Goal: Task Accomplishment & Management: Manage account settings

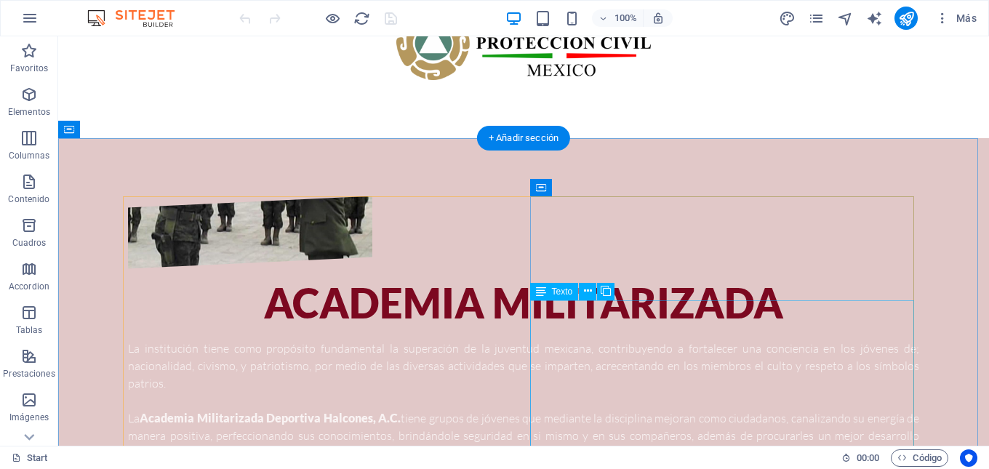
scroll to position [659, 0]
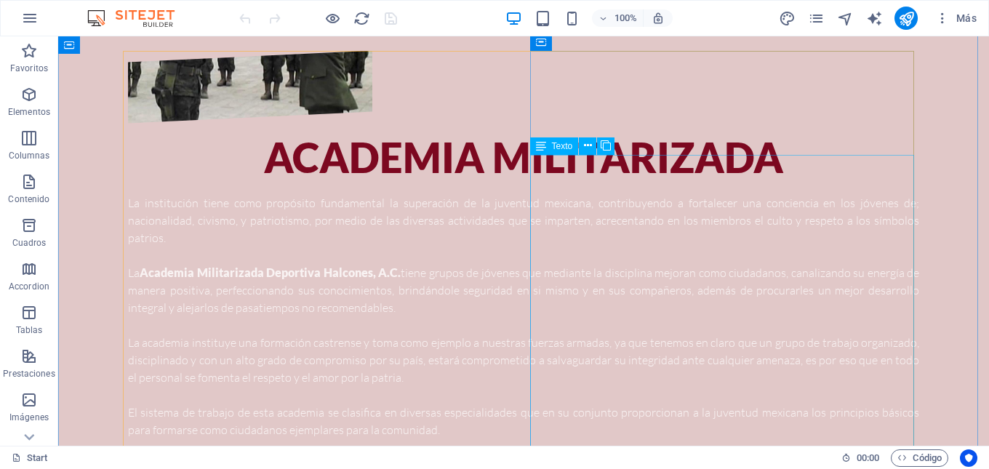
click at [547, 194] on div "La institución tiene como propósito fundamental la superación de la juventud me…" at bounding box center [523, 355] width 791 height 323
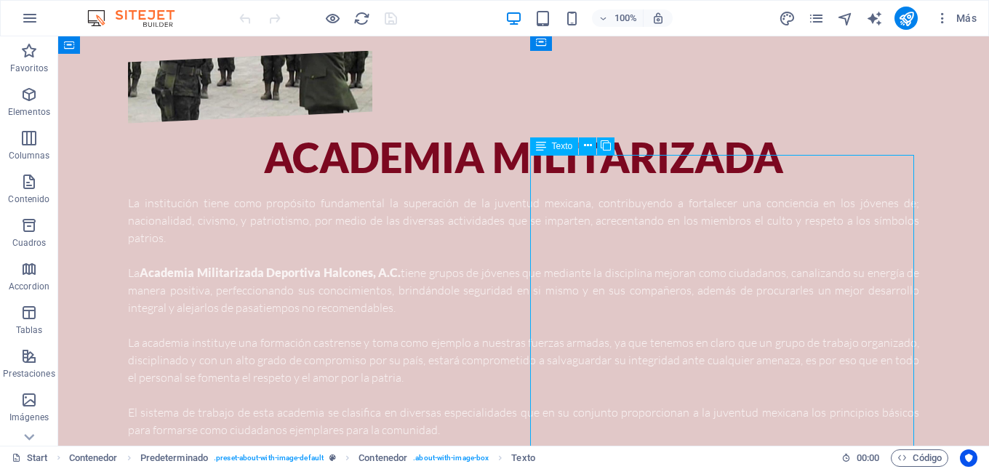
click at [536, 194] on div "La institución tiene como propósito fundamental la superación de la juventud me…" at bounding box center [523, 355] width 791 height 323
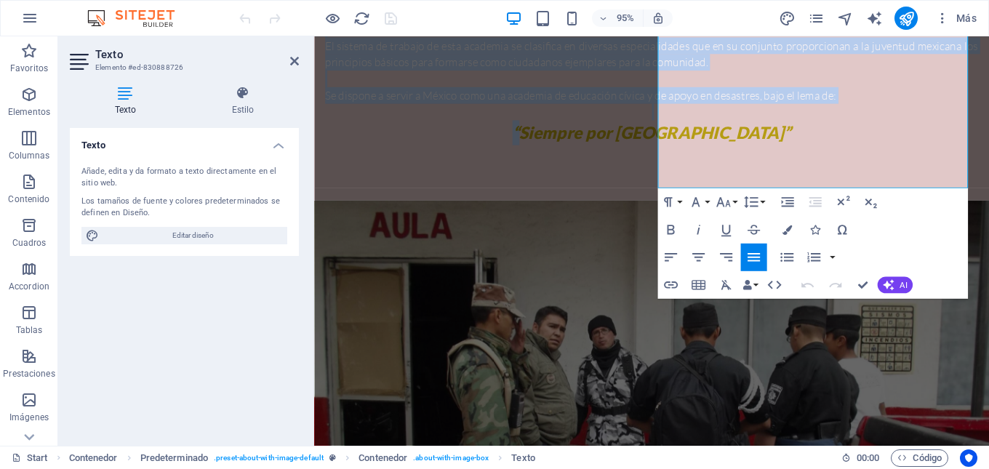
scroll to position [1167, 0]
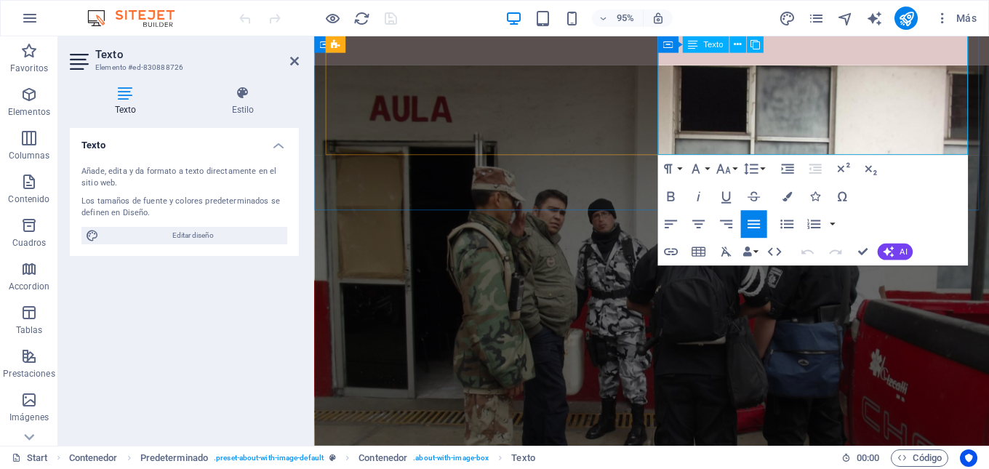
drag, startPoint x: 676, startPoint y: 164, endPoint x: 913, endPoint y: 111, distance: 242.1
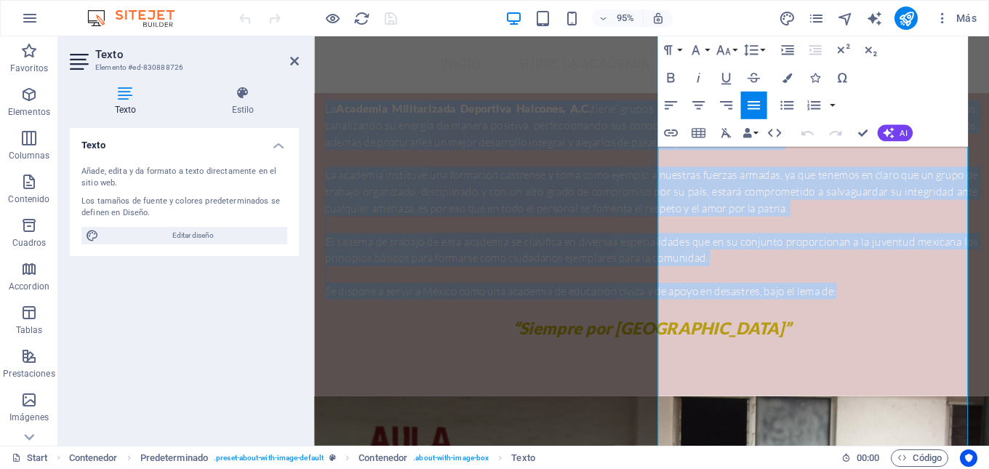
scroll to position [804, 0]
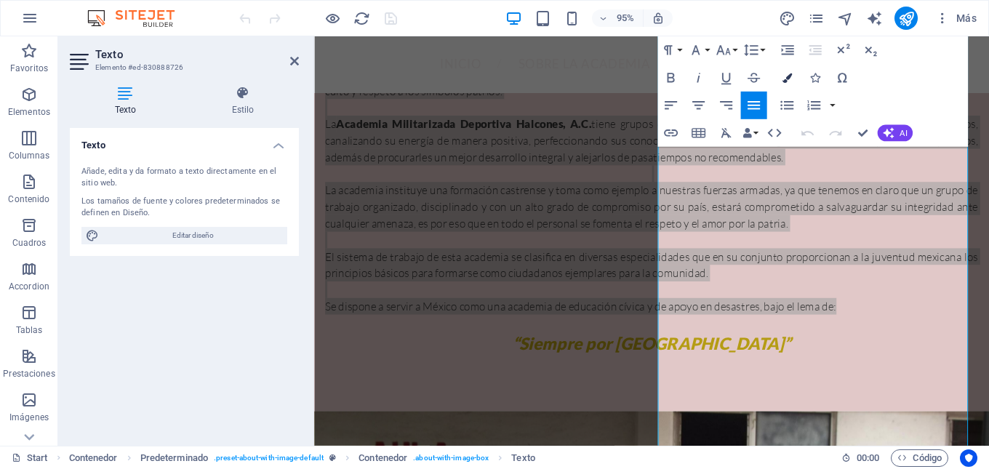
click at [786, 74] on icon "button" at bounding box center [786, 77] width 9 height 9
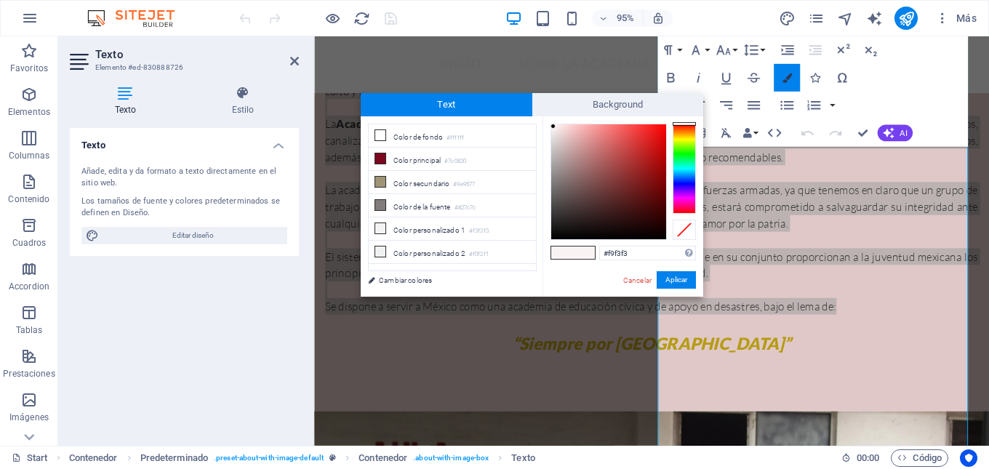
click at [788, 77] on icon "button" at bounding box center [786, 77] width 9 height 9
click at [782, 77] on icon "button" at bounding box center [786, 77] width 9 height 9
click at [787, 80] on icon "button" at bounding box center [786, 77] width 9 height 9
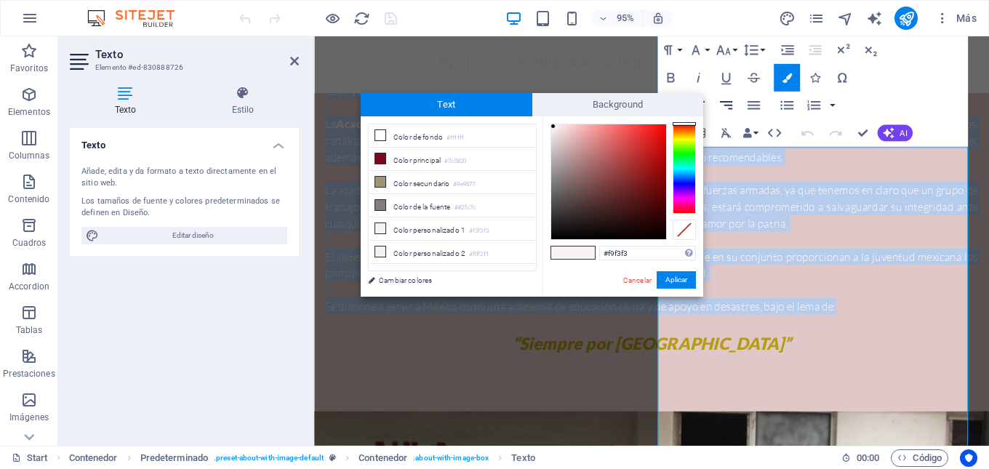
click at [725, 105] on icon "button" at bounding box center [726, 105] width 12 height 8
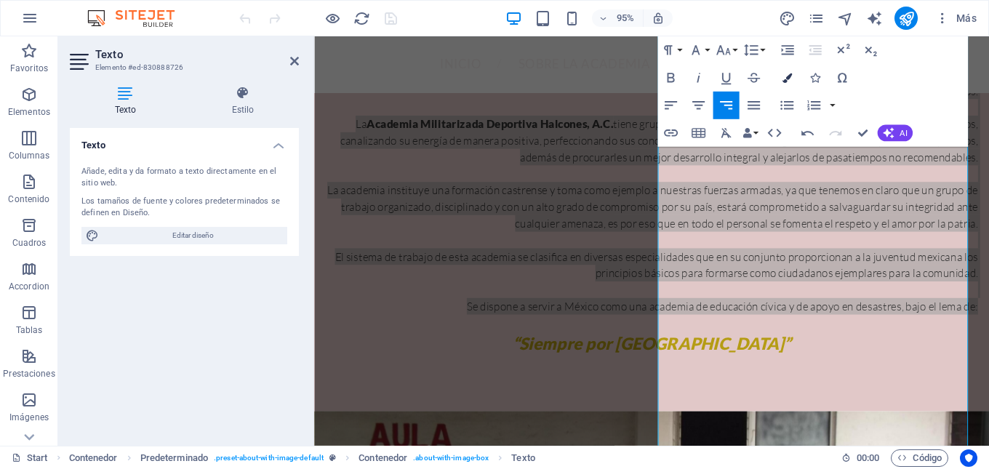
click at [786, 82] on icon "button" at bounding box center [786, 77] width 9 height 9
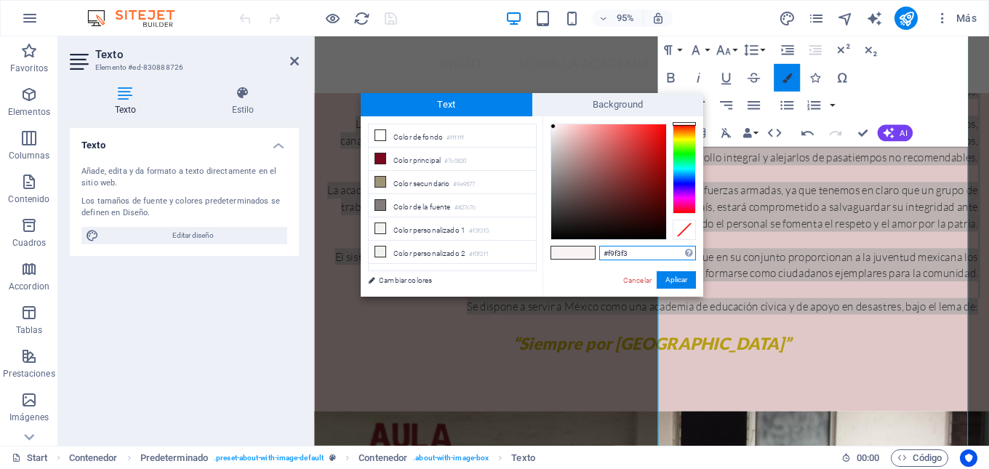
click at [787, 81] on icon "button" at bounding box center [786, 77] width 9 height 9
click at [788, 79] on icon "button" at bounding box center [786, 77] width 9 height 9
type input "#2a2929"
click at [554, 220] on div at bounding box center [608, 181] width 115 height 115
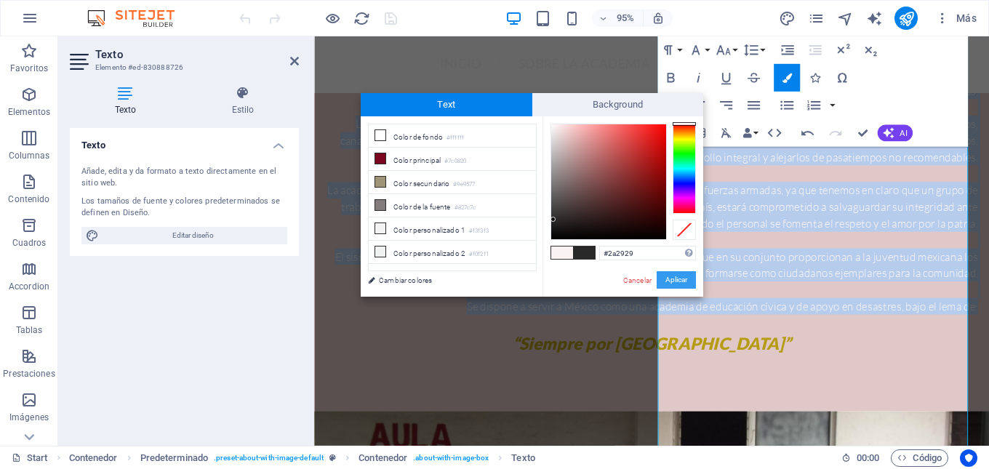
click at [668, 280] on button "Aplicar" at bounding box center [676, 279] width 39 height 17
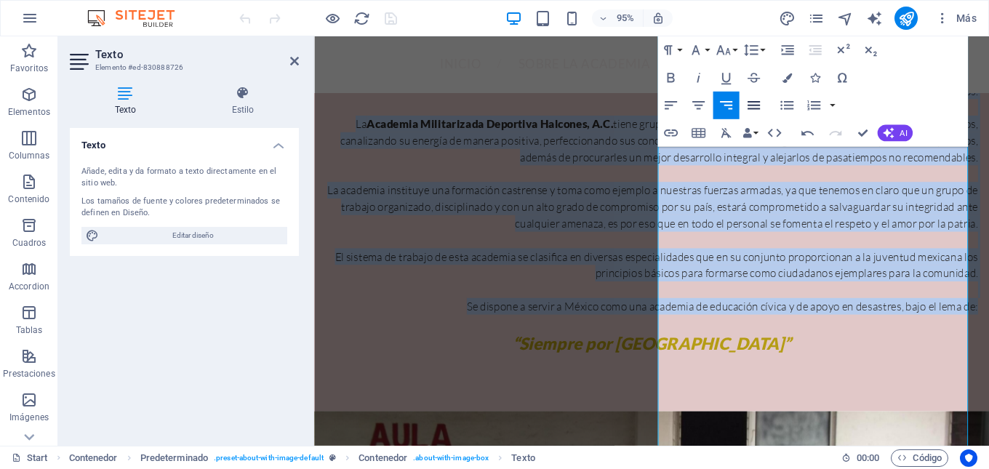
click at [760, 99] on icon "button" at bounding box center [754, 105] width 17 height 17
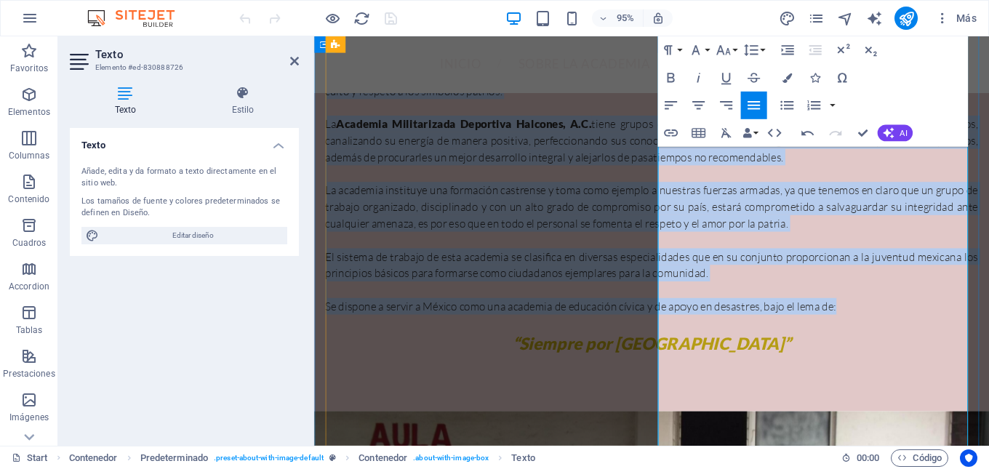
click at [811, 190] on p at bounding box center [669, 180] width 687 height 17
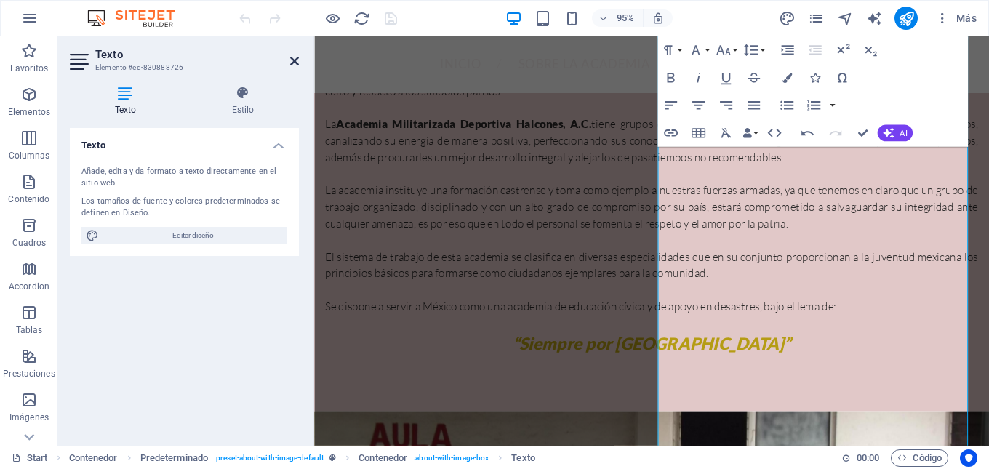
click at [291, 62] on icon at bounding box center [294, 61] width 9 height 12
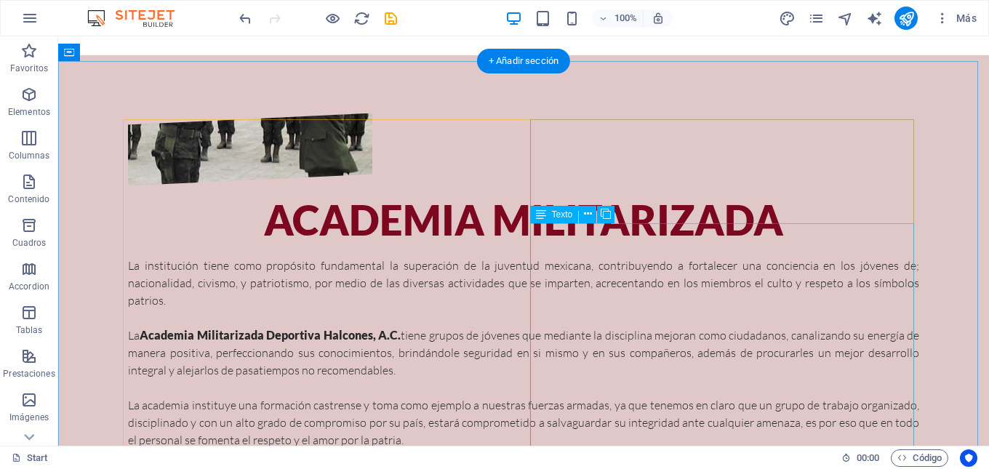
scroll to position [658, 0]
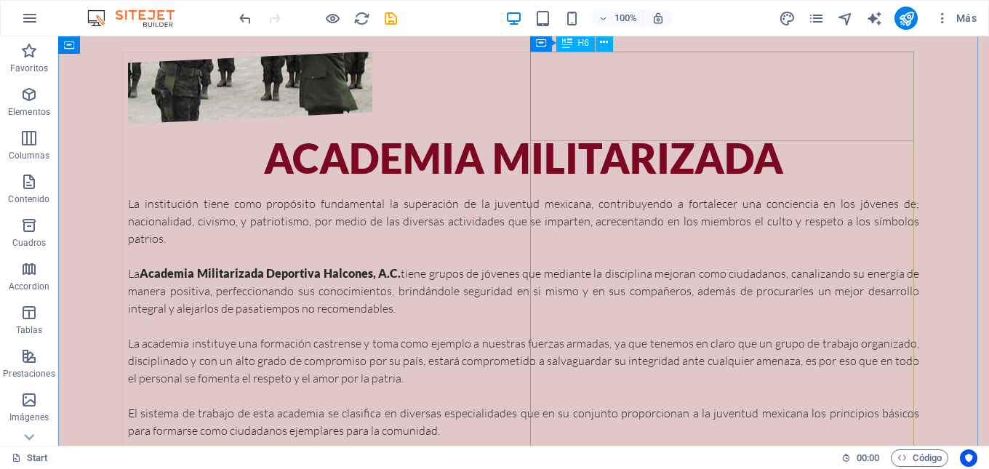
click at [857, 136] on div "Academia militarizada" at bounding box center [523, 158] width 791 height 45
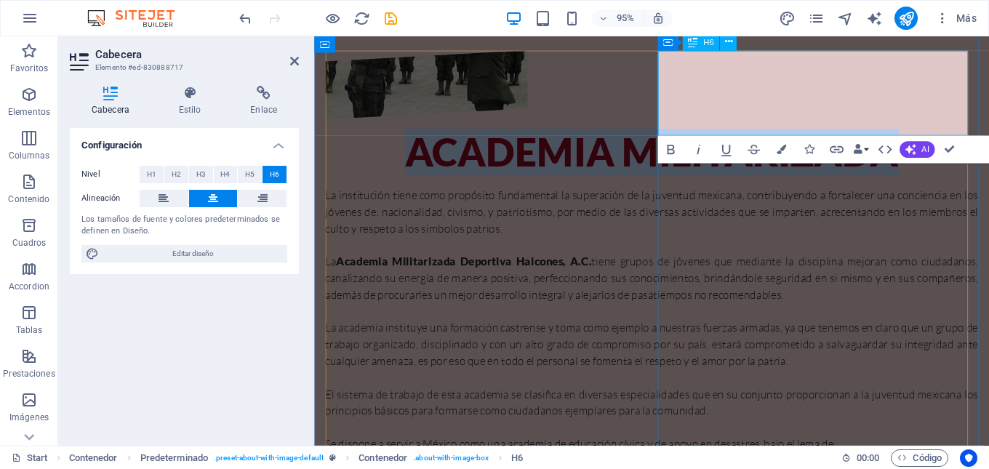
click at [982, 136] on h6 "Academia militarizada" at bounding box center [669, 158] width 687 height 45
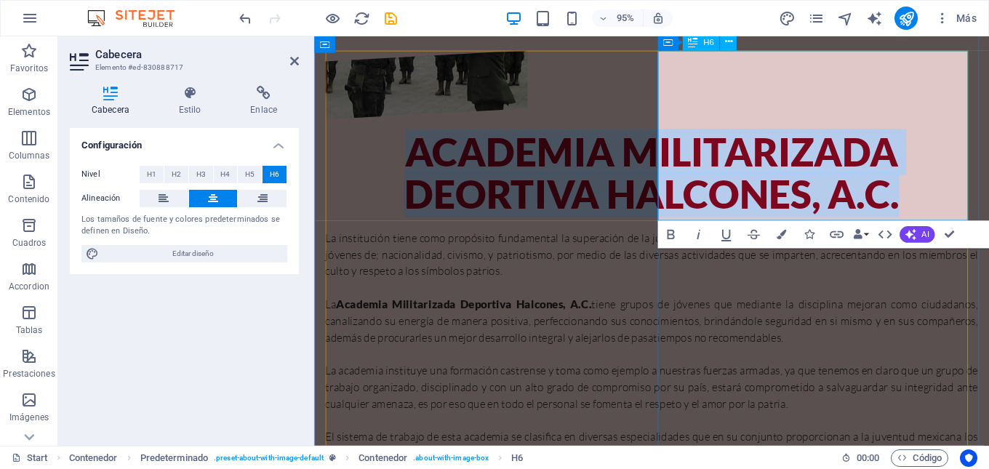
drag, startPoint x: 991, startPoint y: 202, endPoint x: 734, endPoint y: 76, distance: 285.9
click at [734, 136] on h6 "Academia militarizada DEORTIVA HALCONES, A.C." at bounding box center [669, 180] width 687 height 89
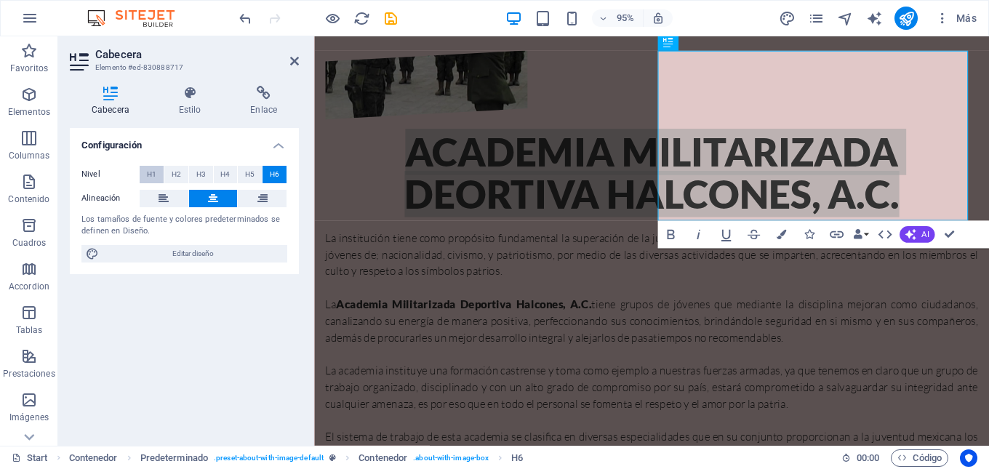
click at [148, 177] on span "H1" at bounding box center [151, 174] width 9 height 17
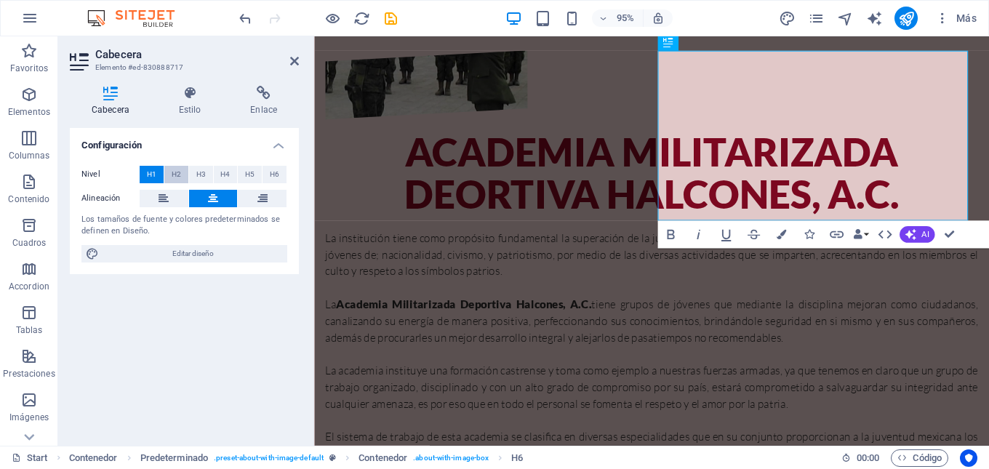
click at [176, 174] on span "H2" at bounding box center [176, 174] width 9 height 17
click at [724, 136] on h2 "Academia militarizada DEORTIVA HALCONES, A.C." at bounding box center [669, 180] width 687 height 89
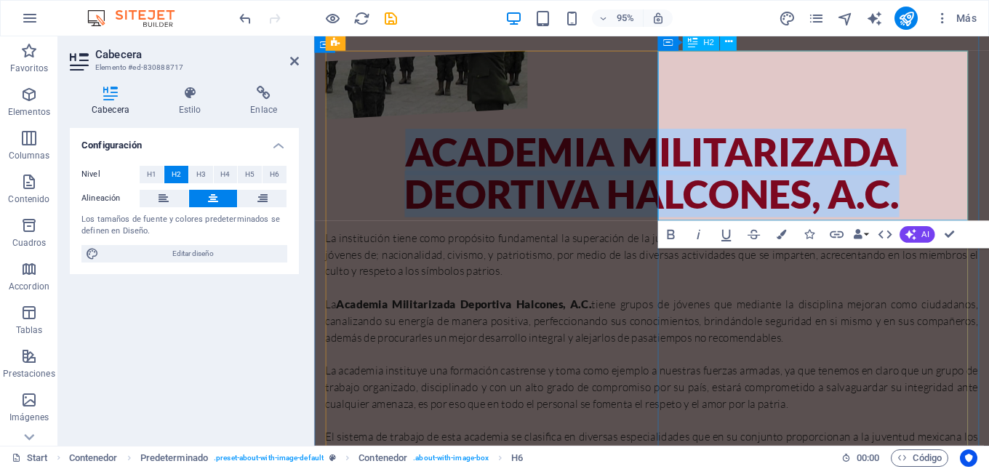
drag, startPoint x: 724, startPoint y: 81, endPoint x: 988, endPoint y: 213, distance: 295.4
click at [988, 213] on h2 "Academia militarizada DEORTIVA HALCONES, A.C." at bounding box center [669, 180] width 687 height 89
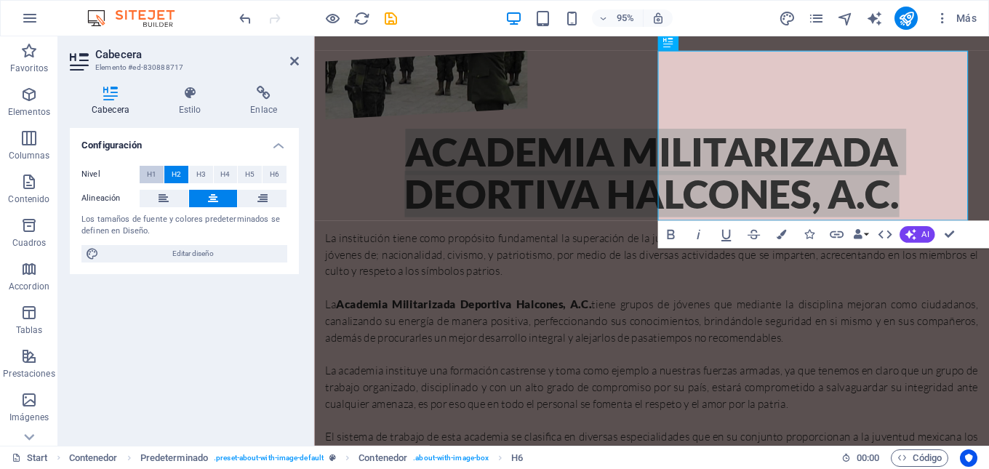
click at [158, 175] on button "H1" at bounding box center [152, 174] width 24 height 17
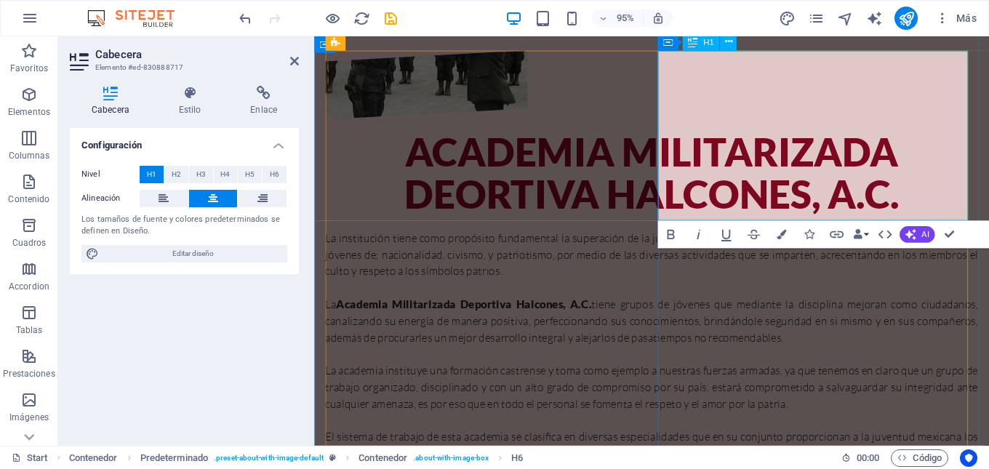
click at [719, 136] on h1 "Academia militarizada DEORTIVA HALCONES, A.C." at bounding box center [669, 180] width 687 height 89
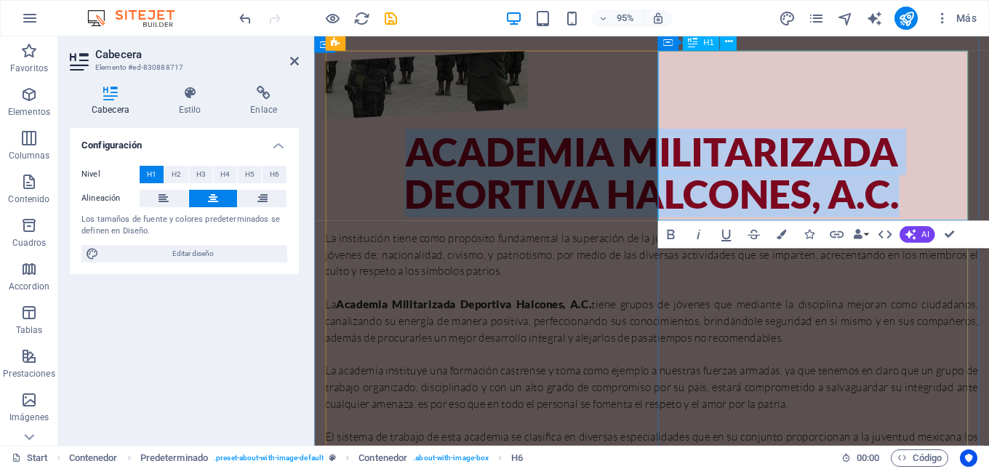
drag, startPoint x: 719, startPoint y: 76, endPoint x: 991, endPoint y: 202, distance: 299.7
click at [988, 202] on h1 "Academia militarizada DEORTIVA HALCONES, A.C." at bounding box center [669, 180] width 687 height 89
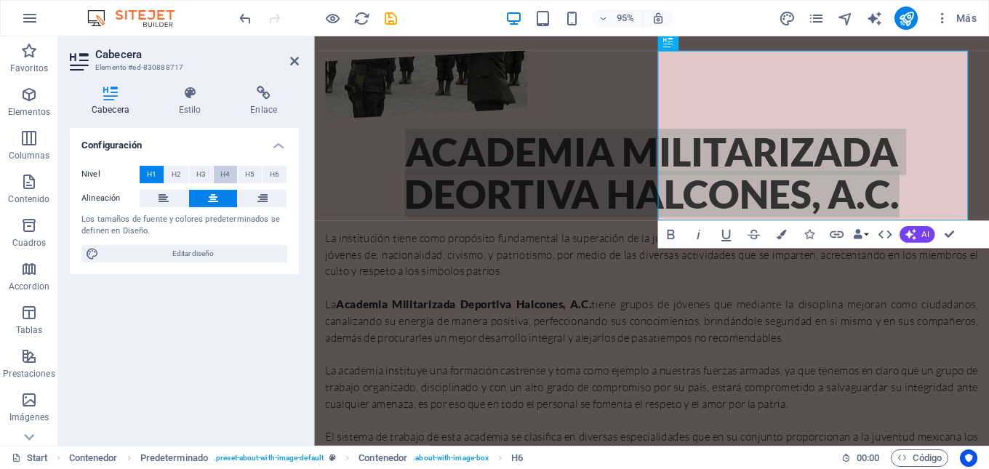
click at [223, 172] on span "H4" at bounding box center [224, 174] width 9 height 17
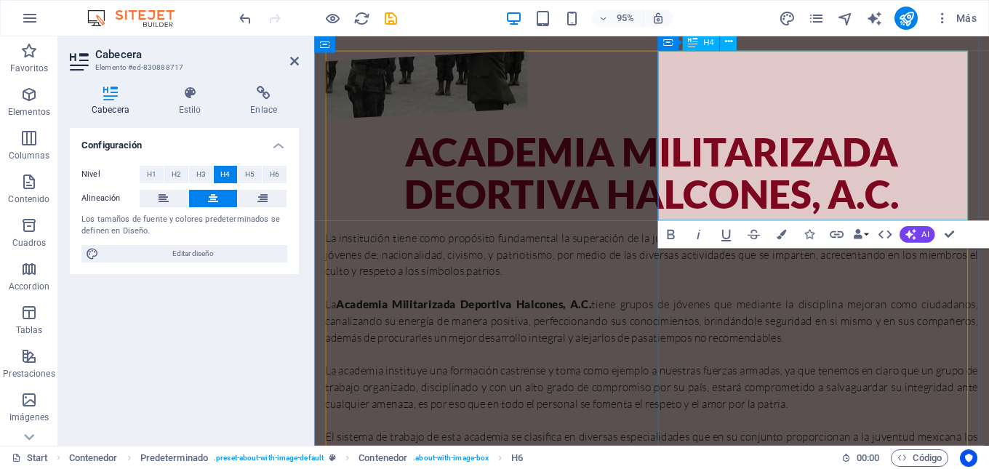
click at [763, 164] on h4 "Academia militarizada DEORTIVA HALCONES, A.C." at bounding box center [669, 180] width 687 height 89
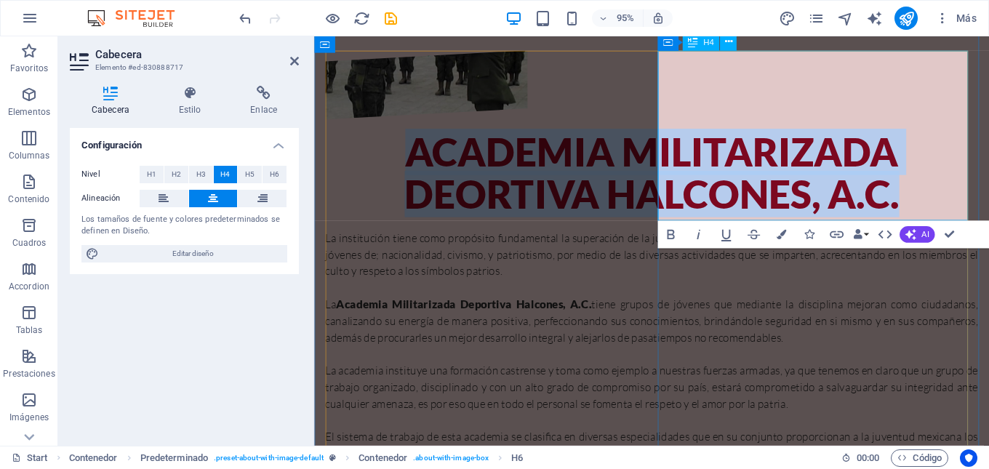
click at [763, 164] on h4 "Academia militarizada DEORTIVA HALCONES, A.C." at bounding box center [669, 180] width 687 height 89
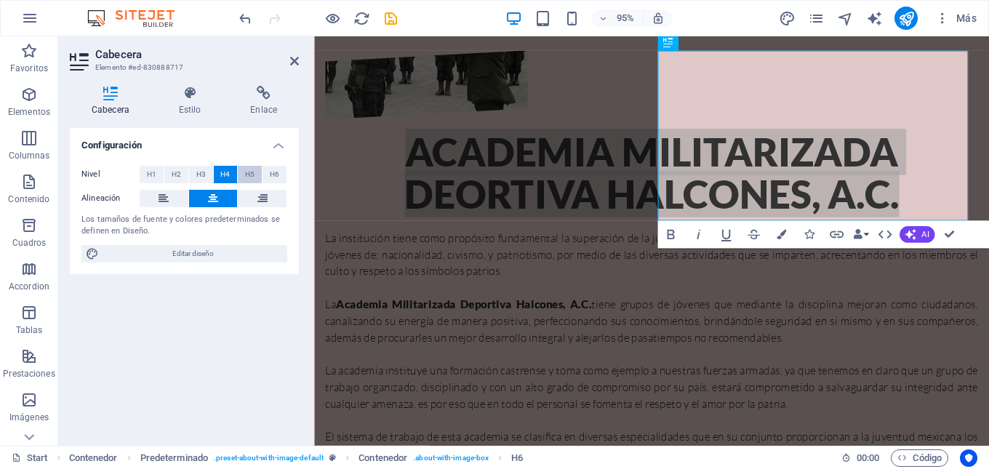
click at [248, 170] on span "H5" at bounding box center [249, 174] width 9 height 17
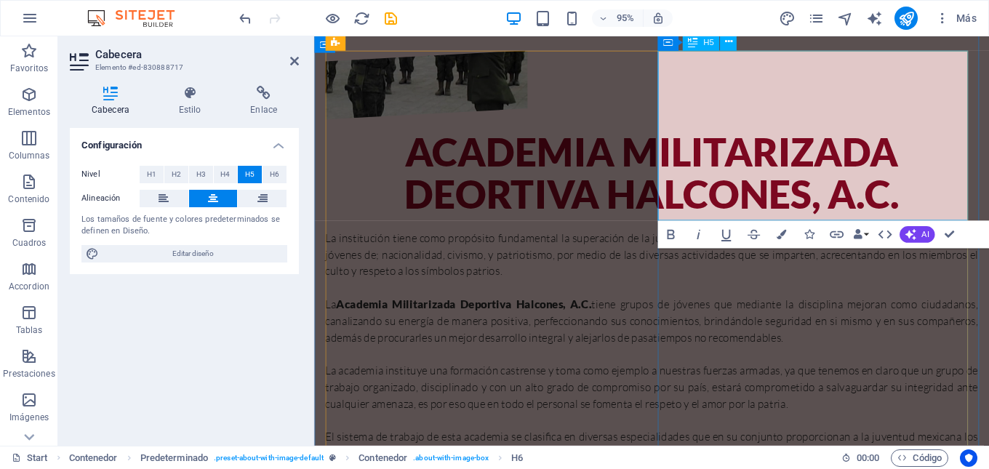
click at [748, 162] on h5 "Academia militarizada DEORTIVA HALCONES, A.C." at bounding box center [669, 180] width 687 height 89
click at [745, 136] on h5 "Academia militarizada DEORTIVA HALCONES, A.C." at bounding box center [669, 180] width 687 height 89
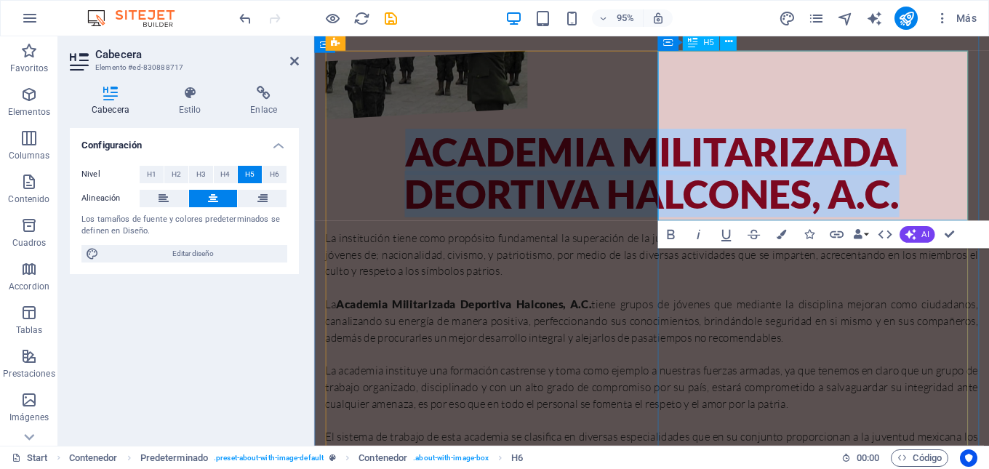
click at [745, 136] on h5 "Academia militarizada DEORTIVA HALCONES, A.C." at bounding box center [669, 180] width 687 height 89
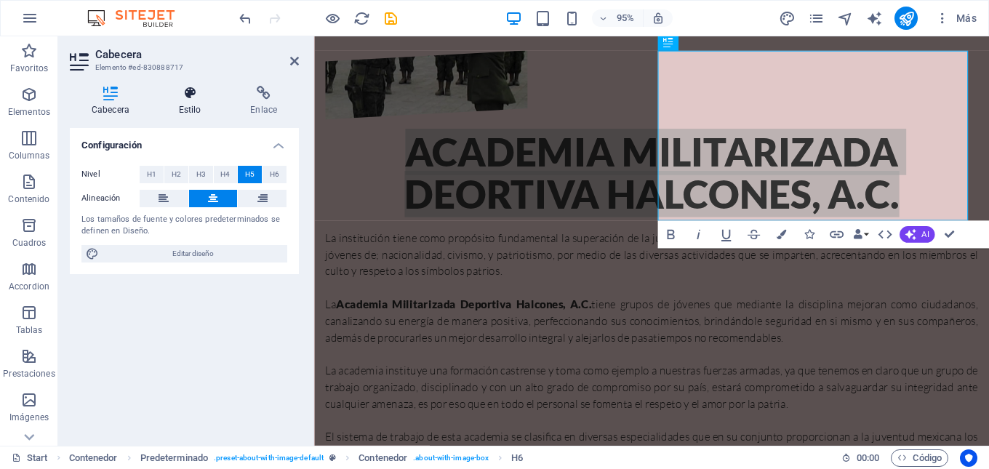
click at [199, 105] on h4 "Estilo" at bounding box center [193, 101] width 72 height 31
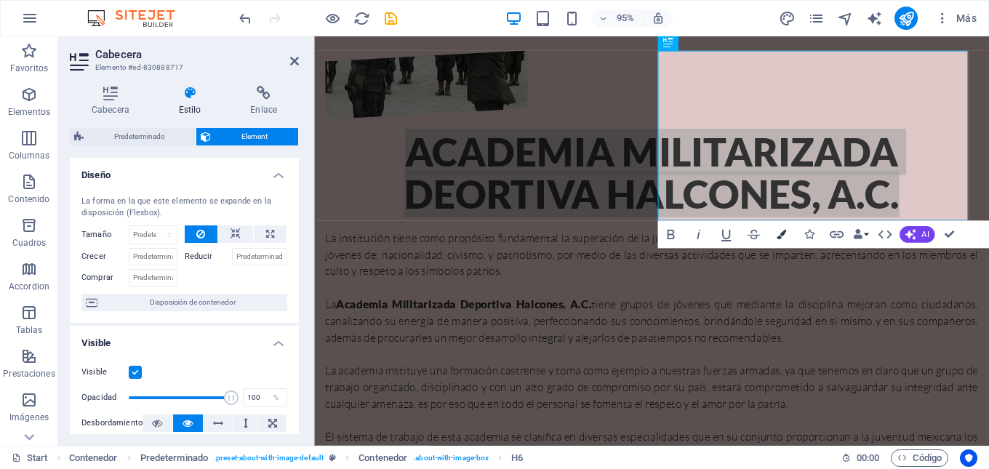
click at [775, 236] on button "Colors" at bounding box center [781, 234] width 26 height 28
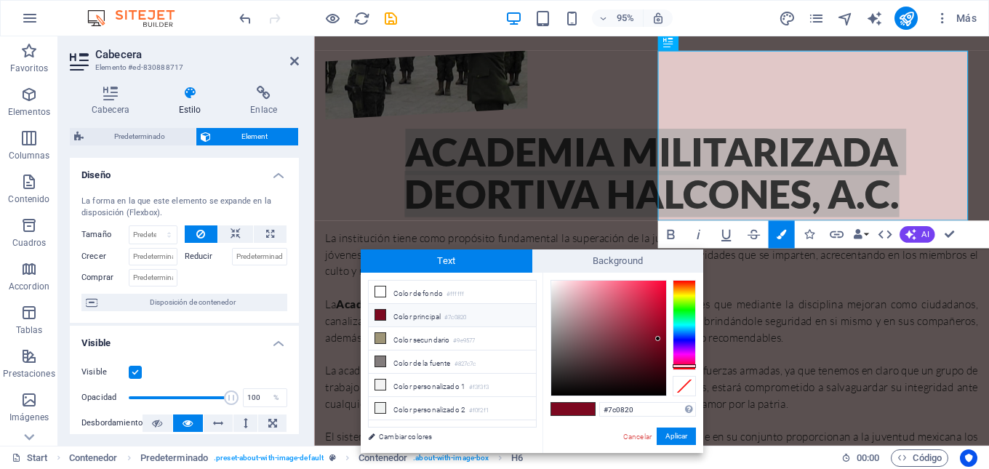
click at [425, 319] on li "Color principal #7c0820" at bounding box center [452, 315] width 167 height 23
click at [570, 409] on span at bounding box center [562, 409] width 22 height 12
click at [666, 436] on button "Aplicar" at bounding box center [676, 436] width 39 height 17
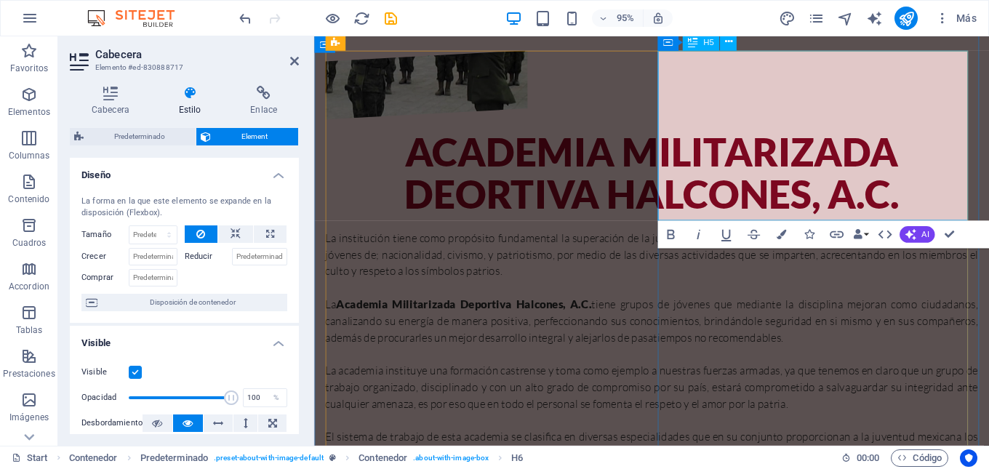
click at [837, 188] on span "Academia militarizada DEORTIVA HALCONES, A.C." at bounding box center [669, 181] width 521 height 94
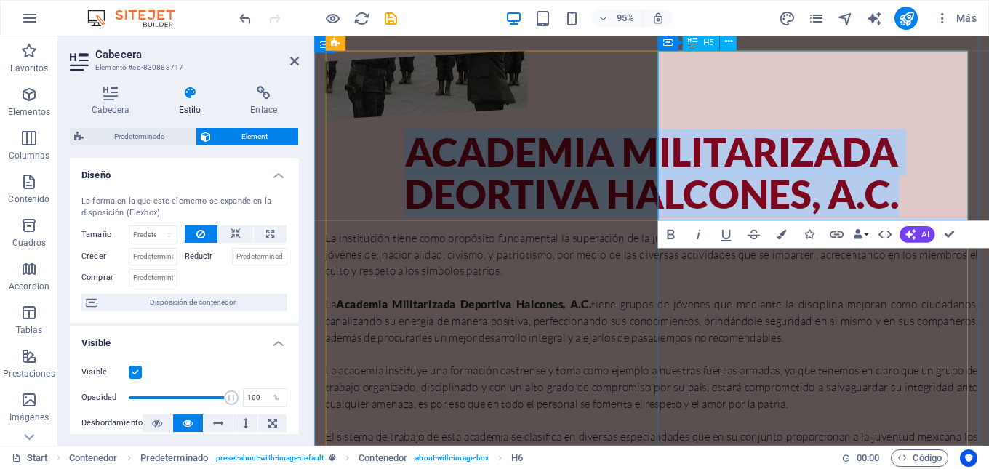
drag, startPoint x: 731, startPoint y: 70, endPoint x: 990, endPoint y: 217, distance: 297.7
click at [930, 217] on span "Academia militarizada DEORTIVA HALCONES, A.C." at bounding box center [669, 181] width 521 height 94
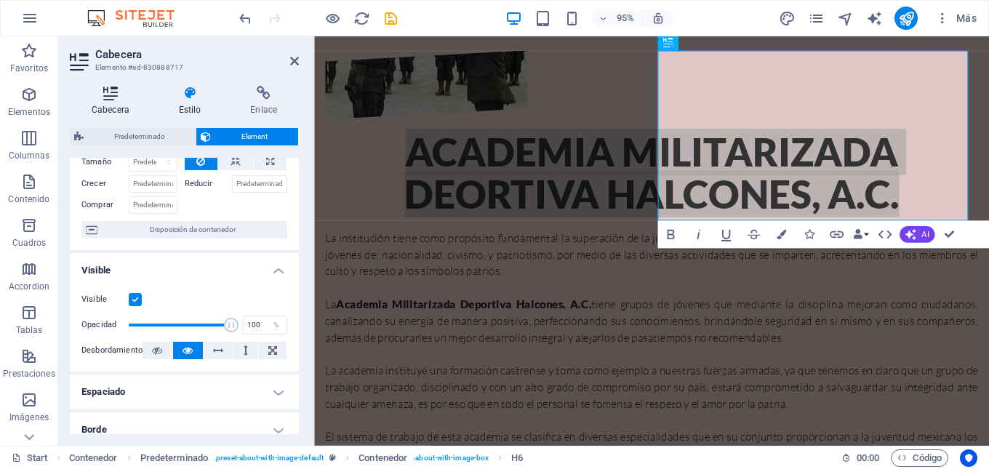
click at [117, 98] on icon at bounding box center [110, 93] width 81 height 15
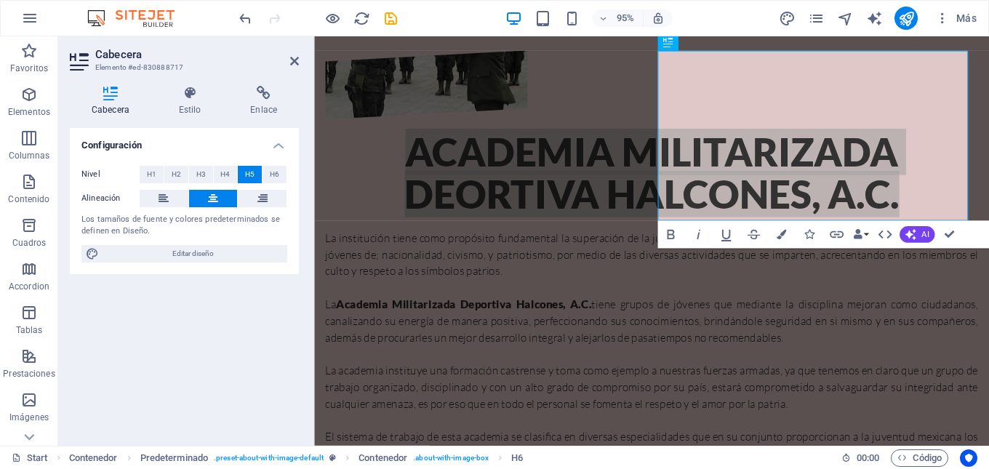
click at [117, 98] on icon at bounding box center [110, 93] width 81 height 15
click at [156, 177] on button "H1" at bounding box center [152, 174] width 24 height 17
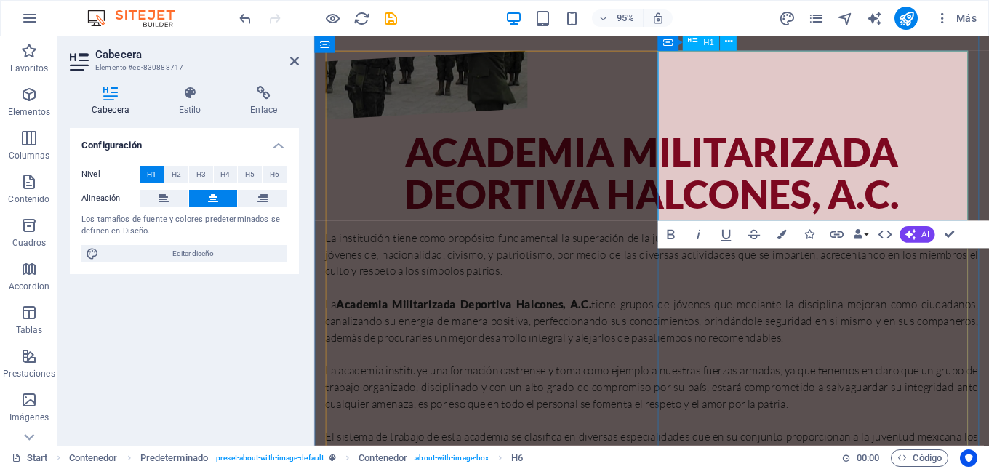
click at [754, 148] on span "Academia militarizada DEORTIVA HALCONES, A.C." at bounding box center [669, 181] width 521 height 94
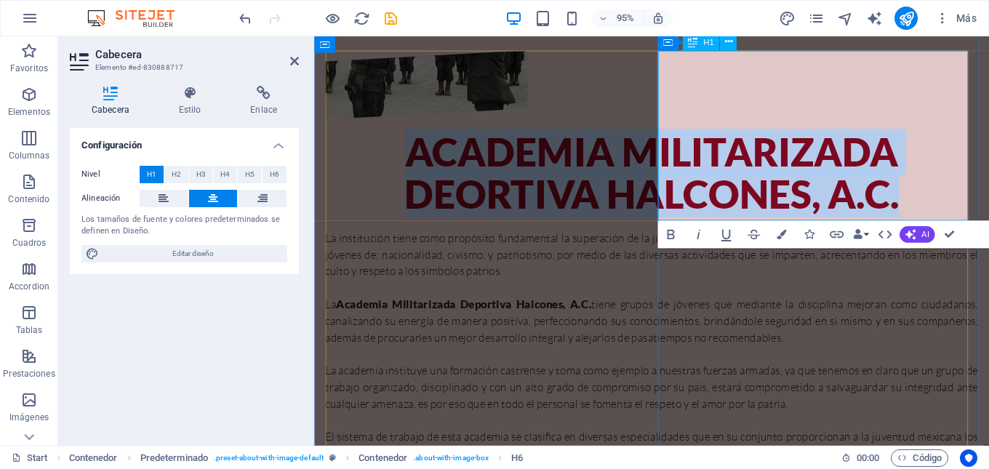
click at [754, 148] on span "Academia militarizada DEORTIVA HALCONES, A.C." at bounding box center [669, 181] width 521 height 94
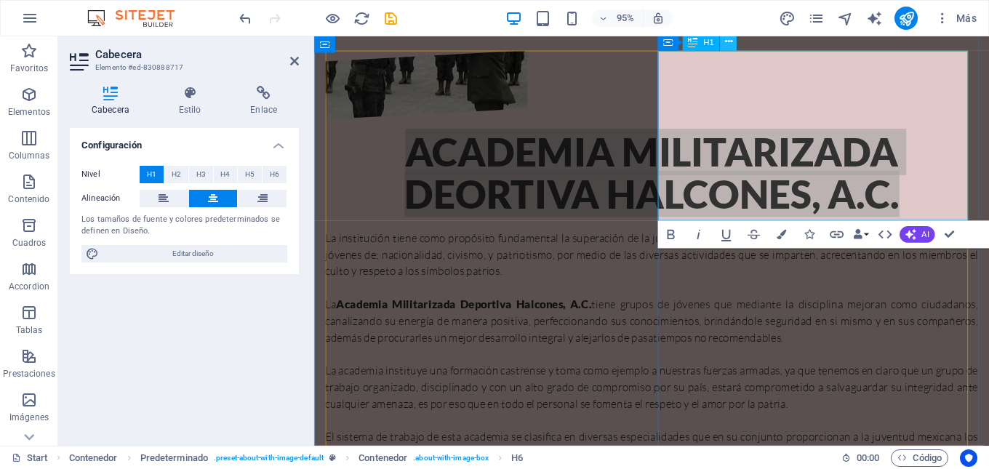
click at [730, 45] on icon at bounding box center [727, 42] width 7 height 15
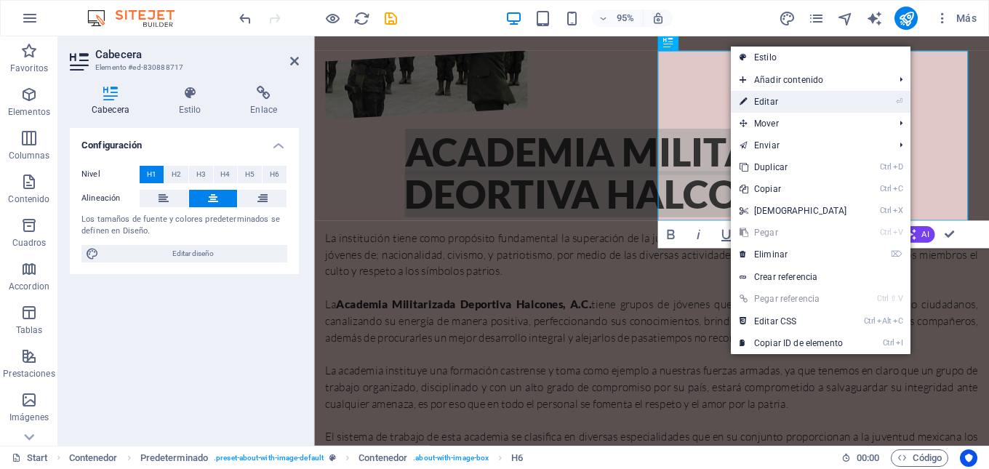
click at [771, 103] on link "⏎ Editar" at bounding box center [793, 102] width 125 height 22
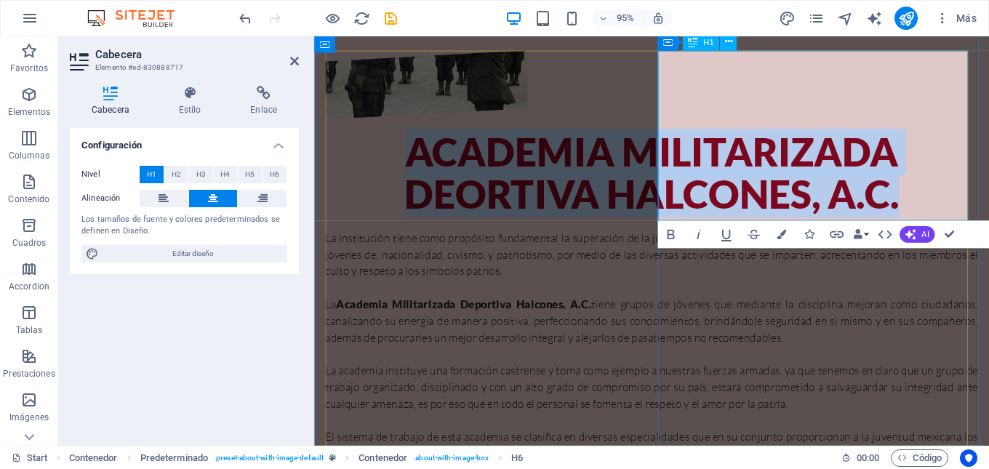
click at [795, 134] on span "Academia militarizada DEORTIVA HALCONES, A.C." at bounding box center [669, 181] width 521 height 94
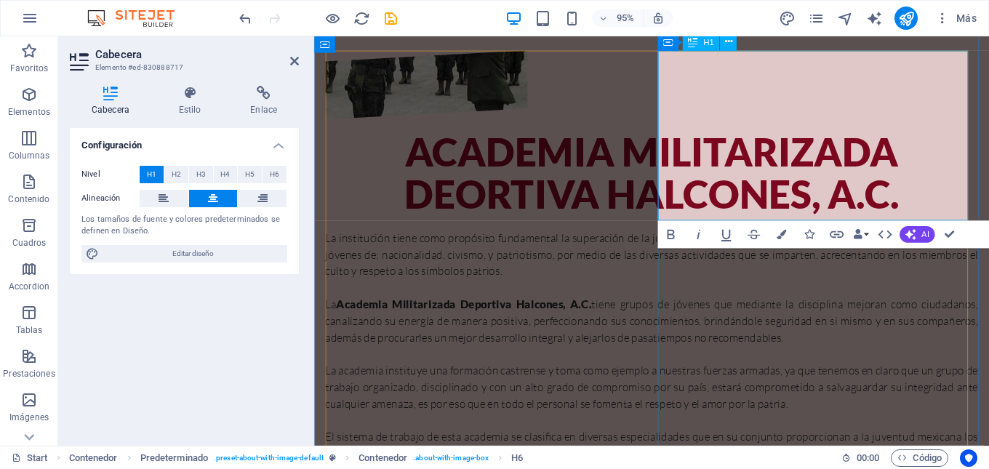
click at [788, 134] on span "Academia militarizada DEORTIVA HALCONES, A.C." at bounding box center [669, 181] width 521 height 94
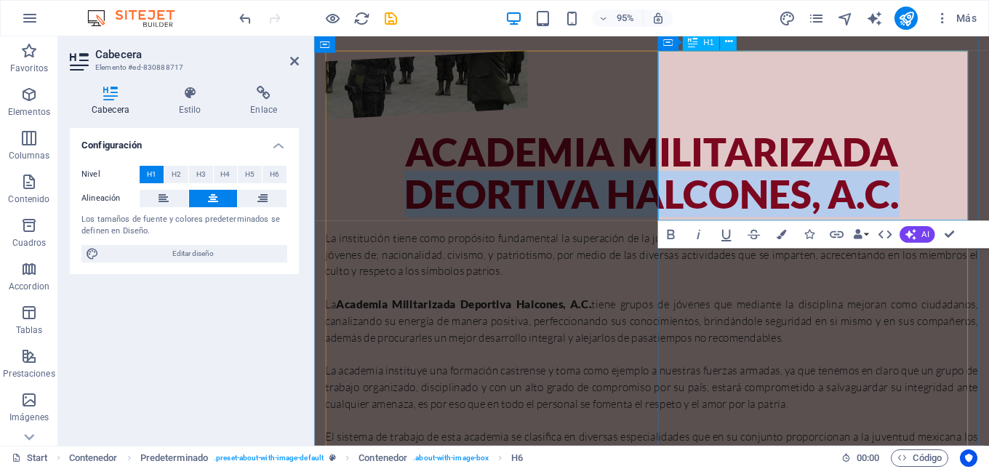
drag, startPoint x: 994, startPoint y: 216, endPoint x: 734, endPoint y: 160, distance: 265.6
click at [734, 160] on h1 "Academia militarizada DEORTIVA HALCONES, A.C." at bounding box center [669, 180] width 687 height 89
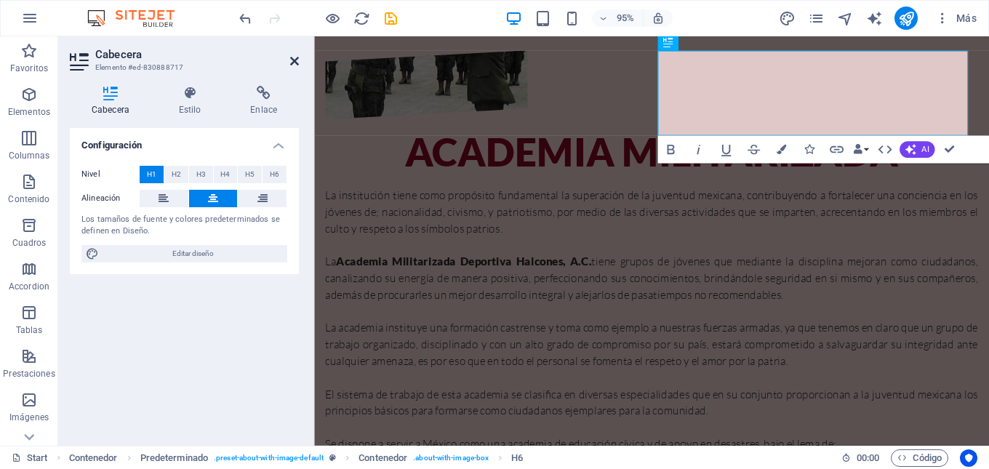
click at [291, 58] on icon at bounding box center [294, 61] width 9 height 12
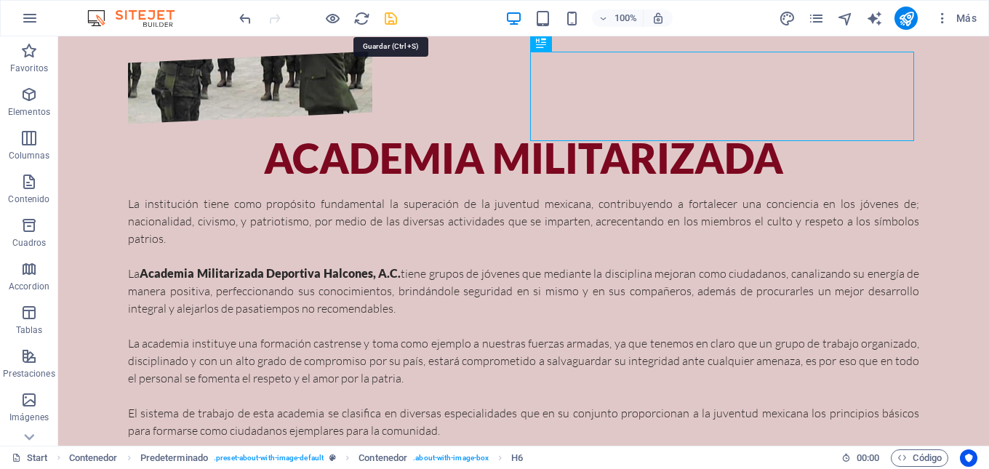
click at [383, 21] on icon "save" at bounding box center [391, 18] width 17 height 17
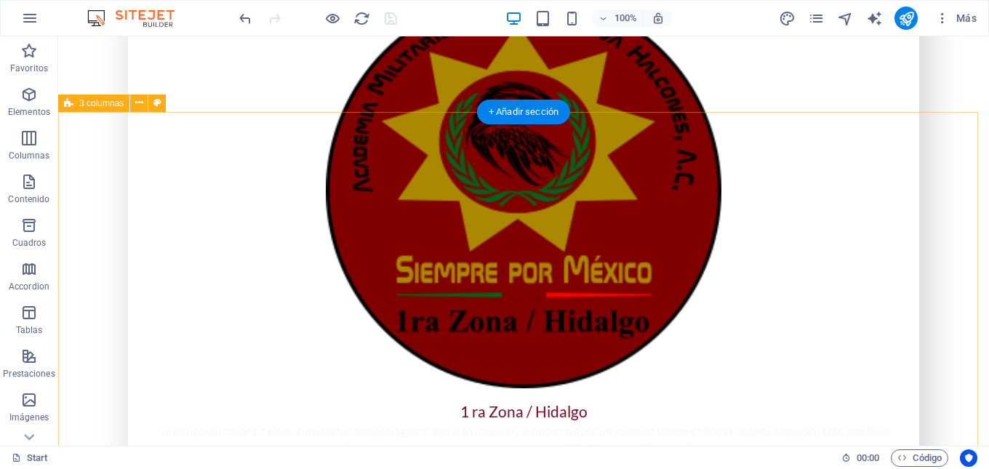
scroll to position [1818, 0]
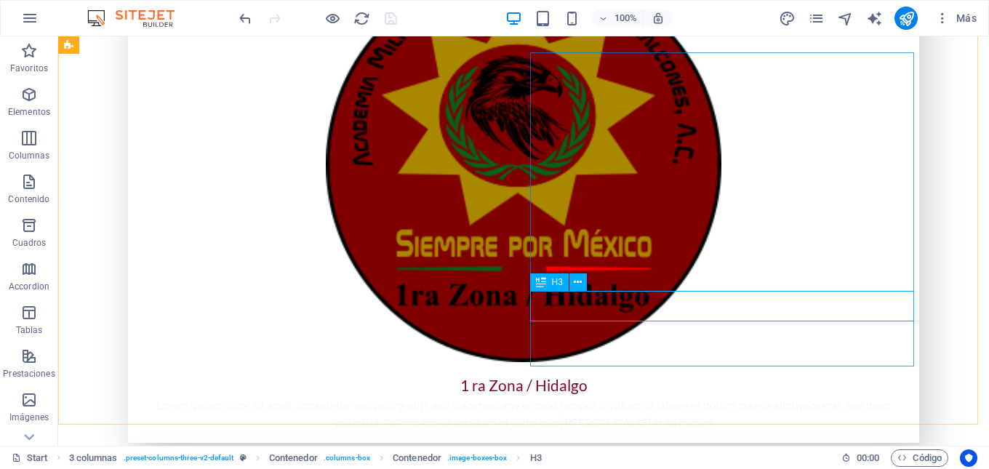
click at [563, 282] on div "H3" at bounding box center [549, 281] width 39 height 17
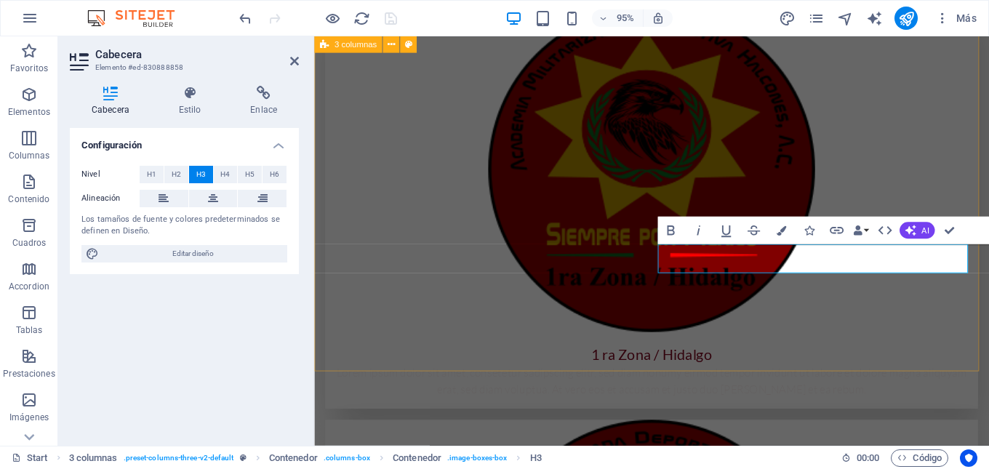
scroll to position [1909, 0]
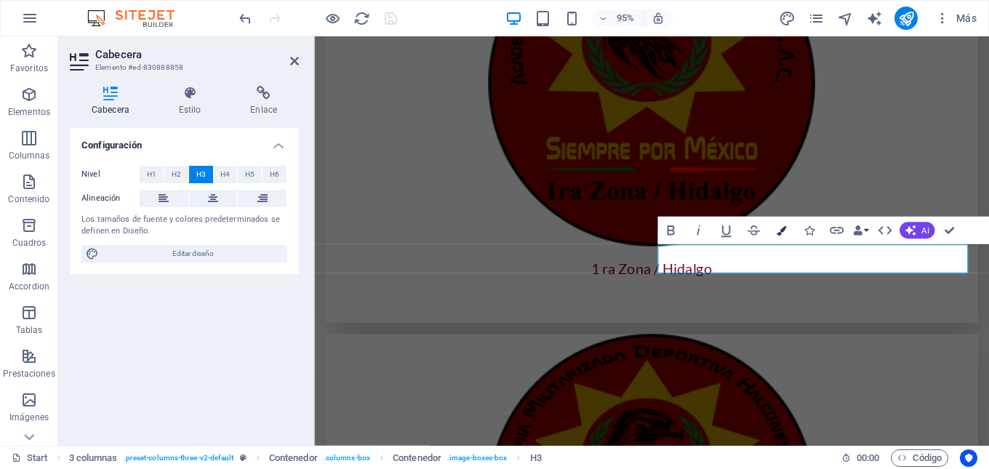
click at [785, 231] on icon "button" at bounding box center [781, 229] width 9 height 9
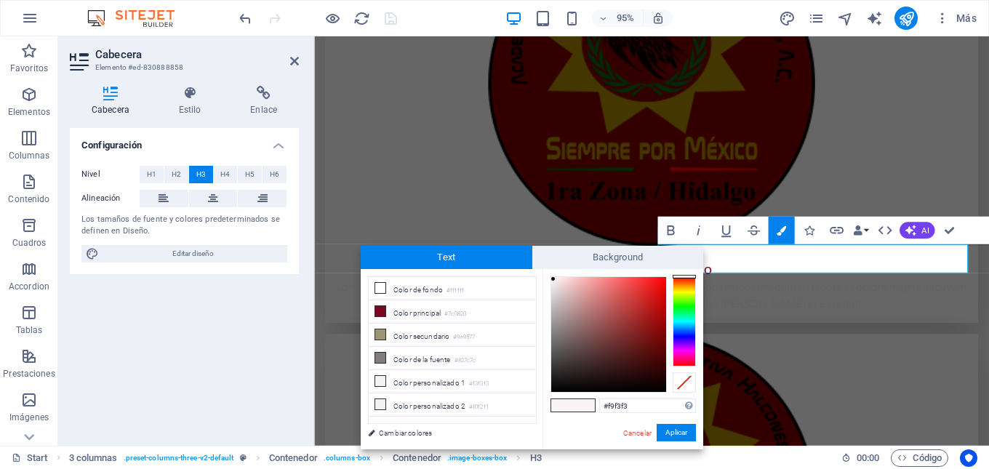
type input "#4a4545"
click at [559, 358] on div at bounding box center [608, 334] width 115 height 115
click at [673, 431] on button "Aplicar" at bounding box center [676, 432] width 39 height 17
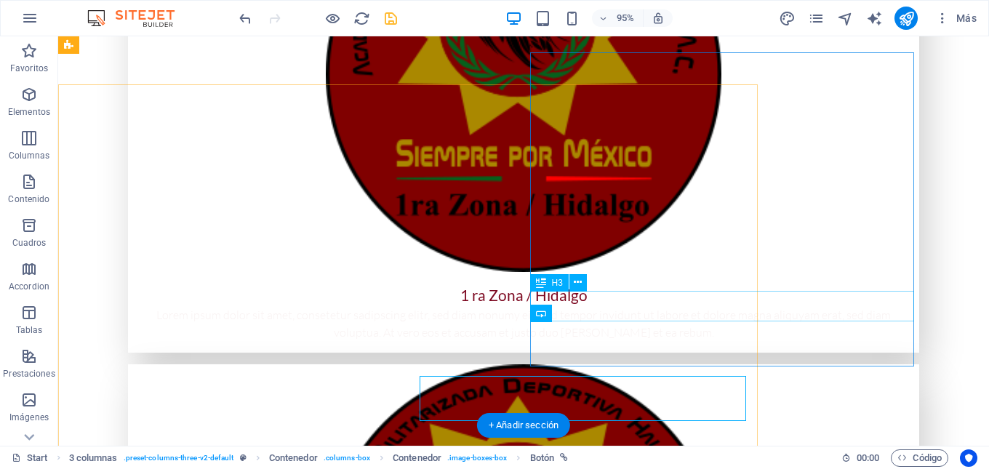
scroll to position [1818, 0]
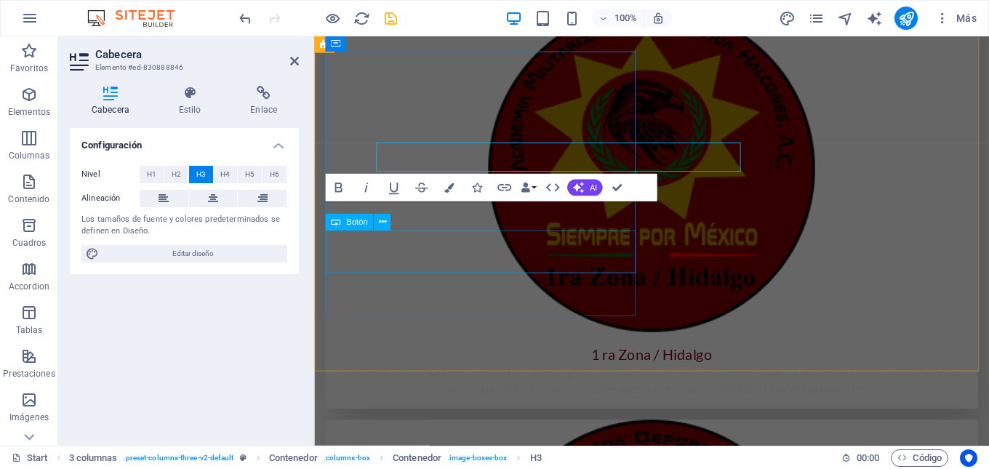
scroll to position [1909, 0]
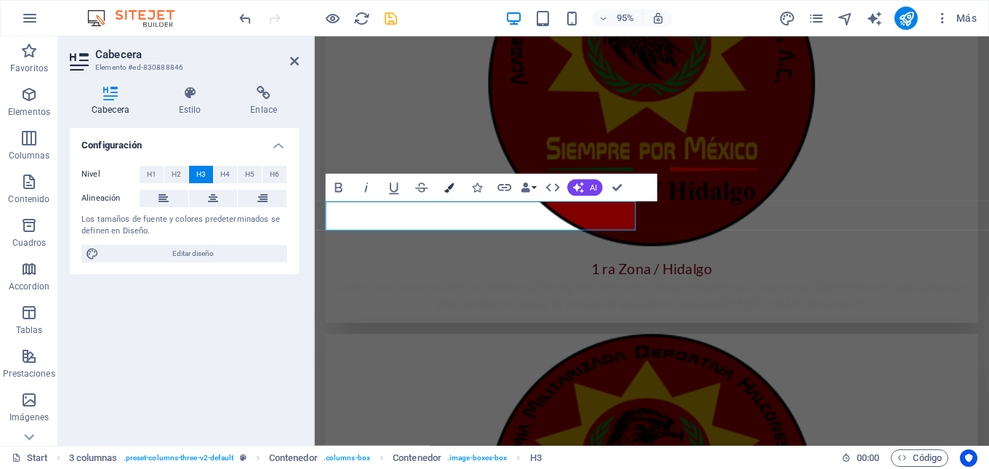
click at [450, 191] on icon "button" at bounding box center [448, 187] width 9 height 9
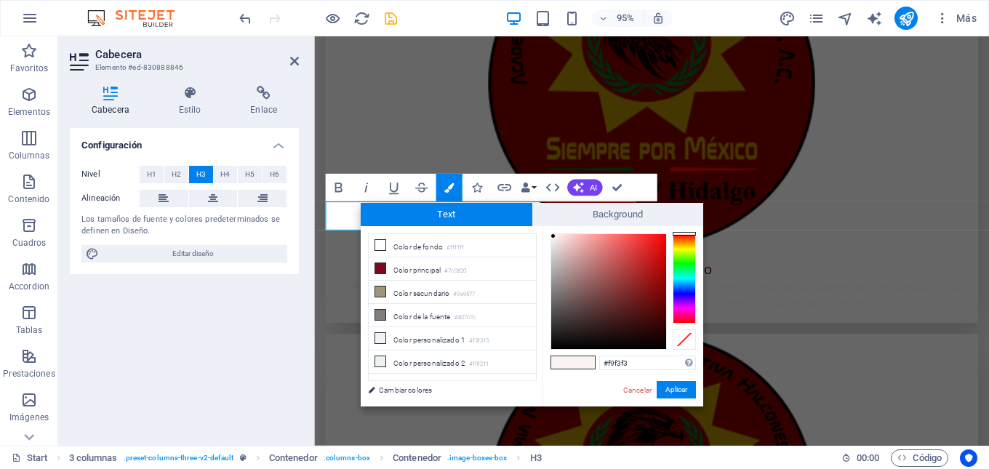
type input "#322f2f"
click at [559, 326] on div at bounding box center [608, 291] width 115 height 115
click at [666, 387] on button "Aplicar" at bounding box center [676, 389] width 39 height 17
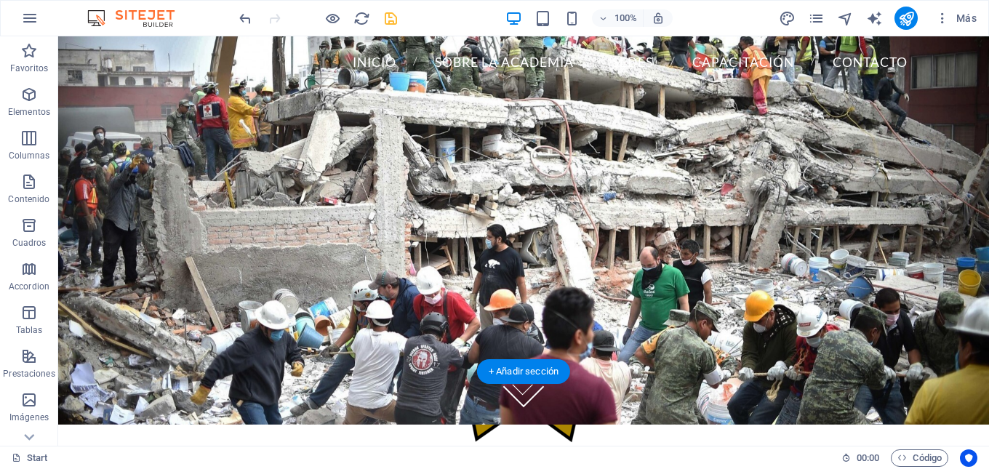
scroll to position [0, 0]
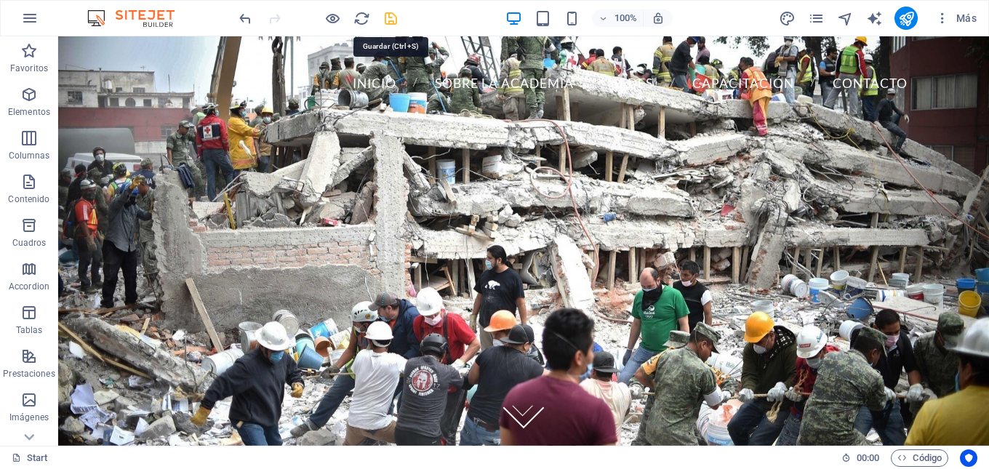
click at [383, 15] on icon "save" at bounding box center [391, 18] width 17 height 17
click at [906, 21] on icon "publish" at bounding box center [906, 18] width 17 height 17
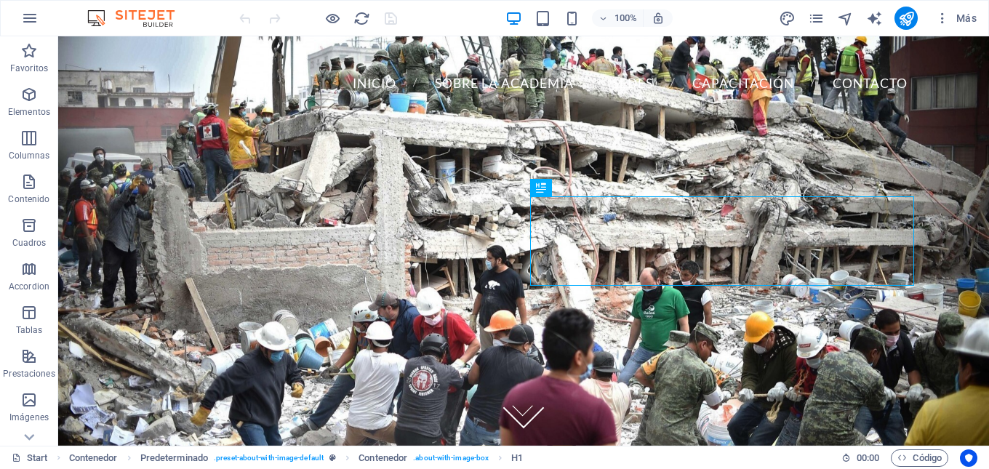
scroll to position [514, 0]
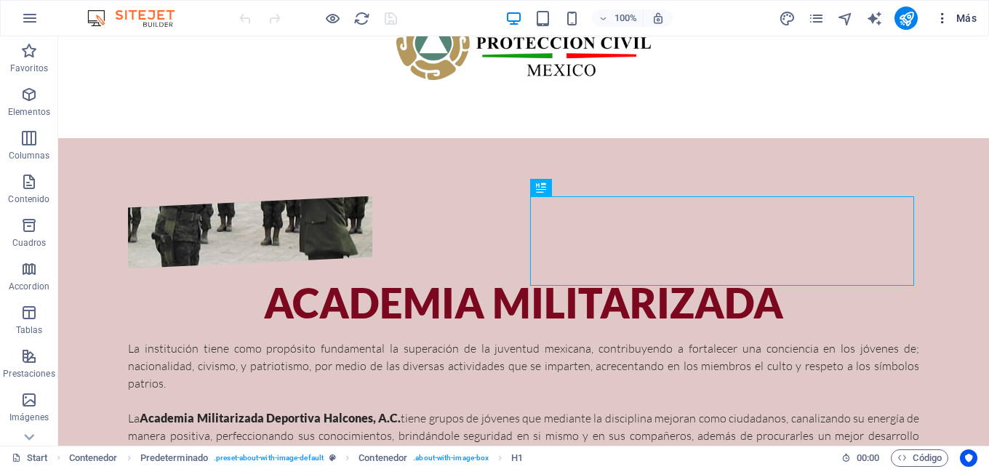
click at [954, 24] on span "Más" at bounding box center [955, 18] width 41 height 15
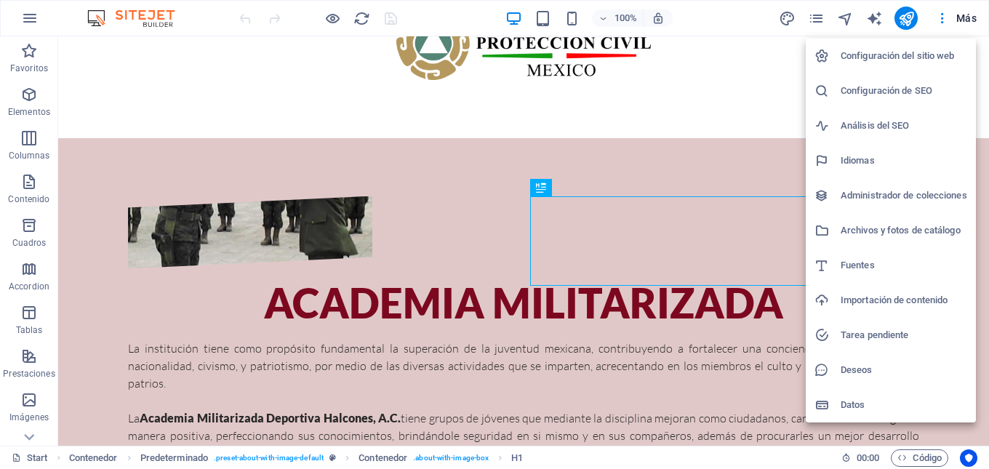
click at [879, 303] on h6 "Importación de contenido" at bounding box center [904, 300] width 127 height 17
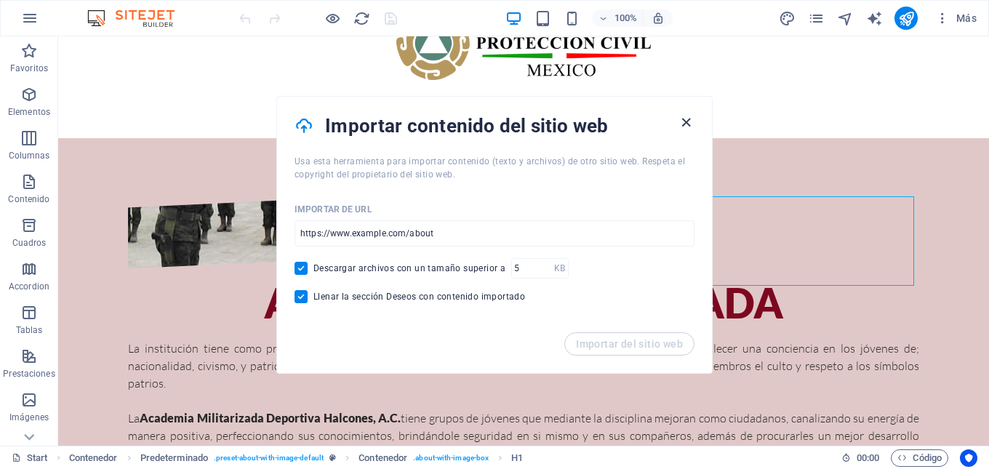
click at [683, 127] on icon "button" at bounding box center [686, 122] width 17 height 17
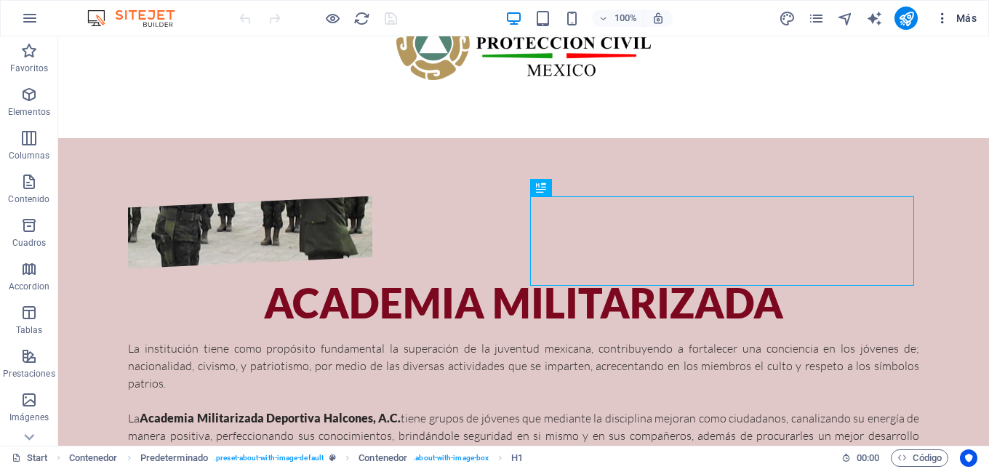
click at [962, 20] on span "Más" at bounding box center [955, 18] width 41 height 15
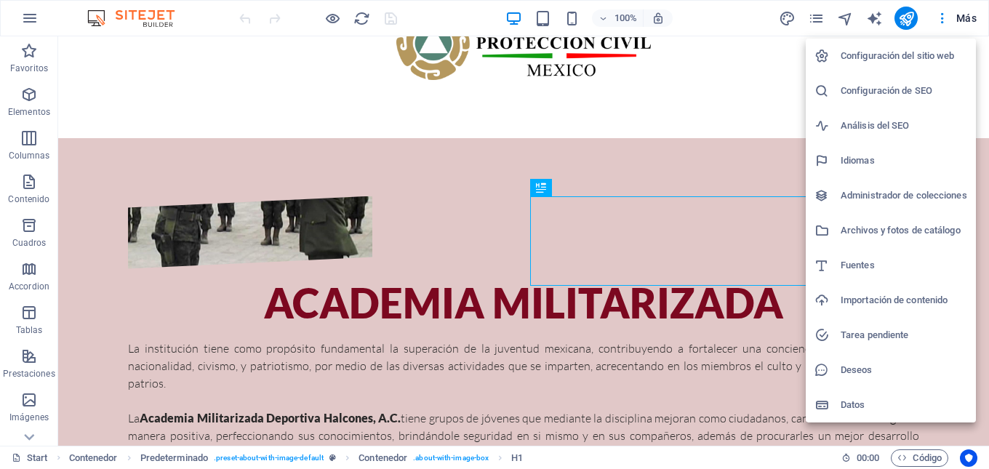
click at [25, 18] on div at bounding box center [494, 234] width 989 height 469
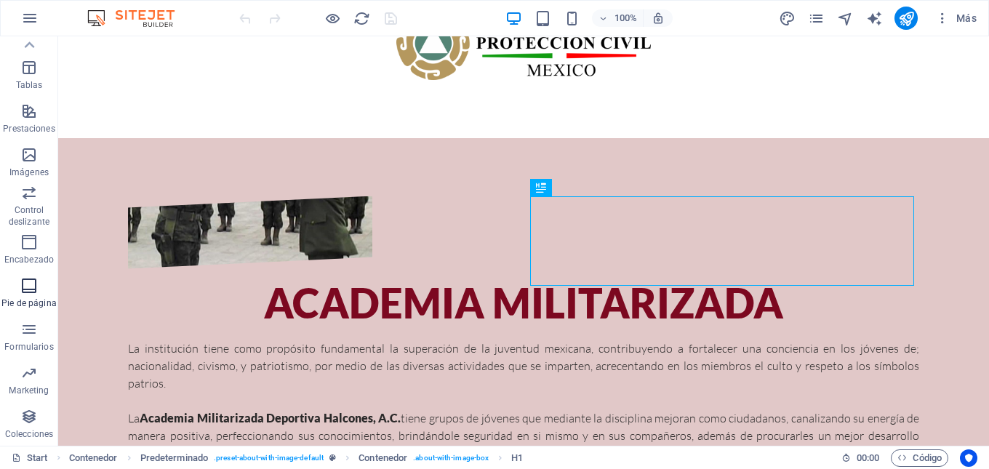
scroll to position [0, 0]
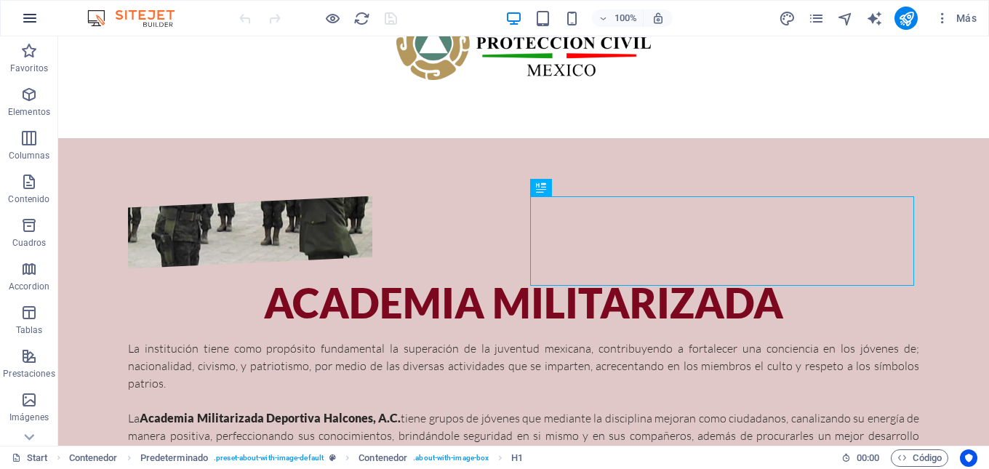
click at [26, 22] on icon "button" at bounding box center [29, 17] width 17 height 17
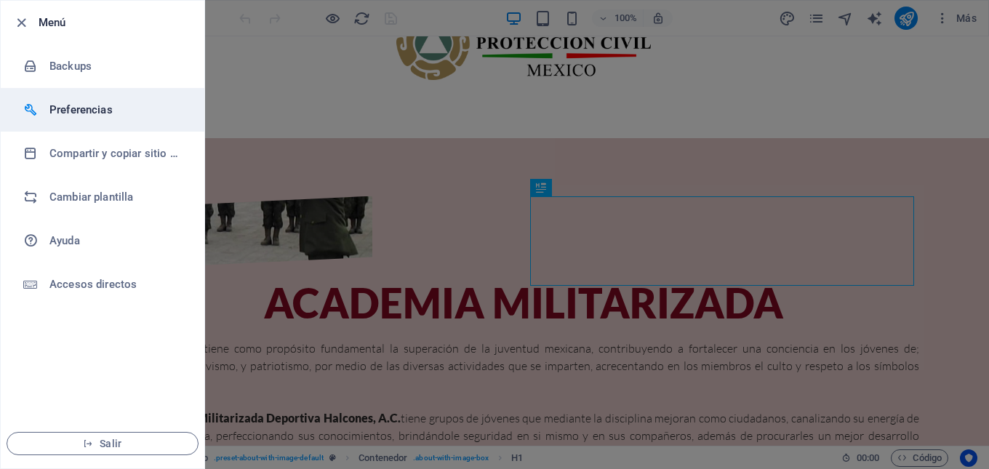
click at [79, 110] on h6 "Preferencias" at bounding box center [116, 109] width 135 height 17
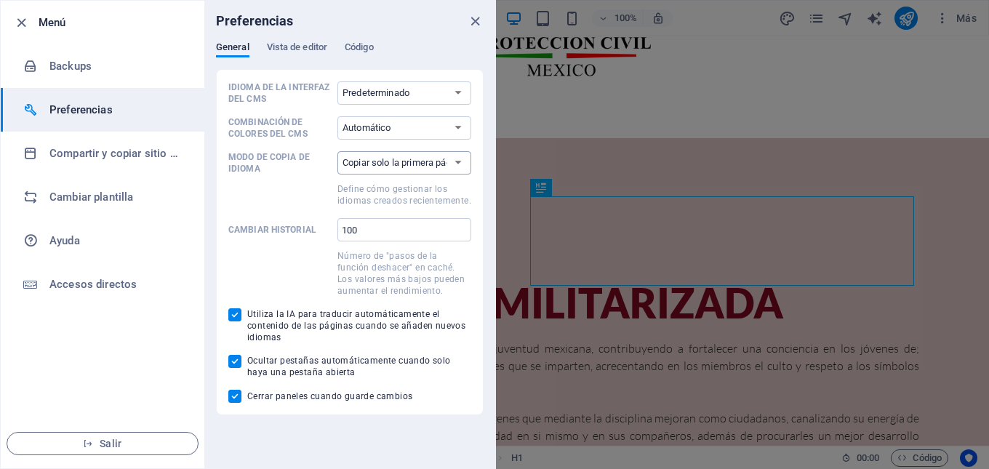
click at [459, 161] on select "Copiar solo la primera página Copiar todas las páginas" at bounding box center [404, 162] width 134 height 23
click at [313, 47] on span "Vista de editor" at bounding box center [297, 49] width 60 height 20
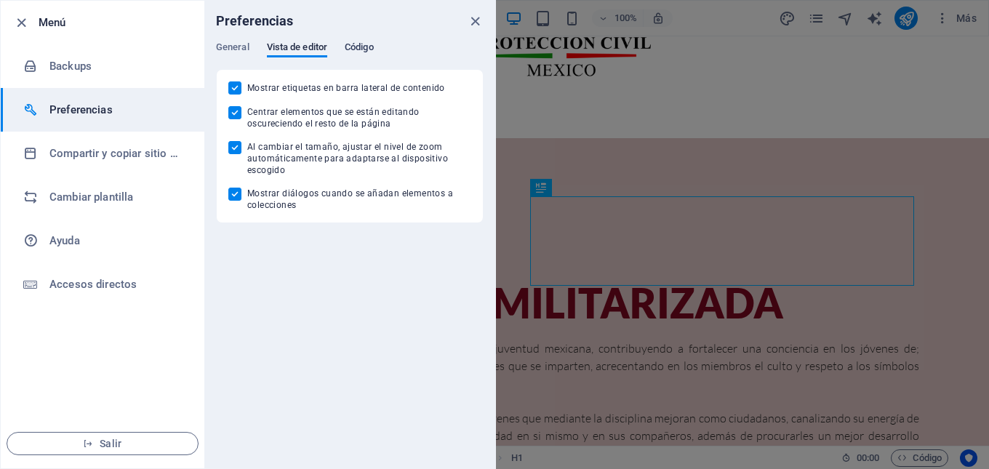
click at [359, 45] on span "Código" at bounding box center [359, 49] width 29 height 20
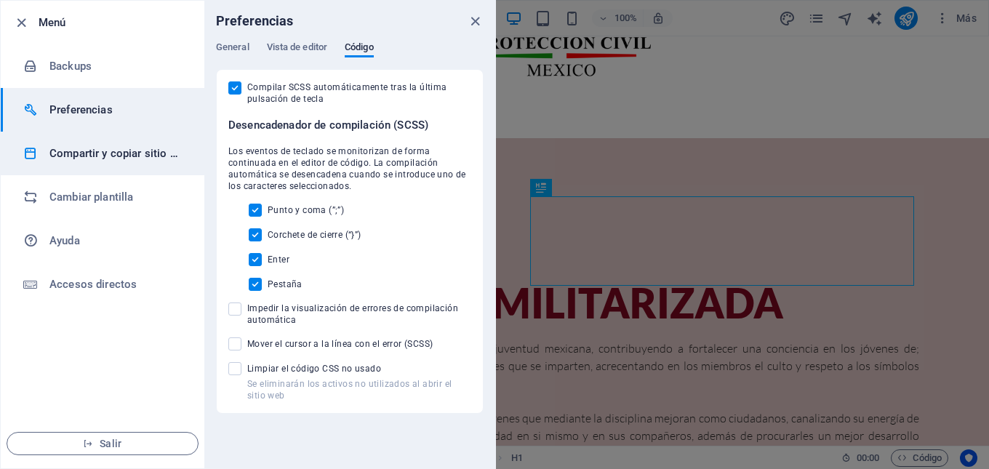
click at [148, 161] on h6 "Compartir y copiar sitio web" at bounding box center [116, 153] width 135 height 17
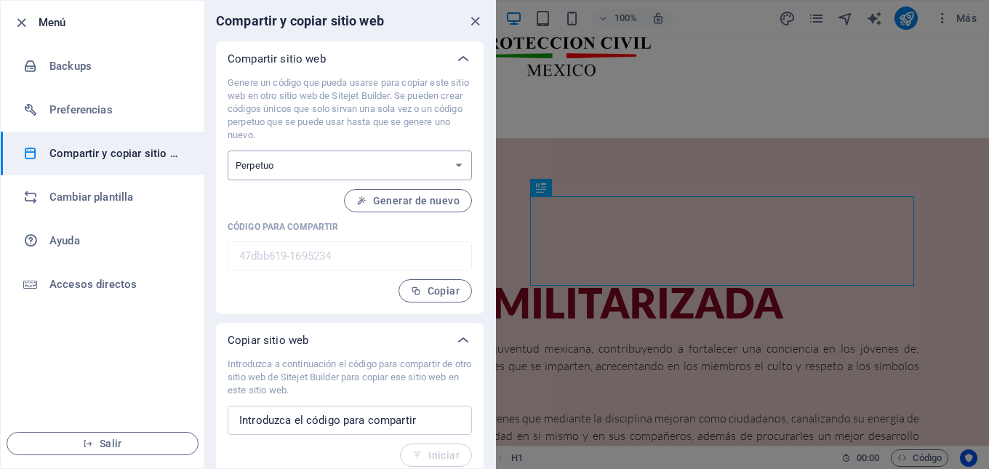
click at [463, 165] on select "Único Perpetuo" at bounding box center [350, 166] width 244 height 30
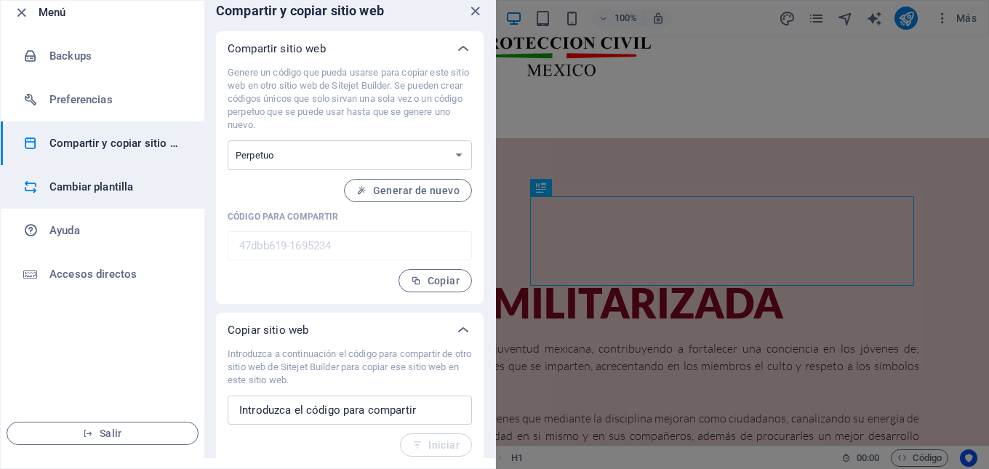
click at [141, 193] on h6 "Cambiar plantilla" at bounding box center [116, 186] width 135 height 17
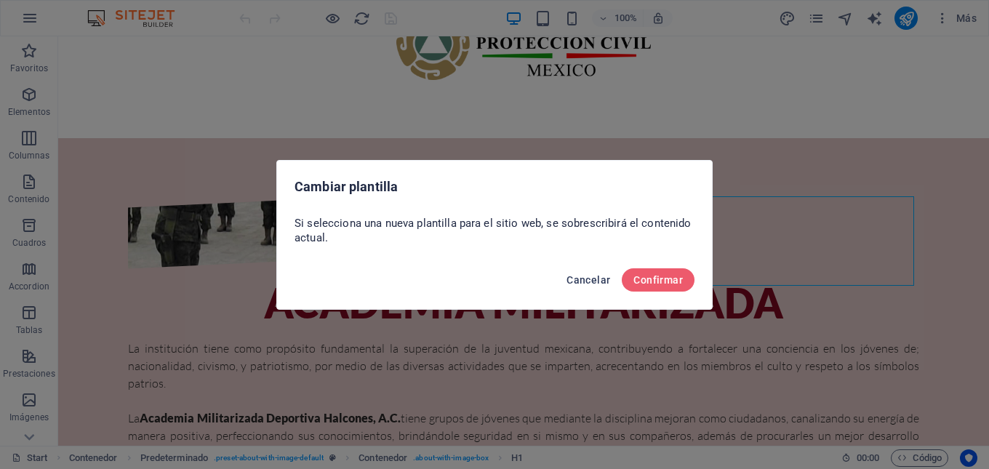
click at [566, 279] on button "Cancelar" at bounding box center [588, 279] width 55 height 23
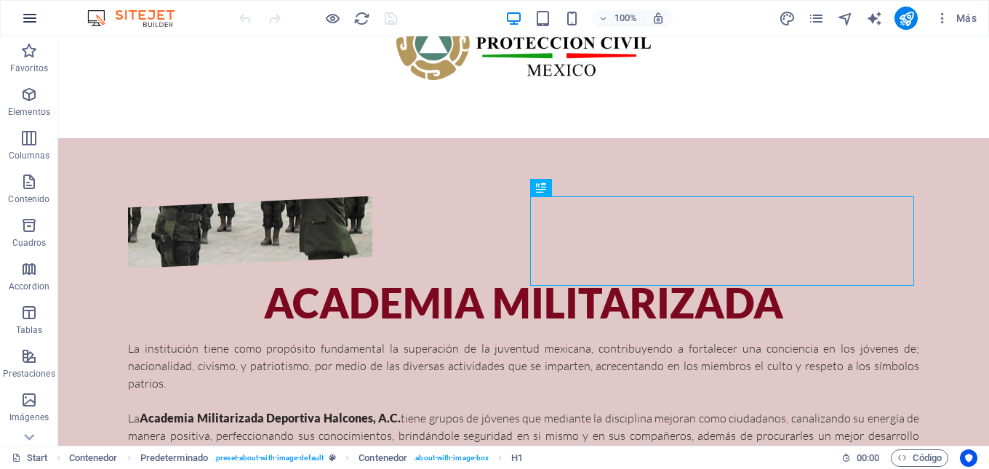
click at [28, 23] on icon "button" at bounding box center [29, 17] width 17 height 17
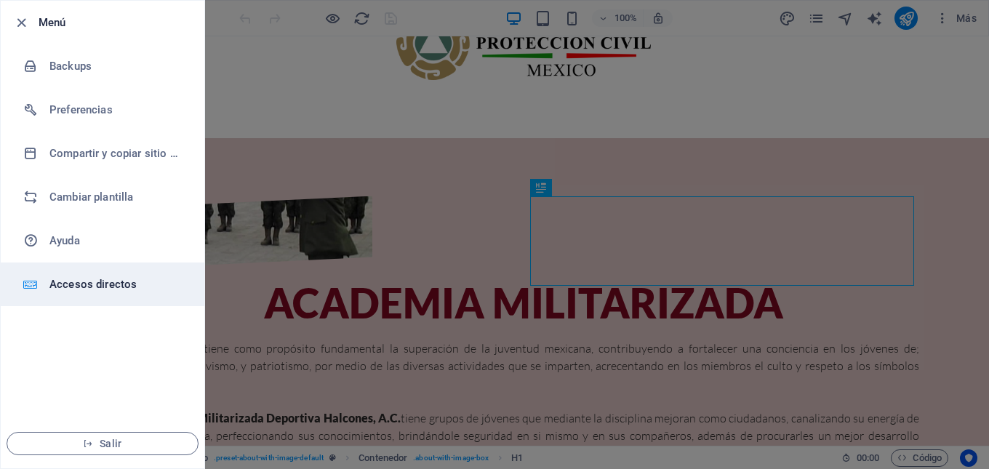
click at [105, 292] on h6 "Accesos directos" at bounding box center [116, 284] width 135 height 17
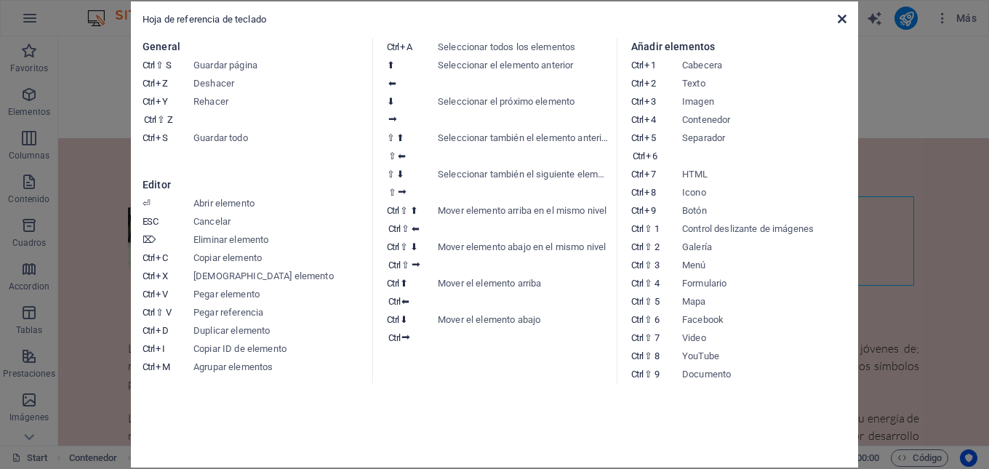
click at [844, 16] on icon at bounding box center [842, 19] width 9 height 12
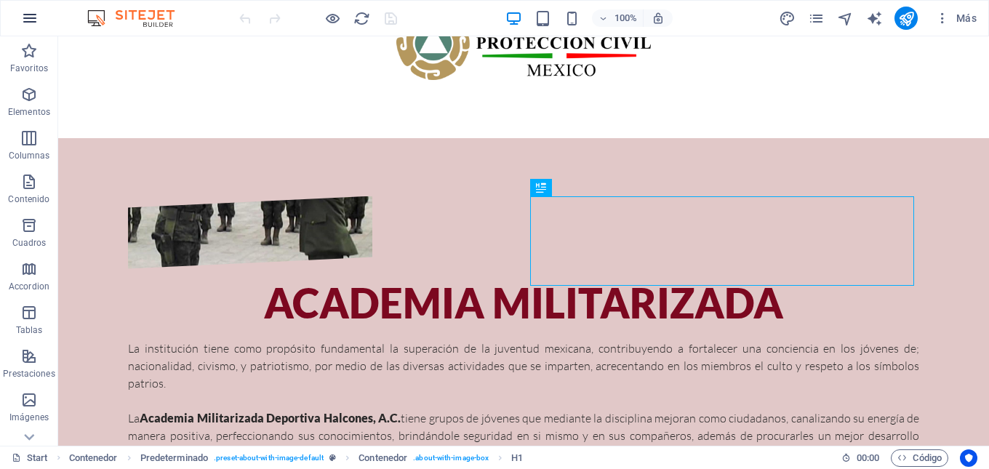
click at [29, 23] on icon "button" at bounding box center [29, 17] width 17 height 17
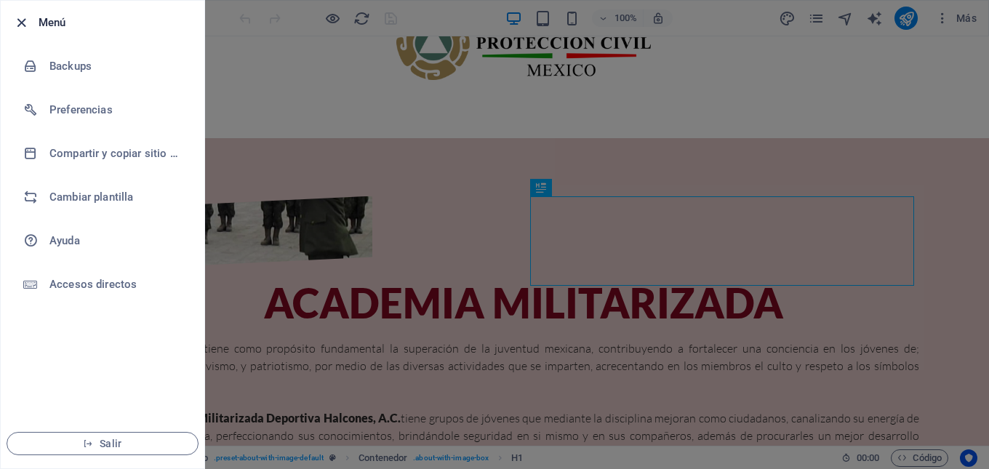
click at [17, 23] on icon "button" at bounding box center [21, 23] width 17 height 17
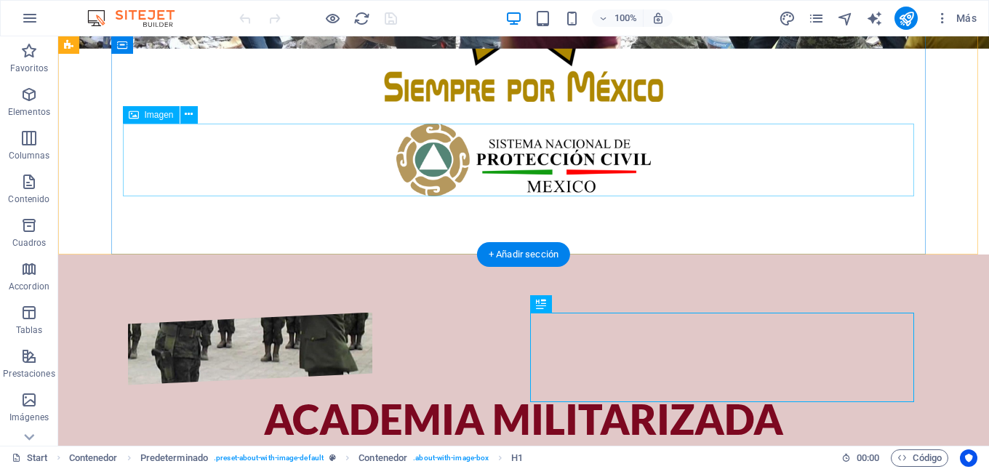
scroll to position [150, 0]
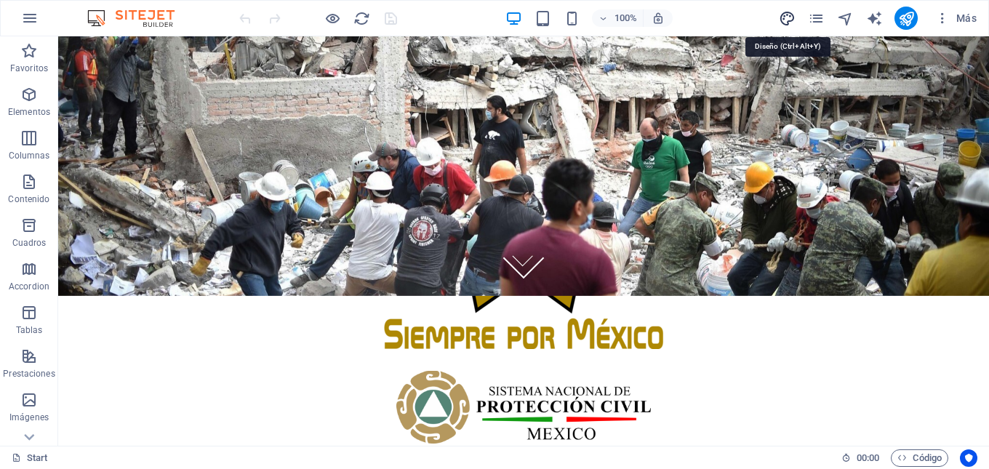
click at [786, 17] on icon "design" at bounding box center [787, 18] width 17 height 17
select select "px"
select select "300"
select select "px"
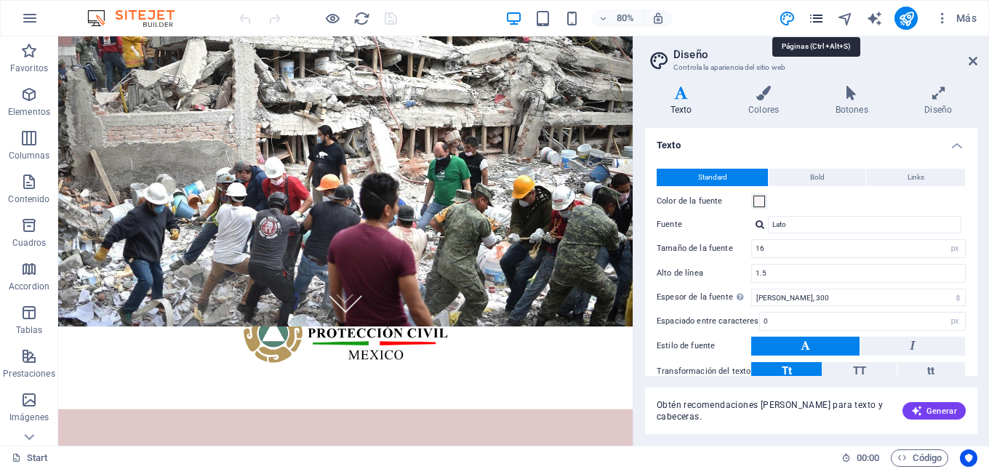
click at [814, 16] on icon "pages" at bounding box center [816, 18] width 17 height 17
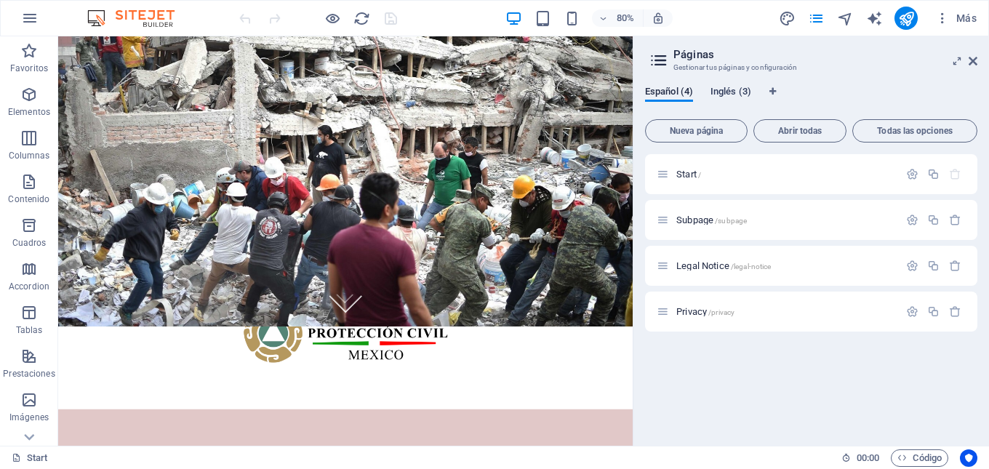
click at [737, 91] on span "Inglés (3)" at bounding box center [731, 93] width 41 height 20
click at [683, 102] on div "Español (4) Inglés (3)" at bounding box center [811, 100] width 332 height 28
click at [671, 98] on span "Español (4)" at bounding box center [669, 93] width 48 height 20
click at [956, 266] on icon "button" at bounding box center [955, 266] width 12 height 12
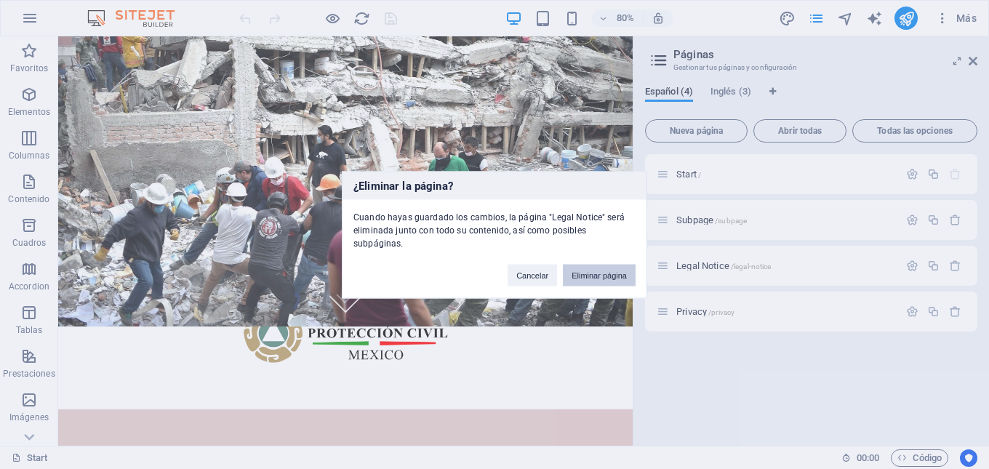
click at [621, 265] on button "Eliminar página" at bounding box center [599, 275] width 73 height 22
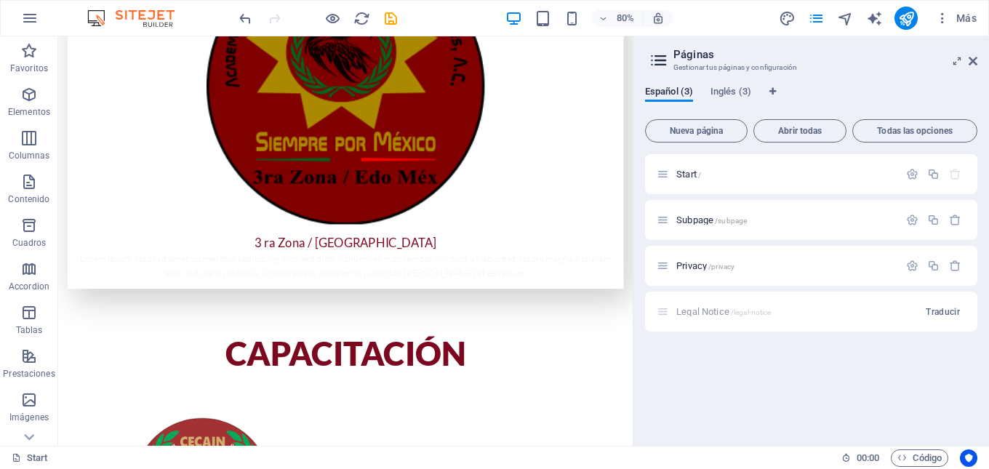
scroll to position [2834, 0]
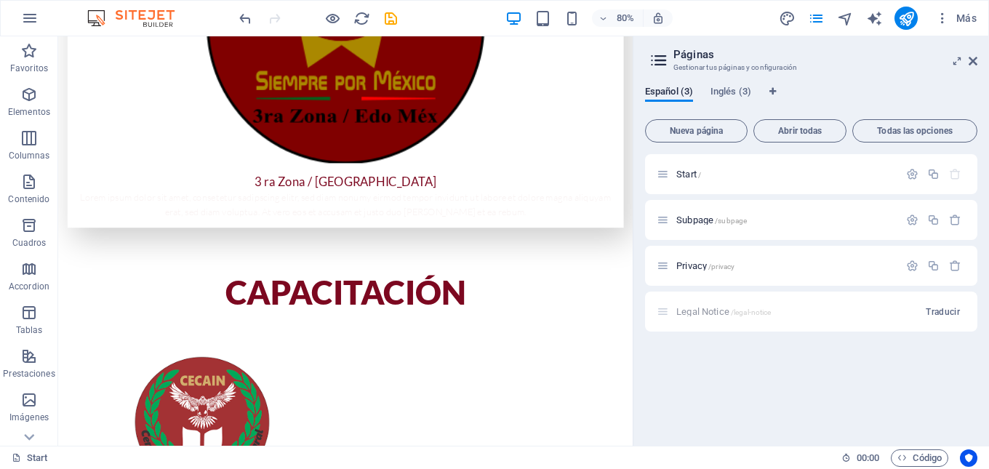
click at [655, 438] on div "Español (3) Inglés (3) Nueva página Abrir todas Todas las opciones Start / Subp…" at bounding box center [812, 260] width 356 height 372
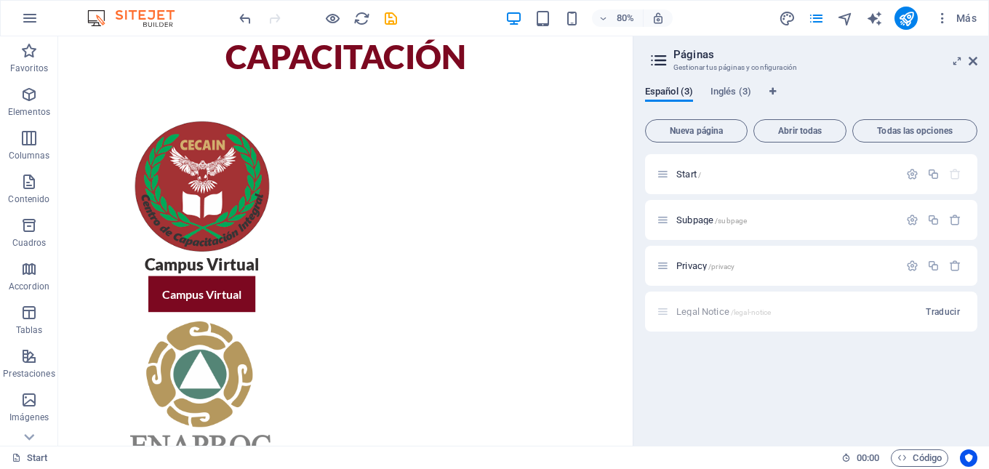
scroll to position [3235, 0]
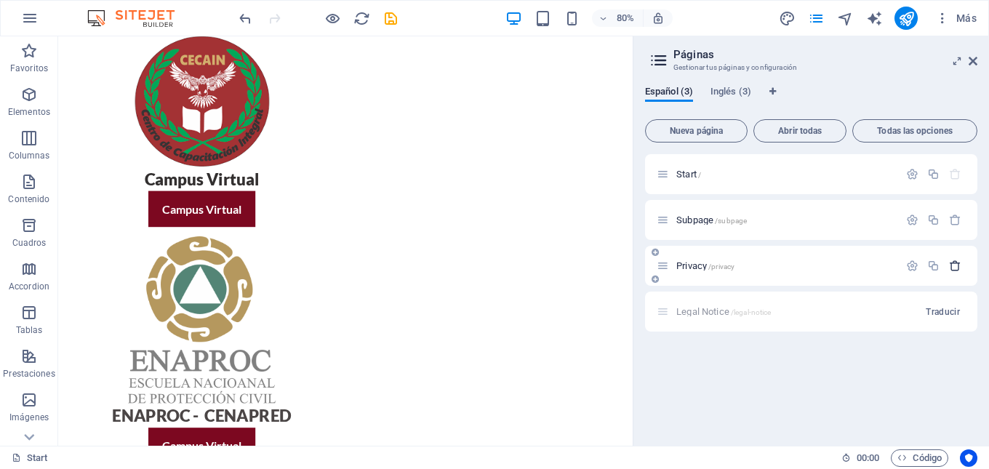
click at [955, 271] on icon "button" at bounding box center [955, 266] width 12 height 12
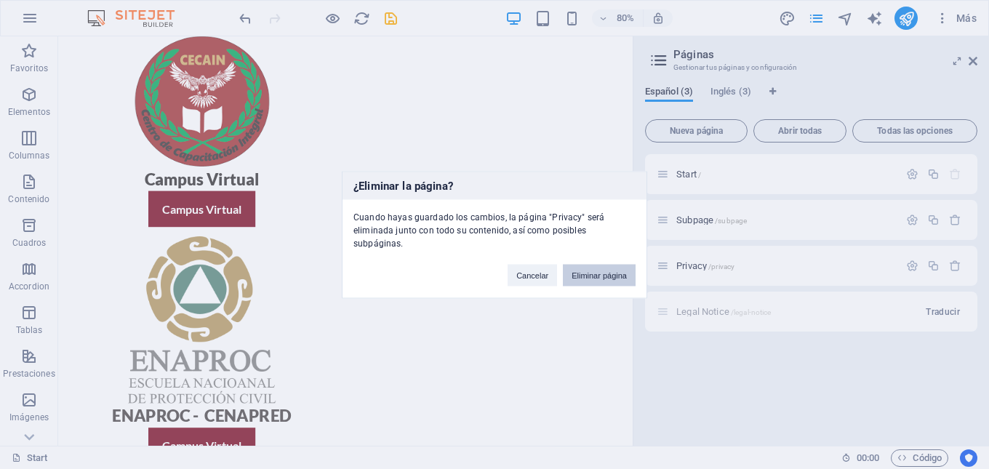
click at [633, 265] on button "Eliminar página" at bounding box center [599, 275] width 73 height 22
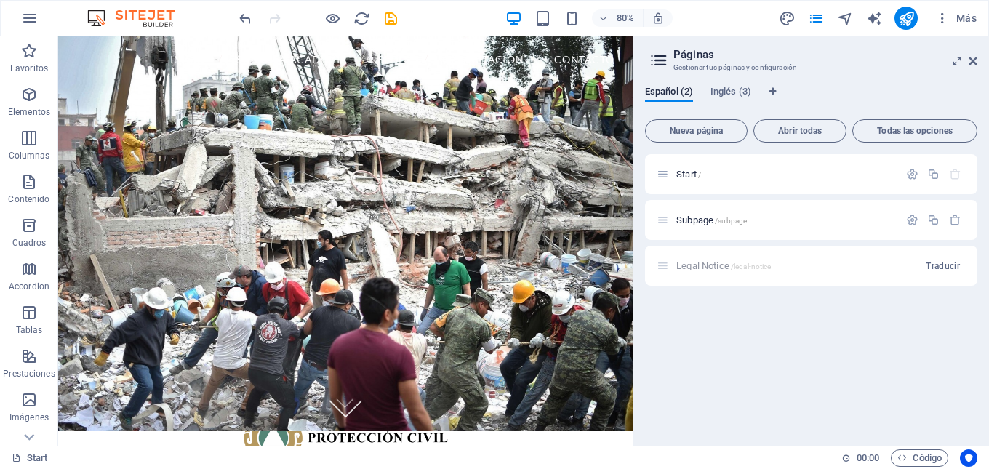
scroll to position [0, 0]
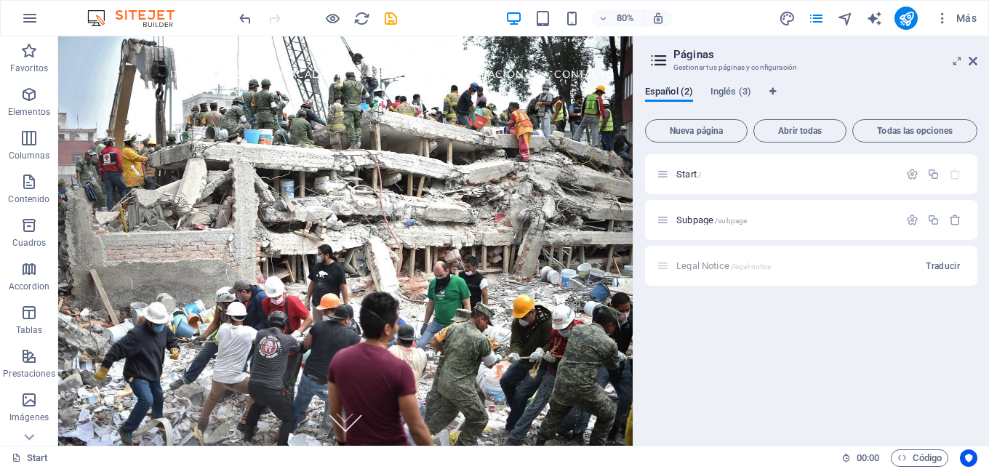
drag, startPoint x: 772, startPoint y: 503, endPoint x: 720, endPoint y: 111, distance: 395.4
click at [668, 265] on div "Legal Notice /legal-notice Traducir" at bounding box center [811, 266] width 332 height 40
click at [703, 223] on span "Subpage /subpage" at bounding box center [711, 220] width 71 height 11
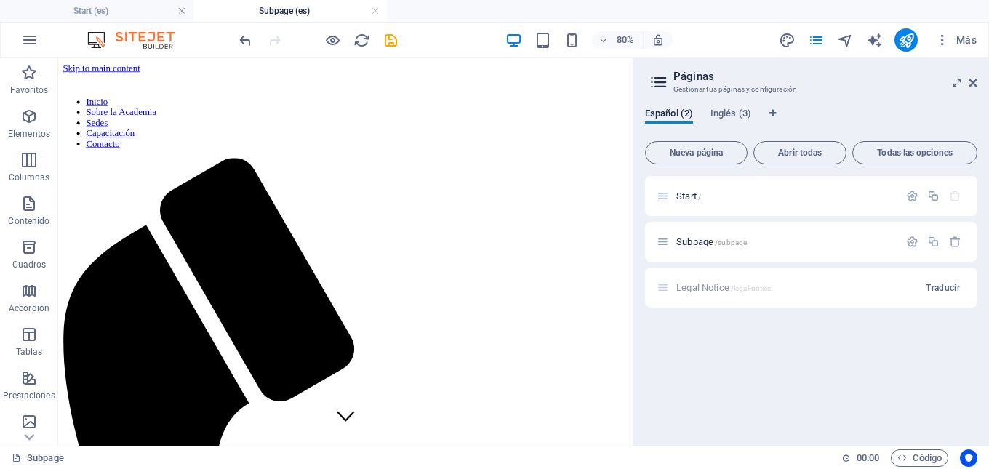
drag, startPoint x: 767, startPoint y: 258, endPoint x: 693, endPoint y: 178, distance: 109.1
click at [677, 196] on span "Start /" at bounding box center [688, 196] width 25 height 11
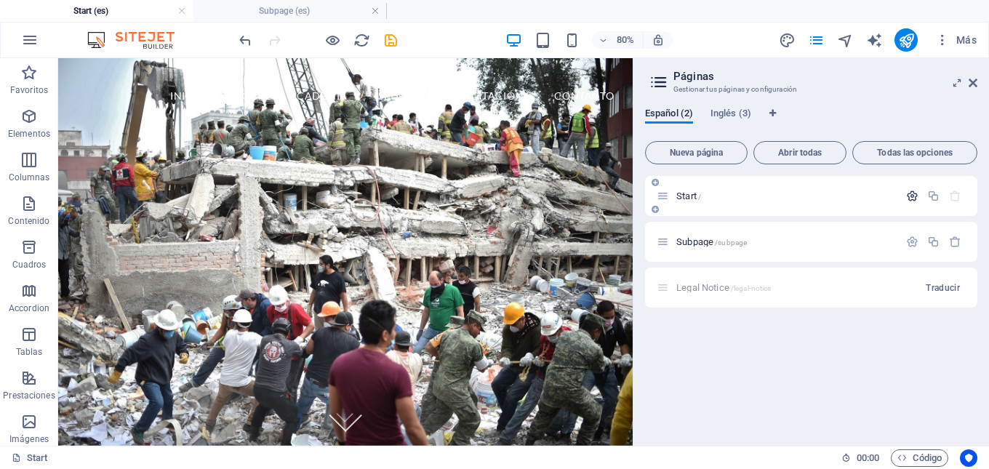
click at [916, 198] on icon "button" at bounding box center [912, 196] width 12 height 12
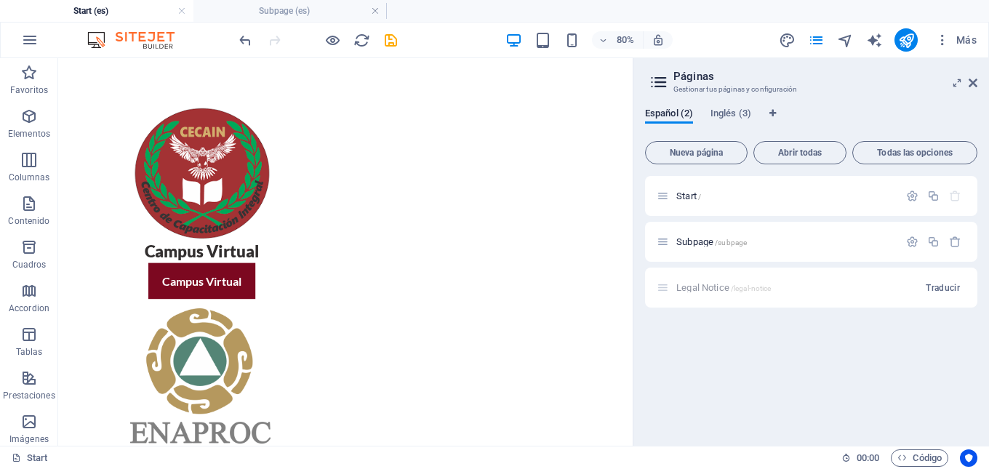
scroll to position [3224, 0]
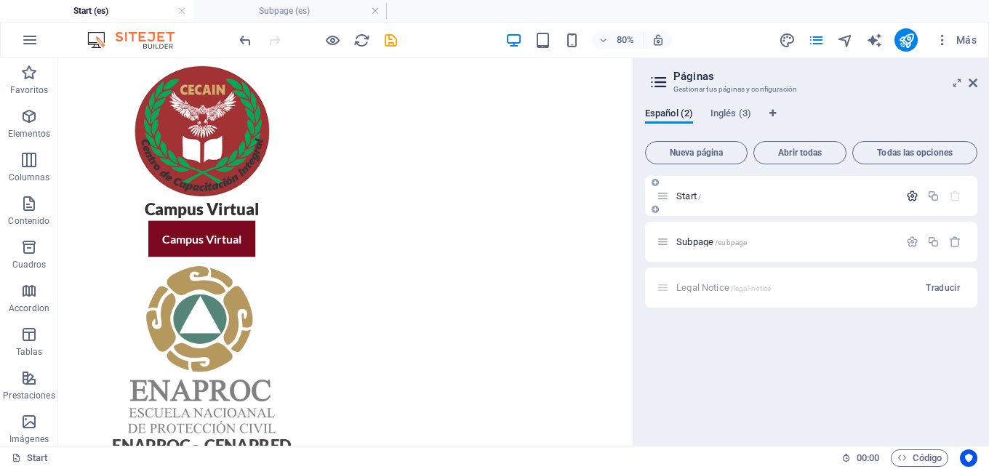
click at [912, 197] on icon "button" at bounding box center [912, 196] width 12 height 12
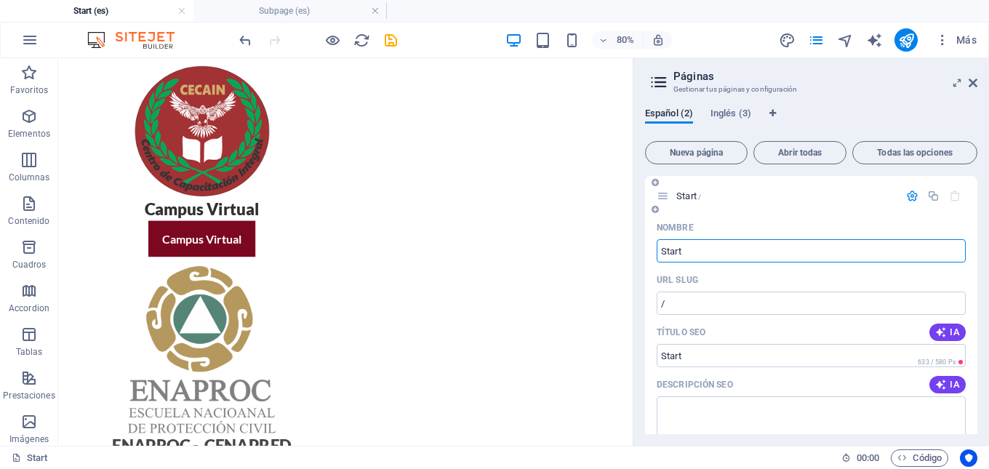
drag, startPoint x: 700, startPoint y: 245, endPoint x: 652, endPoint y: 243, distance: 48.1
type input "Inicio"
click at [689, 308] on input "/" at bounding box center [811, 303] width 309 height 23
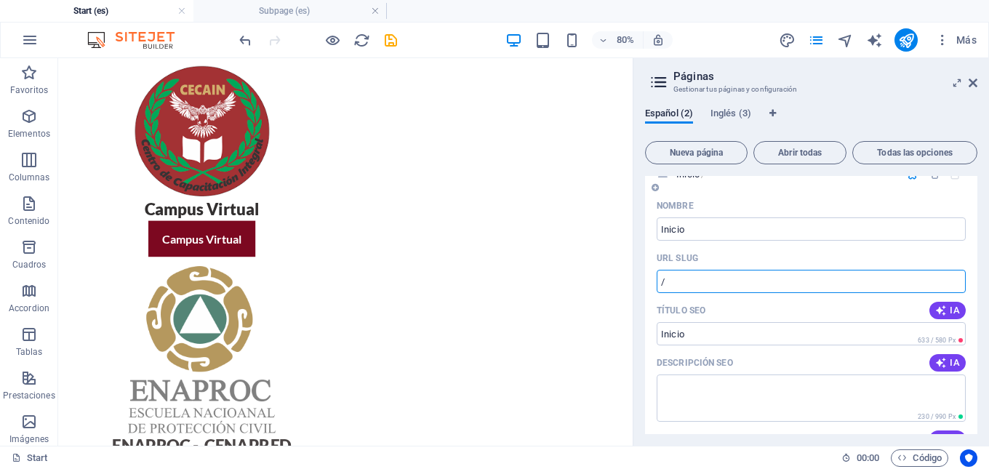
scroll to position [0, 0]
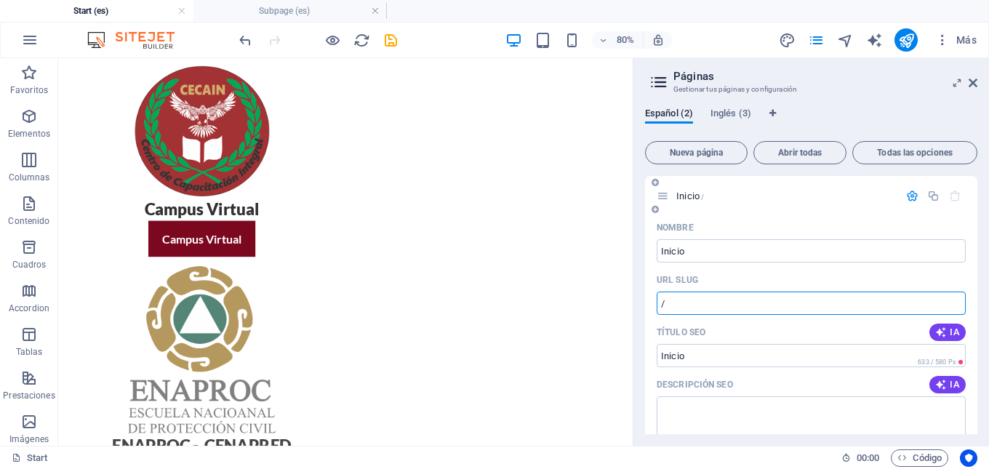
click at [698, 308] on input "/" at bounding box center [811, 303] width 309 height 23
type input "academiamilitarizadahalconesorgmx"
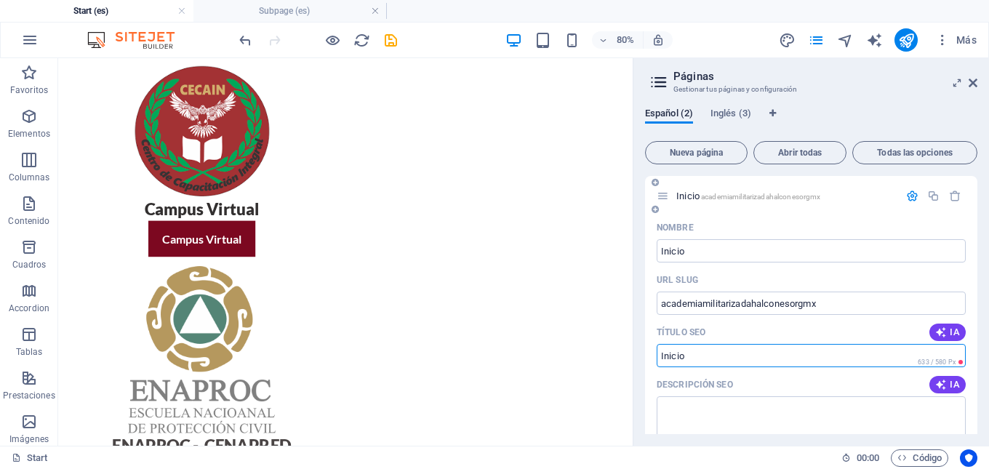
click at [686, 353] on input "Título SEO" at bounding box center [811, 355] width 309 height 23
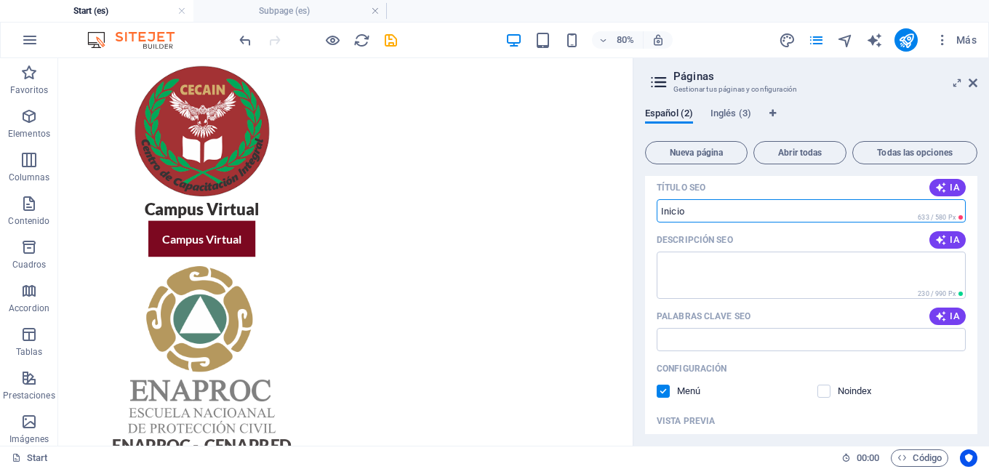
scroll to position [145, 0]
click at [944, 245] on button "IA" at bounding box center [948, 239] width 36 height 17
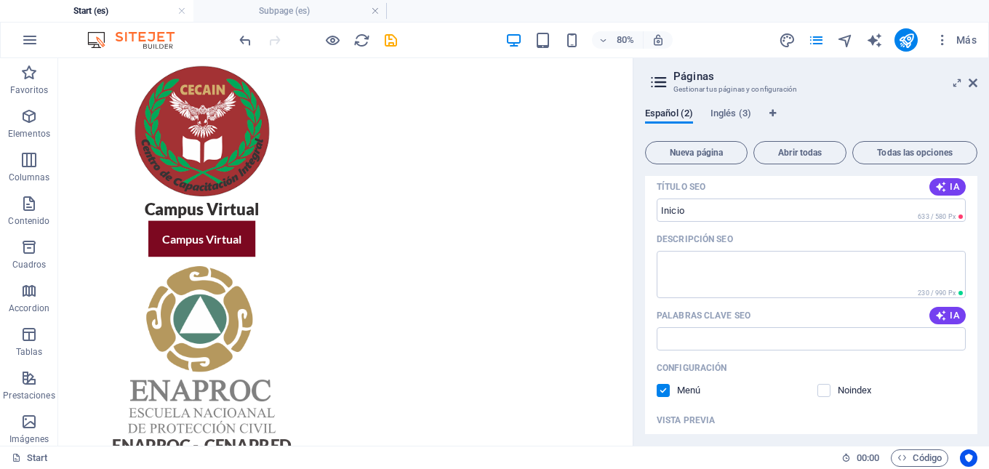
type textarea "Únete a la Academia Militarizada Halcones y fortalece tu espíritu cívico y patr…"
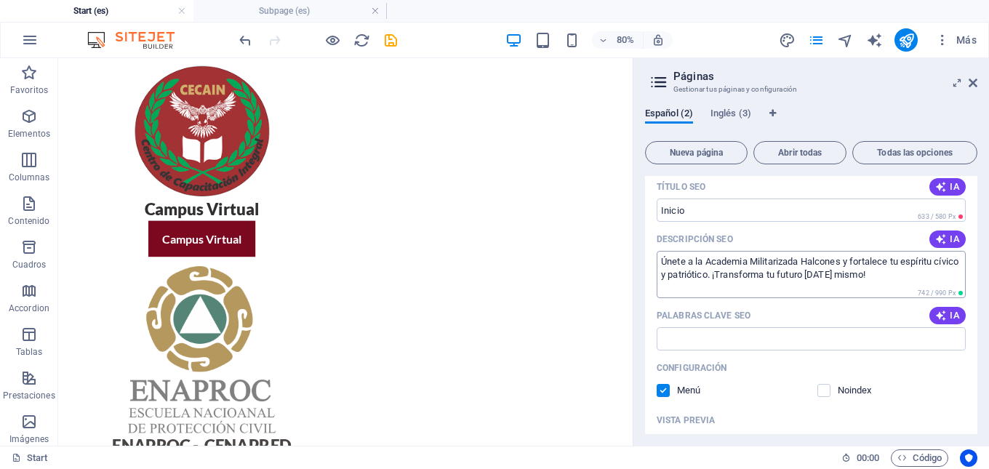
click at [906, 279] on textarea "Únete a la Academia Militarizada Halcones y fortalece tu espíritu cívico y patr…" at bounding box center [811, 274] width 309 height 47
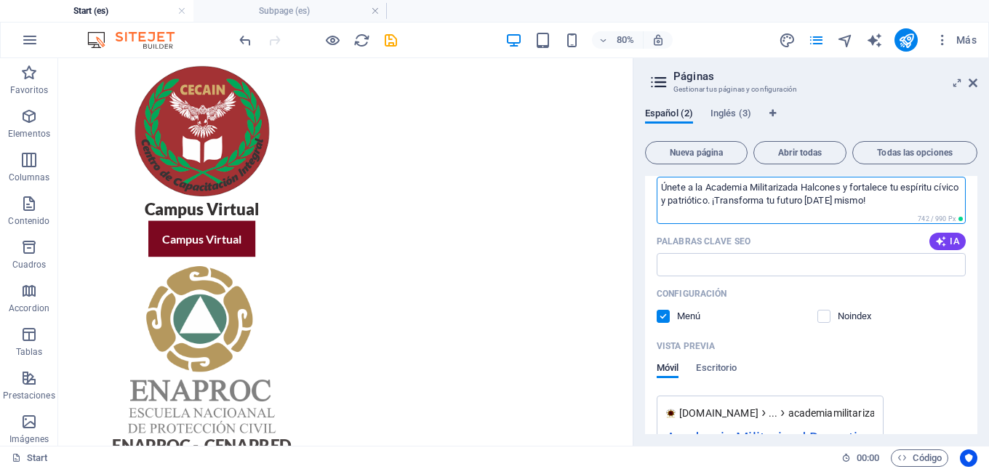
scroll to position [218, 0]
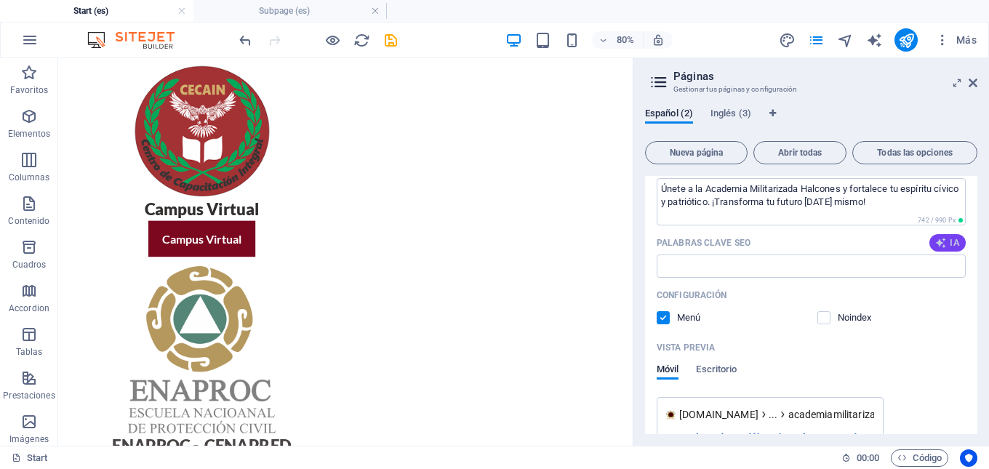
click at [951, 242] on span "IA" at bounding box center [947, 243] width 25 height 12
type input "academia militarizada, superación juventud mexicana, formación cívica, discipli…"
click at [940, 274] on input "academia militarizada, superación juventud mexicana, formación cívica, discipli…" at bounding box center [811, 266] width 309 height 23
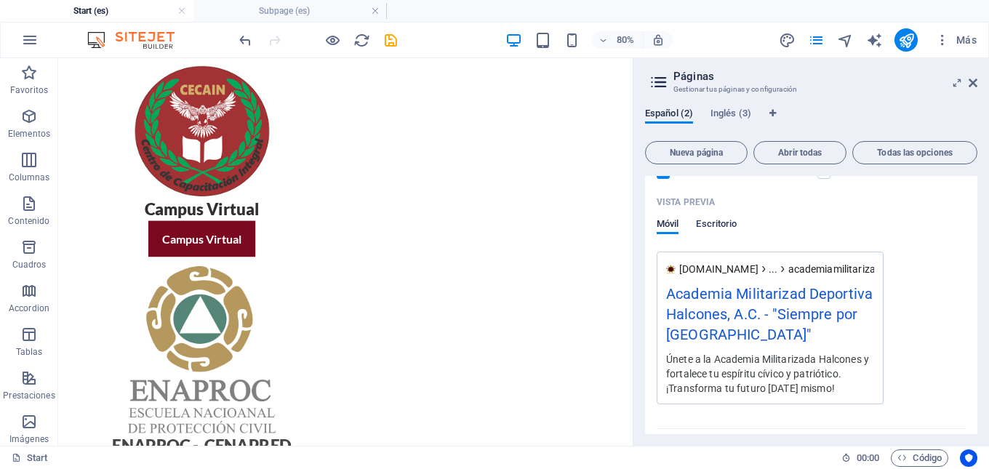
scroll to position [0, 0]
click at [728, 225] on span "Escritorio" at bounding box center [716, 225] width 41 height 20
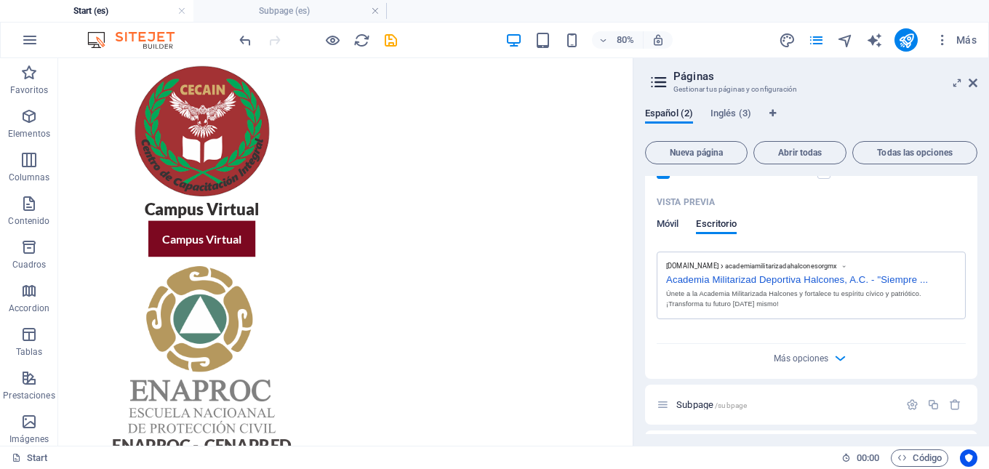
click at [679, 224] on span "Móvil" at bounding box center [668, 225] width 22 height 20
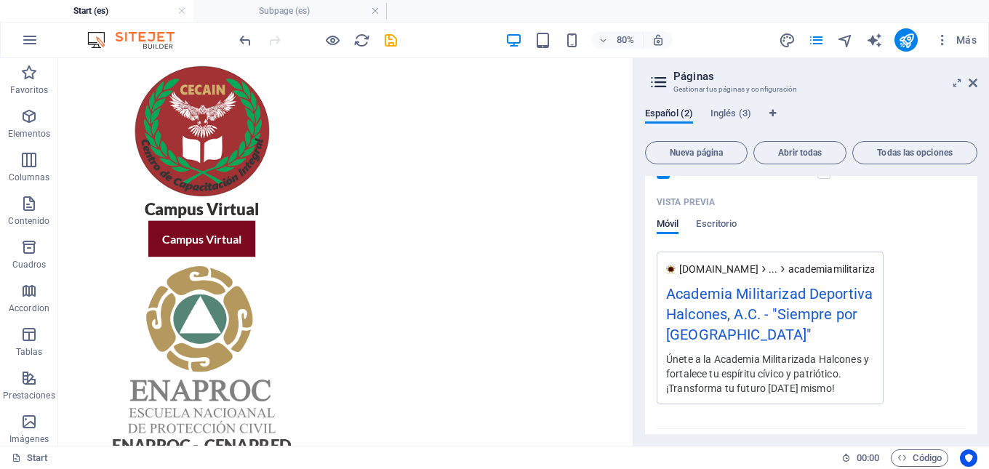
click at [788, 270] on icon at bounding box center [783, 269] width 10 height 10
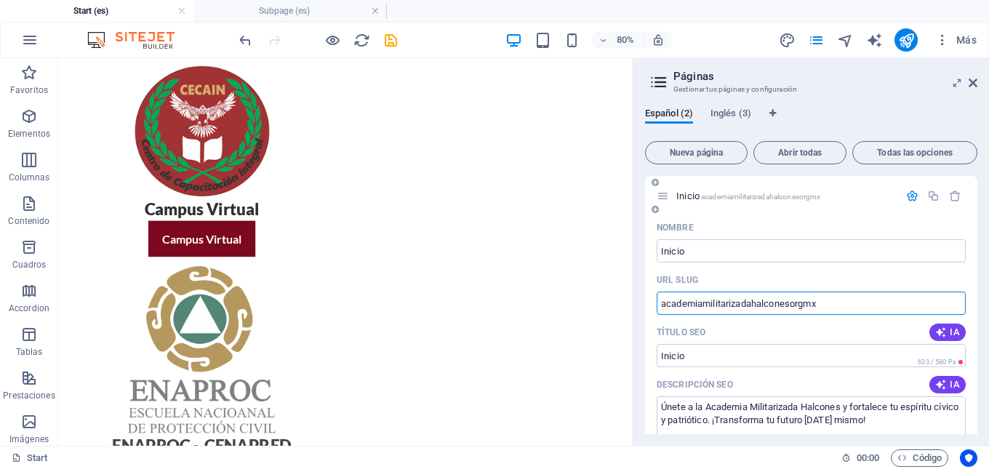
click at [830, 303] on input "academiamilitarizadahalconesorgmx" at bounding box center [811, 303] width 309 height 23
click at [808, 303] on input "academiamilitarizadahalconesorgmx" at bounding box center [811, 303] width 309 height 23
drag, startPoint x: 832, startPoint y: 308, endPoint x: 655, endPoint y: 308, distance: 176.7
type input "a"
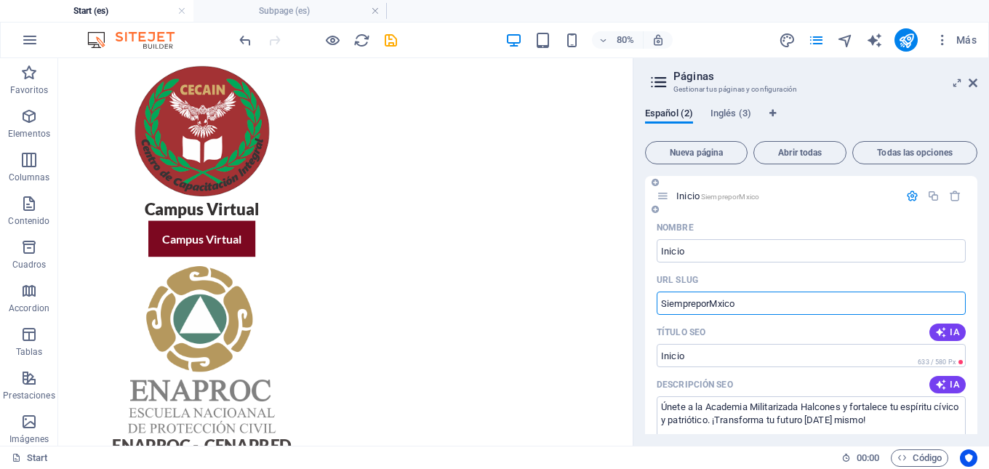
click at [719, 308] on input "SiempreporMxico" at bounding box center [811, 303] width 309 height 23
click at [753, 307] on input "SiempreporMexico" at bounding box center [811, 303] width 309 height 23
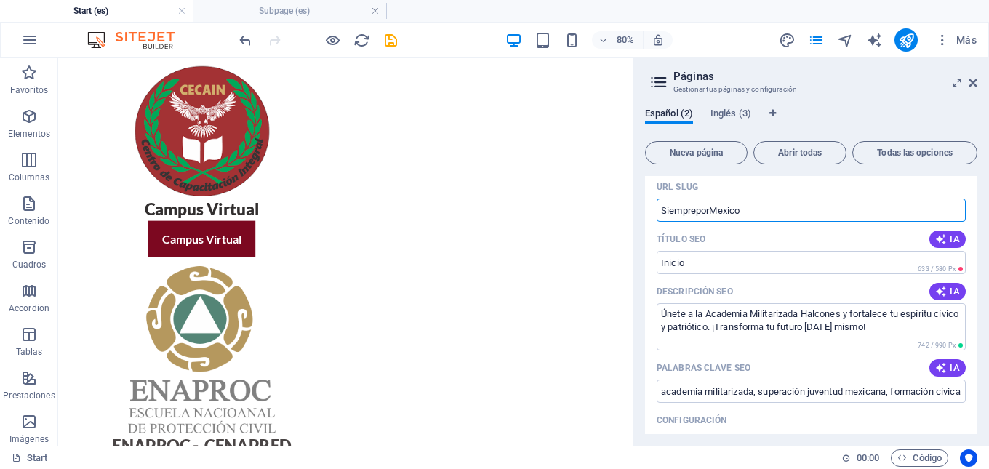
scroll to position [73, 0]
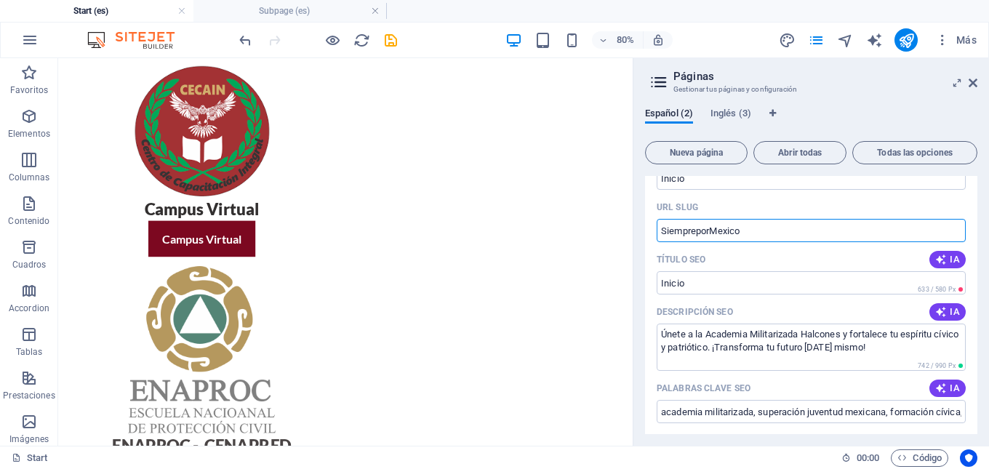
type input "SiempreporMexico"
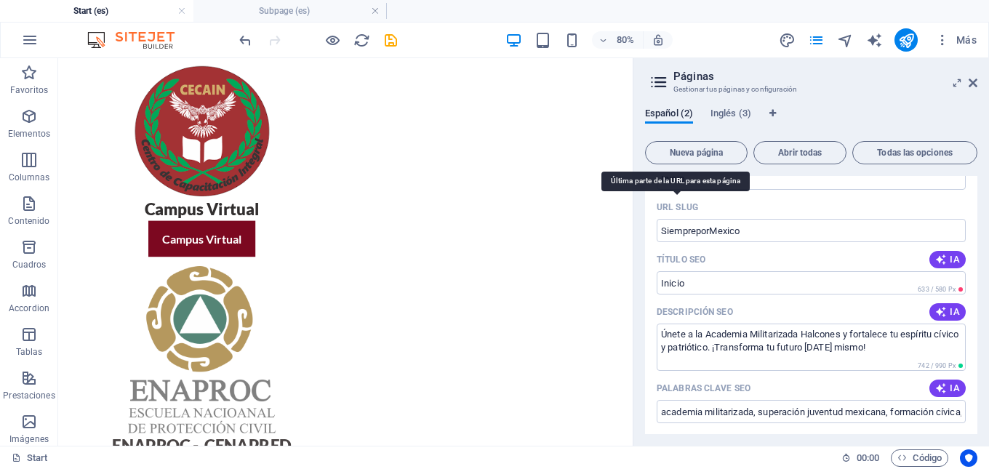
drag, startPoint x: 692, startPoint y: 206, endPoint x: 665, endPoint y: 204, distance: 27.7
click at [665, 204] on div "URL SLUG" at bounding box center [811, 207] width 309 height 23
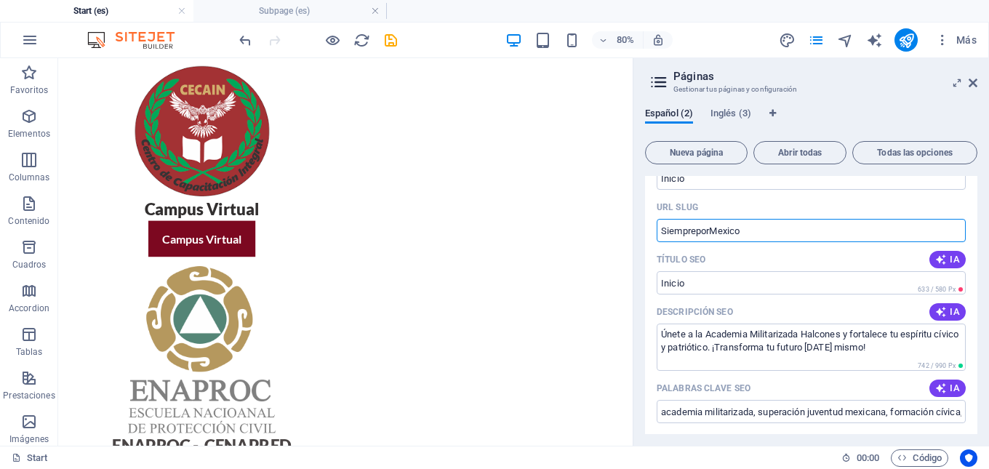
click at [754, 231] on input "SiempreporMexico" at bounding box center [811, 230] width 309 height 23
click at [764, 277] on input "Título SEO" at bounding box center [811, 282] width 309 height 23
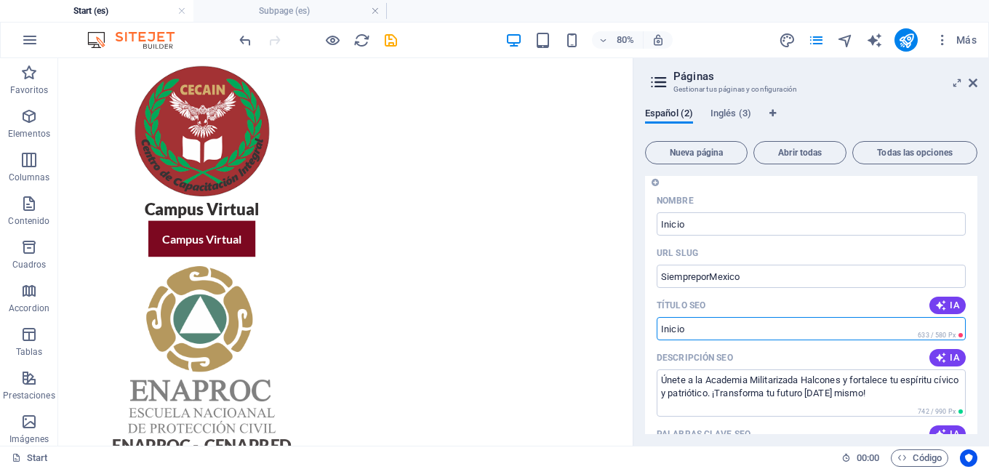
scroll to position [0, 0]
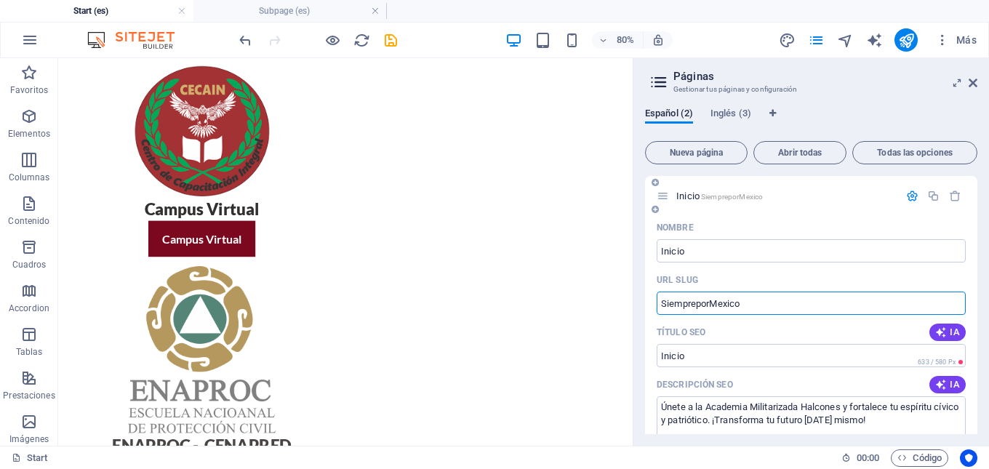
drag, startPoint x: 752, startPoint y: 303, endPoint x: 653, endPoint y: 300, distance: 99.0
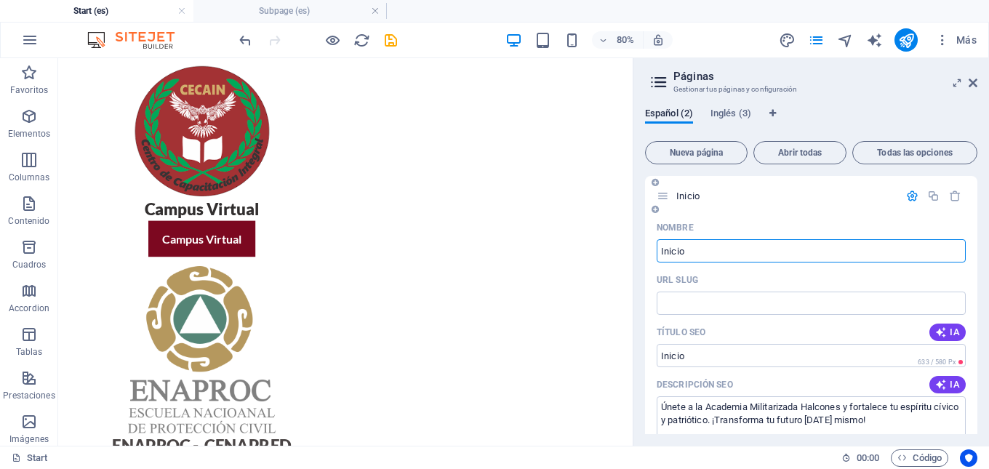
click at [703, 251] on input "Inicio" at bounding box center [811, 250] width 309 height 23
click at [974, 86] on icon at bounding box center [973, 83] width 9 height 12
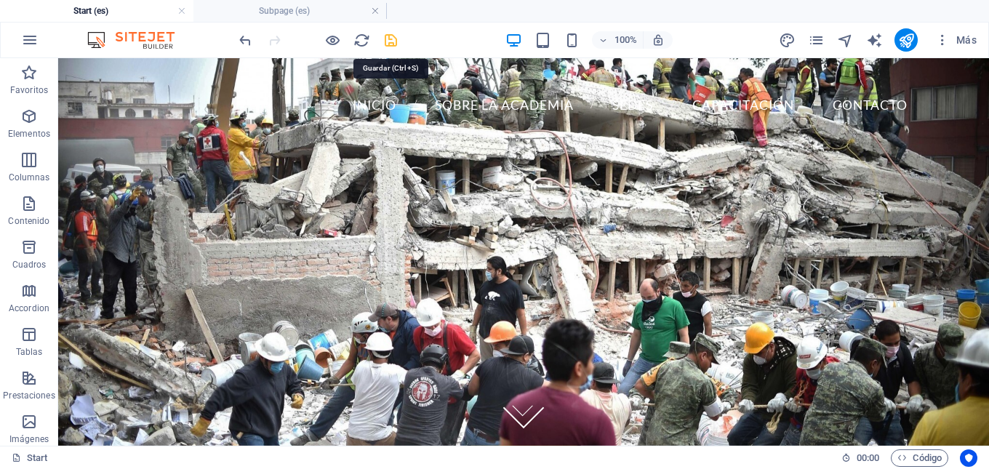
click at [388, 41] on icon "save" at bounding box center [391, 40] width 17 height 17
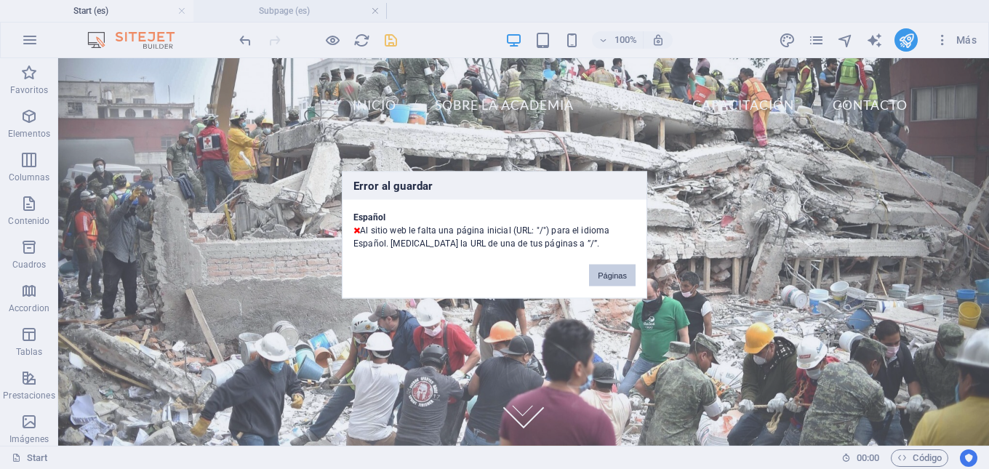
click at [602, 271] on button "Páginas" at bounding box center [612, 275] width 47 height 22
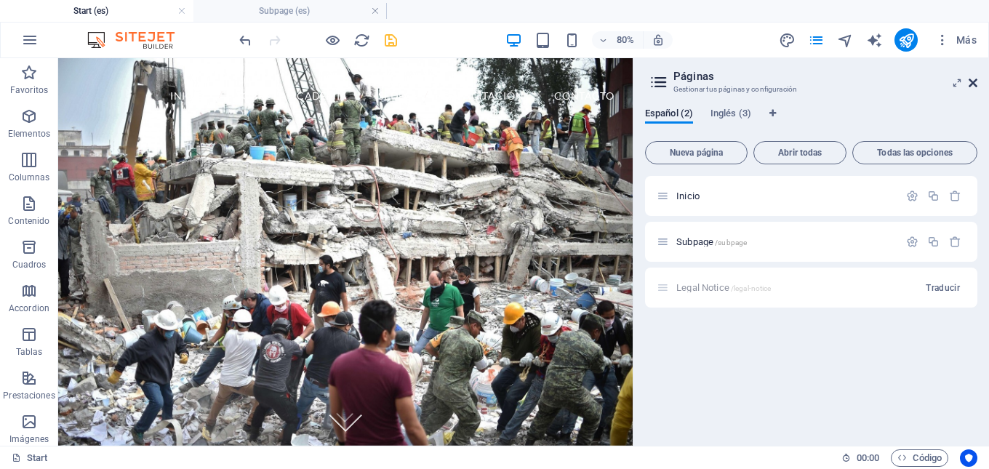
click at [970, 82] on icon at bounding box center [973, 83] width 9 height 12
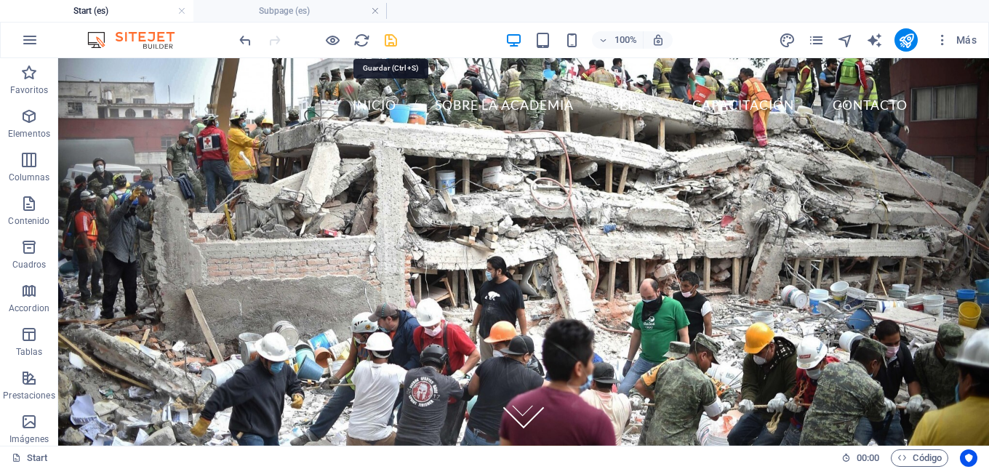
click at [388, 36] on icon "save" at bounding box center [391, 40] width 17 height 17
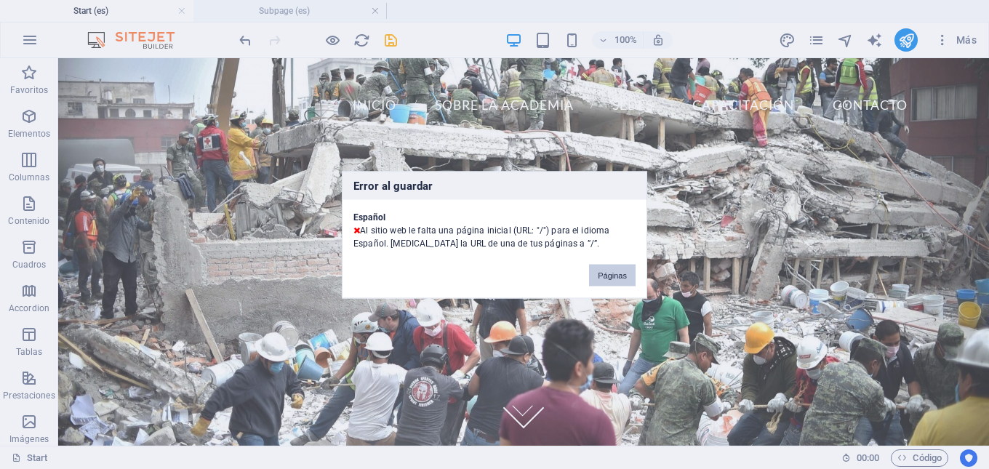
click at [604, 273] on button "Páginas" at bounding box center [612, 275] width 47 height 22
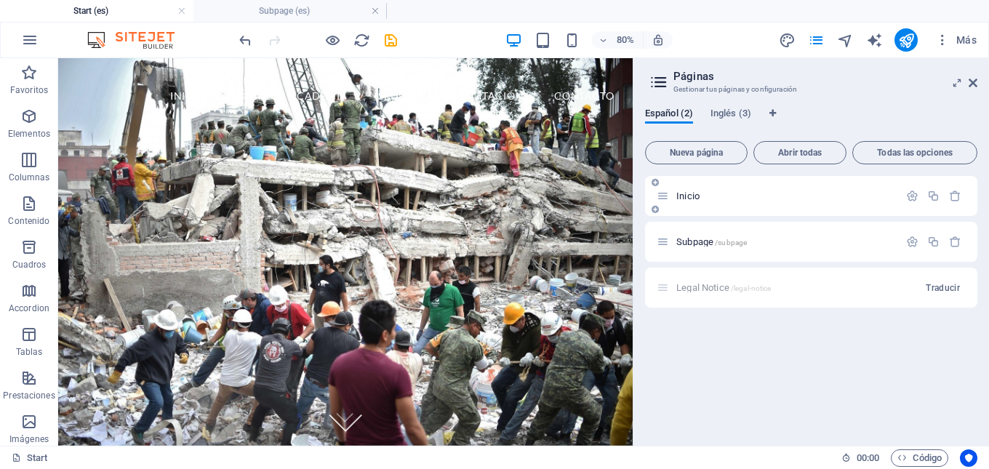
click at [690, 192] on span "Inicio" at bounding box center [688, 196] width 25 height 11
click at [914, 195] on icon "button" at bounding box center [912, 196] width 12 height 12
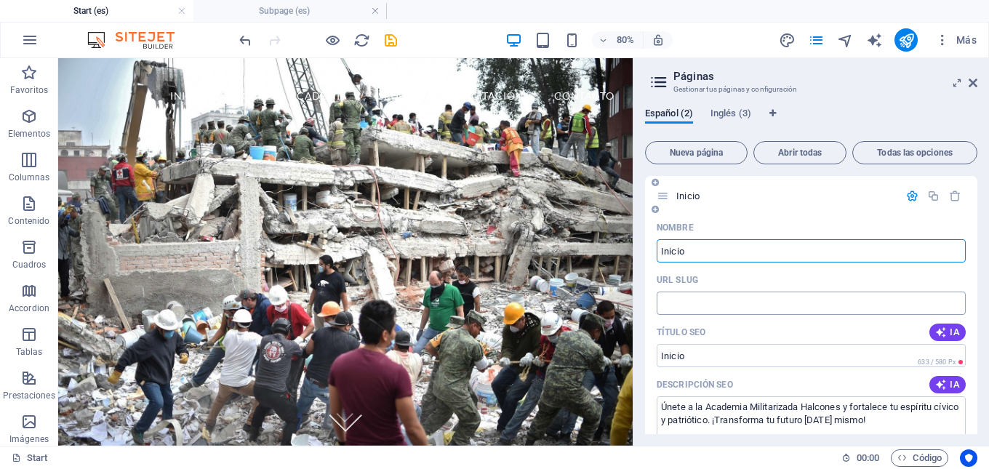
click at [743, 292] on input "URL SLUG" at bounding box center [811, 303] width 309 height 23
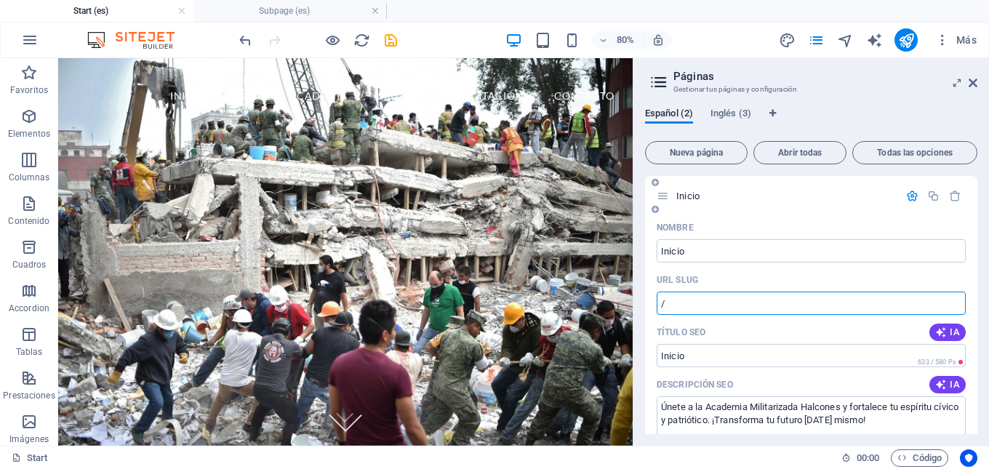
click at [754, 281] on div "URL SLUG" at bounding box center [811, 279] width 309 height 23
type input "/"
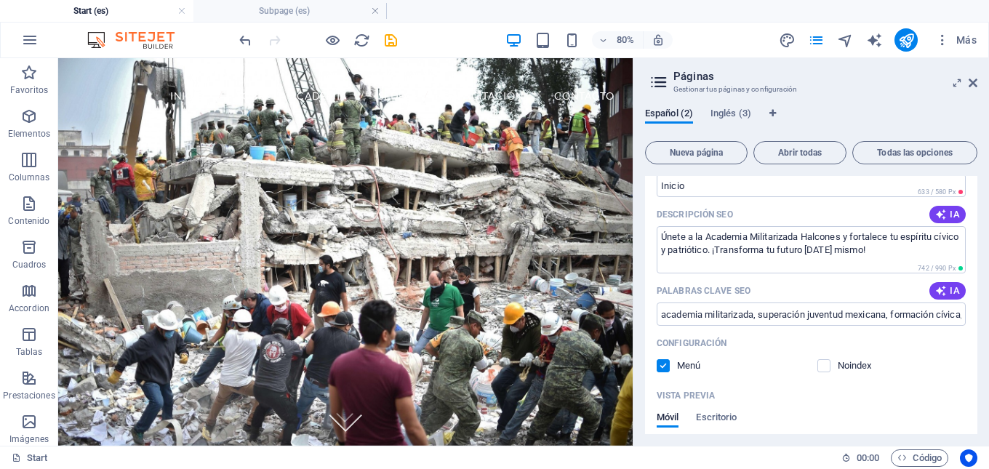
scroll to position [73, 0]
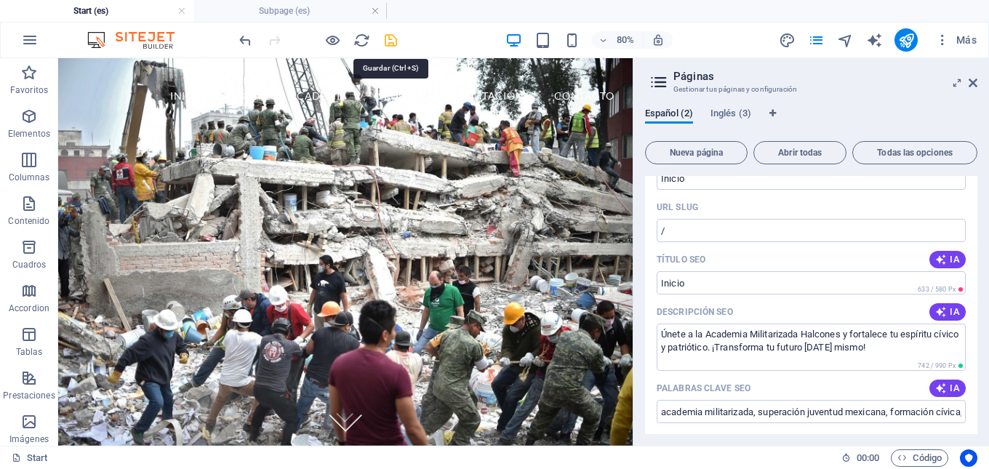
click at [391, 33] on icon "save" at bounding box center [391, 40] width 17 height 17
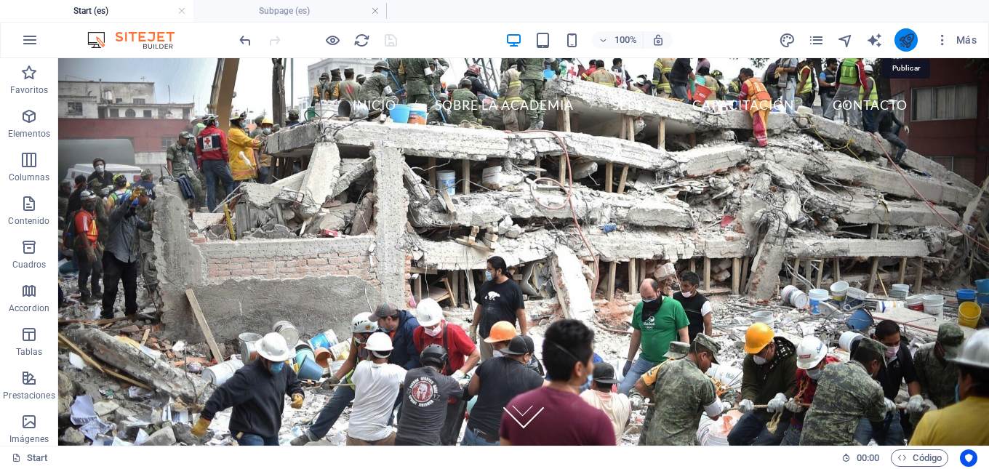
click at [904, 44] on icon "publish" at bounding box center [906, 40] width 17 height 17
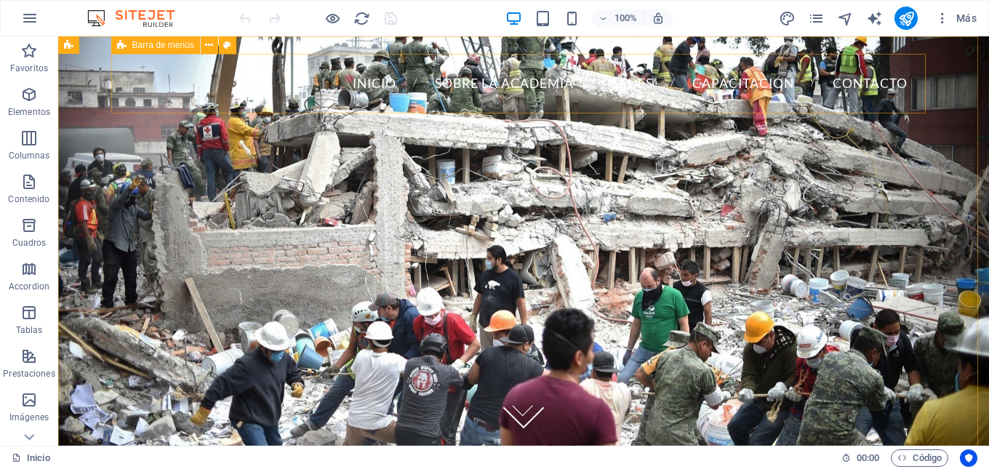
click at [136, 47] on span "Barra de menús" at bounding box center [163, 45] width 62 height 9
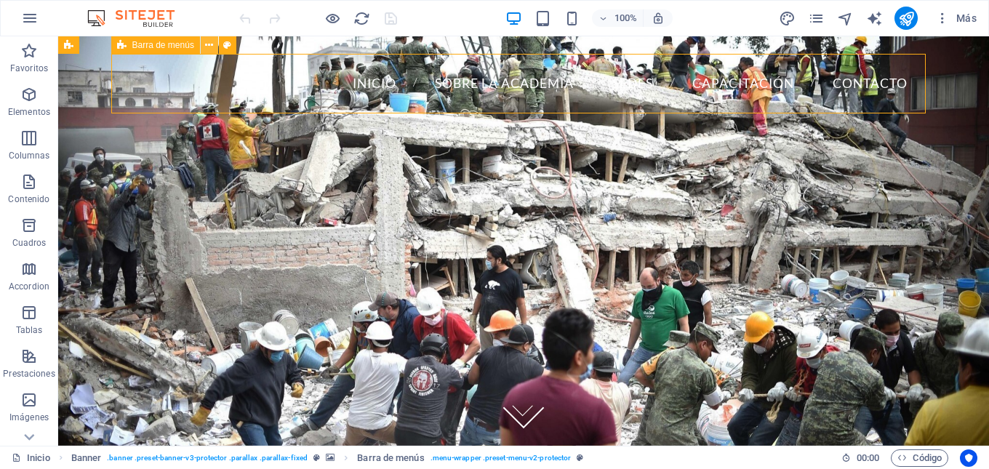
click at [207, 46] on icon at bounding box center [209, 45] width 8 height 15
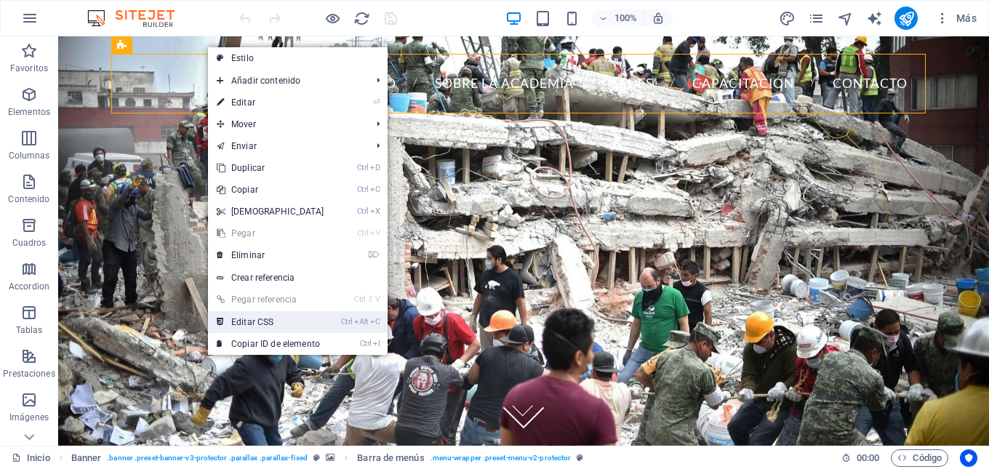
click at [240, 326] on link "Ctrl Alt C Editar CSS" at bounding box center [270, 322] width 125 height 22
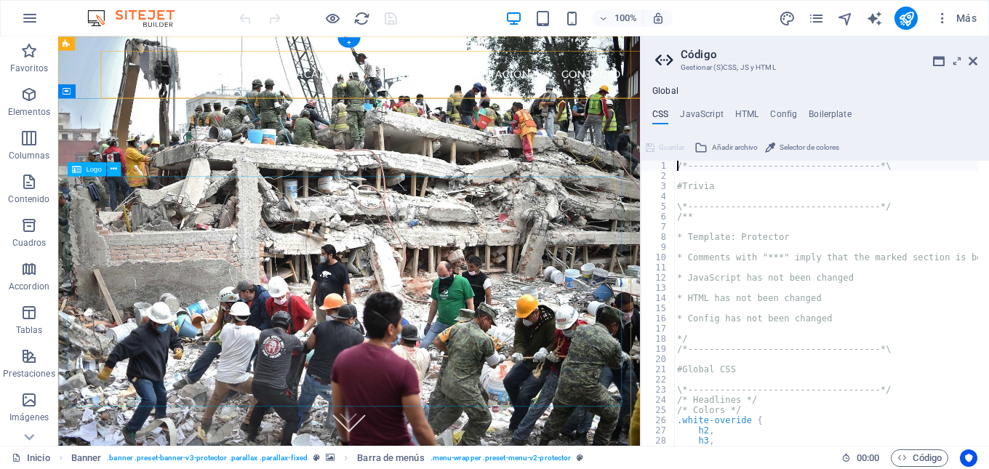
type textarea "@include menu-v2("
click at [882, 265] on div "/*------------------------------------*\ #Trivia \*----------------------------…" at bounding box center [892, 308] width 437 height 295
click at [732, 112] on ul "CSS JavaScript HTML Config Boilerplate" at bounding box center [815, 117] width 348 height 16
click at [741, 115] on h4 "HTML" at bounding box center [747, 117] width 24 height 16
type textarea "<a href="#main-content" class="wv-link-content button">Skip to main content</a>"
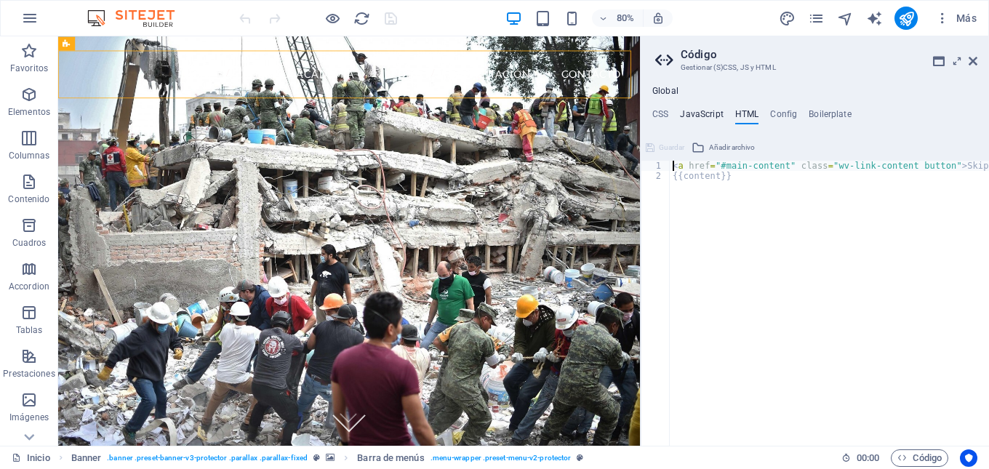
click at [719, 114] on h4 "JavaScript" at bounding box center [701, 117] width 43 height 16
type textarea "/* JS for preset "Menu V2" */"
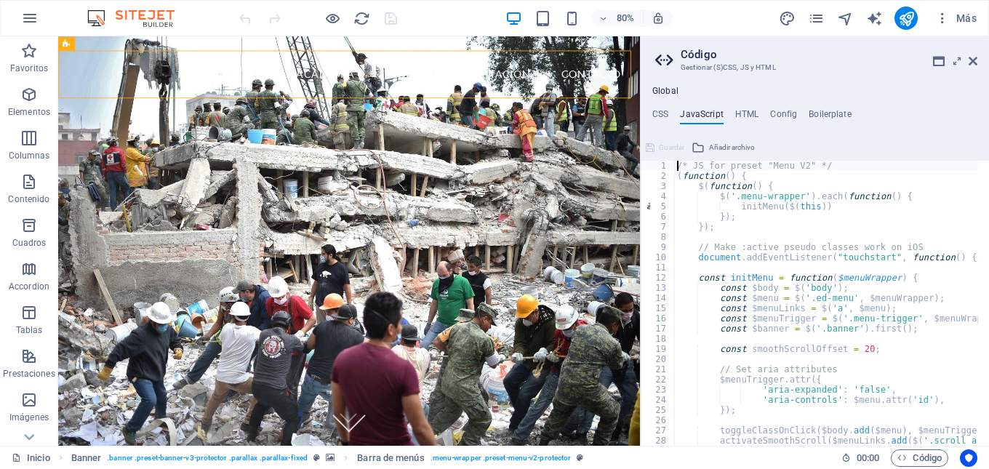
click at [708, 54] on h2 "Código" at bounding box center [829, 54] width 297 height 13
click at [940, 60] on icon at bounding box center [939, 61] width 12 height 12
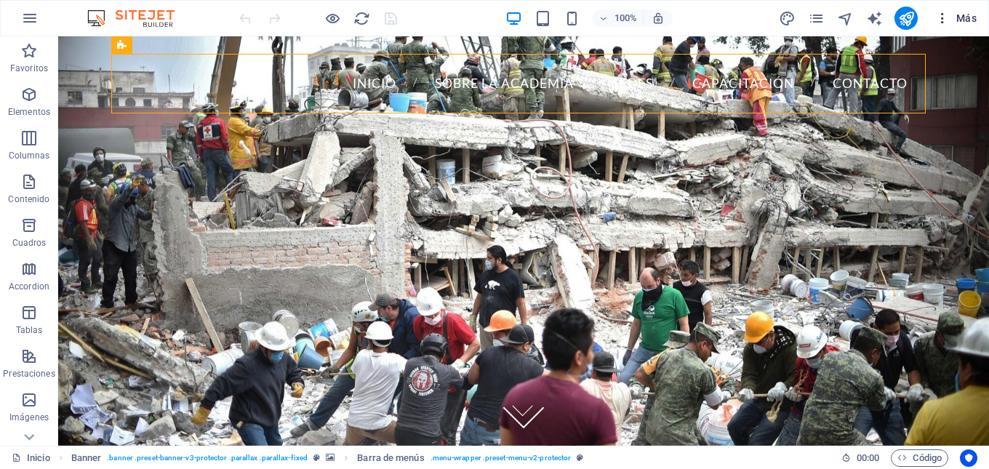
click at [957, 16] on span "Más" at bounding box center [955, 18] width 41 height 15
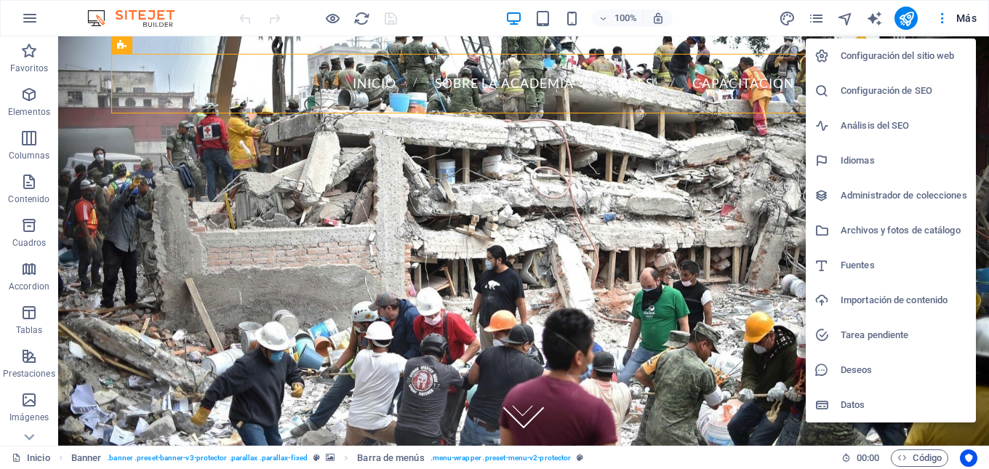
click at [821, 22] on div at bounding box center [494, 234] width 989 height 469
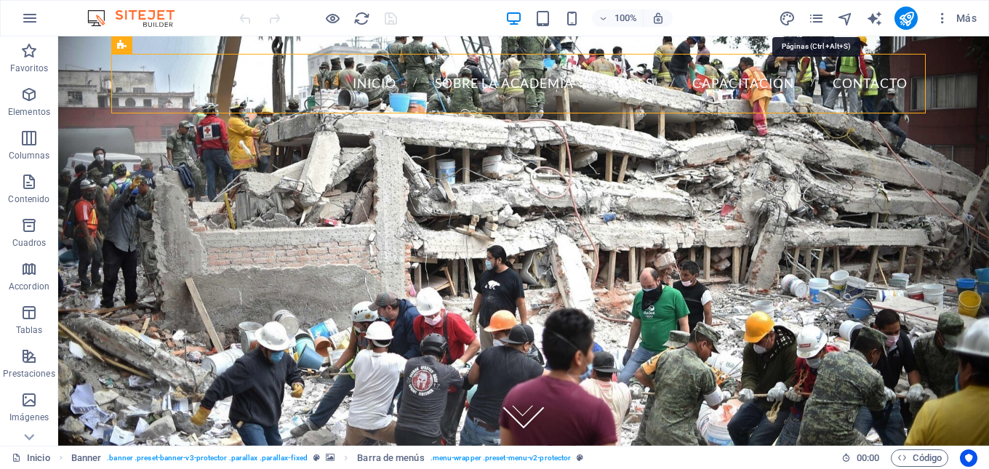
click at [821, 22] on icon "pages" at bounding box center [816, 18] width 17 height 17
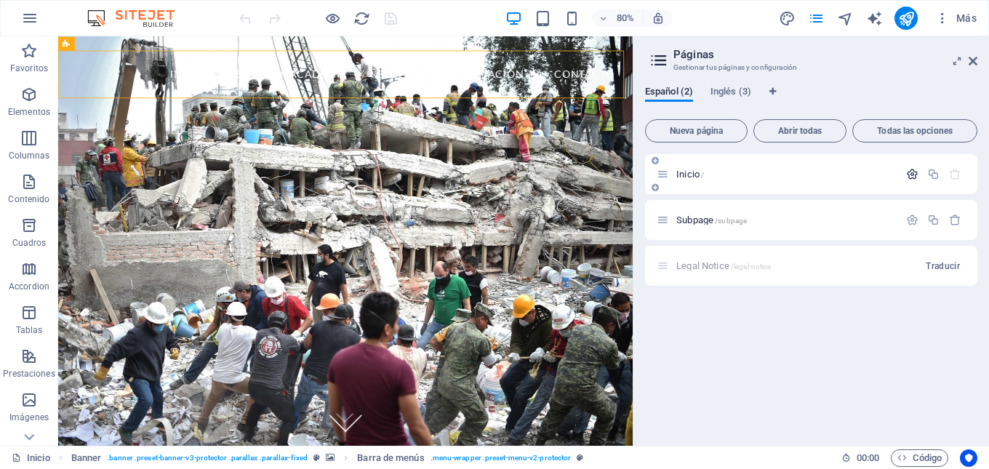
click at [918, 172] on icon "button" at bounding box center [912, 174] width 12 height 12
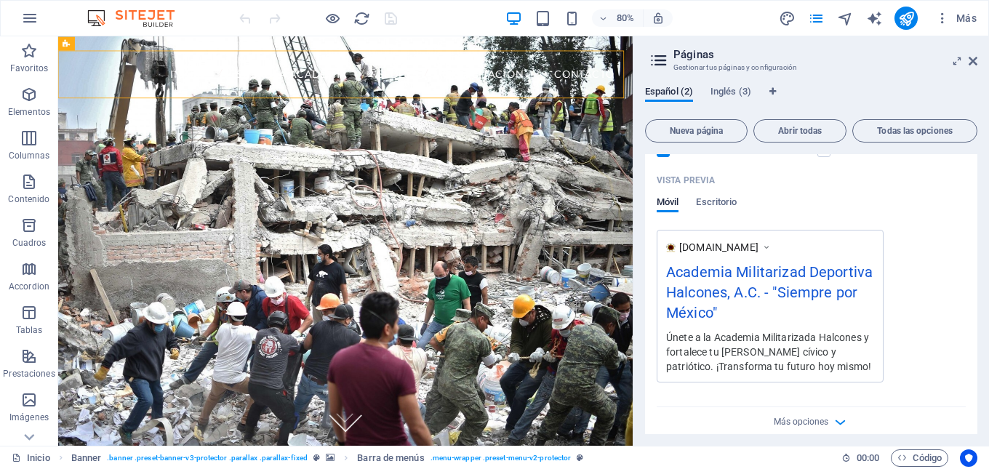
scroll to position [73, 0]
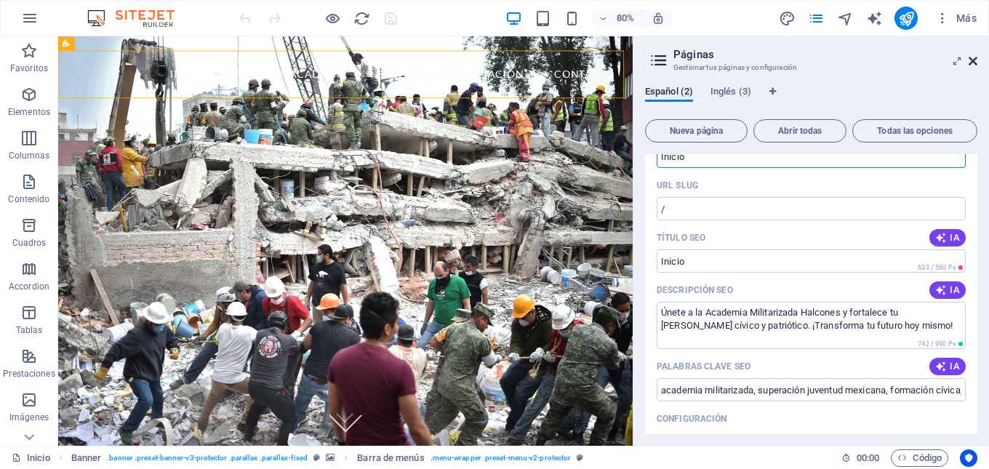
click at [975, 61] on icon at bounding box center [973, 61] width 9 height 12
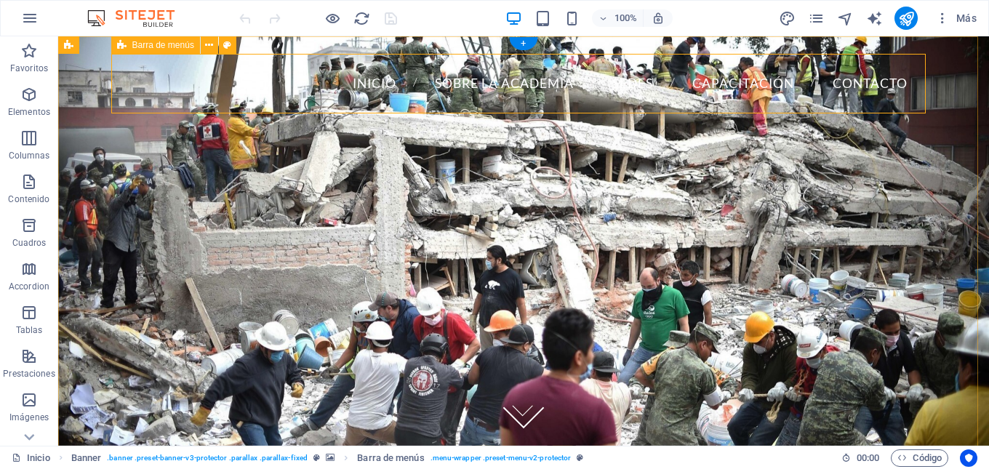
click at [716, 101] on div "Inicio Sobre la Academia Sedes Capacitación Contacto Menu" at bounding box center [523, 84] width 815 height 60
click at [213, 47] on icon at bounding box center [209, 45] width 8 height 15
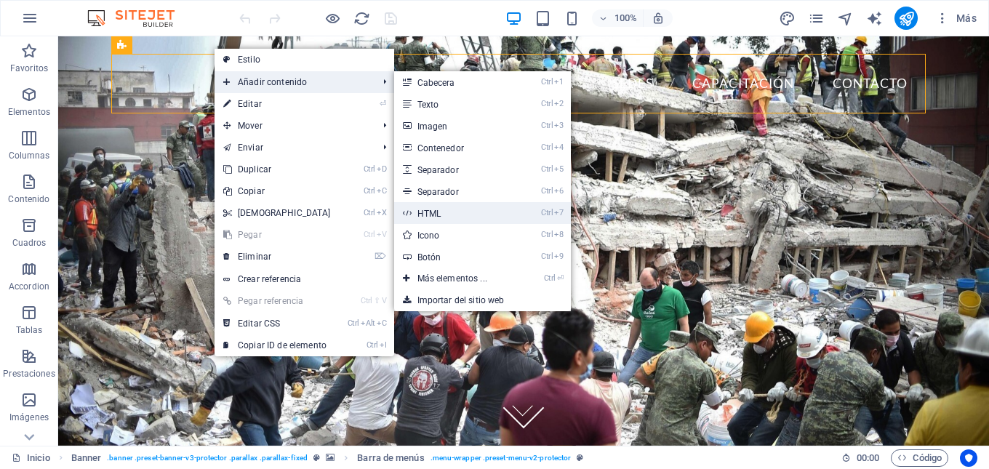
click at [433, 217] on link "Ctrl 7 HTML" at bounding box center [455, 213] width 122 height 22
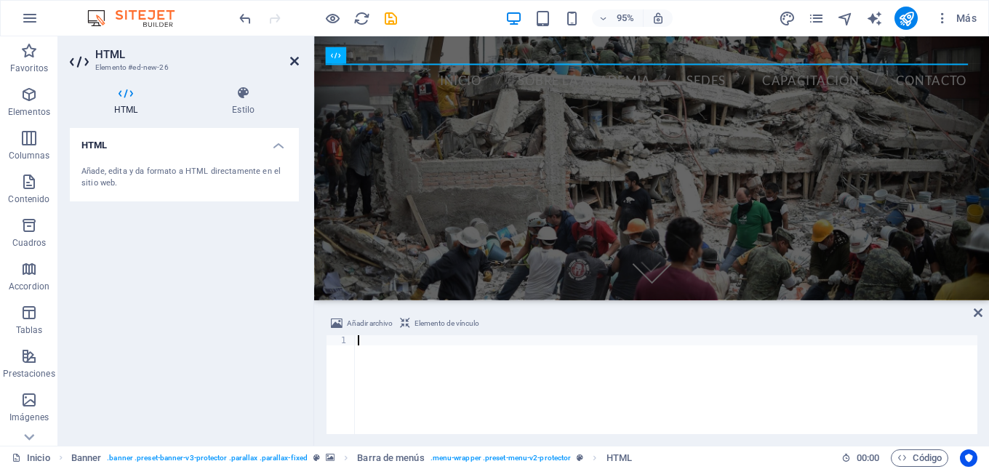
click at [294, 56] on icon at bounding box center [294, 61] width 9 height 12
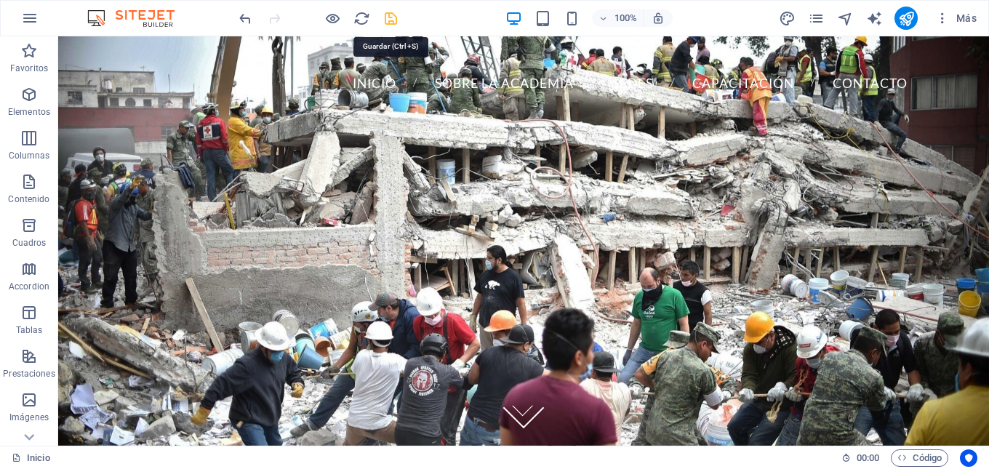
click at [385, 17] on icon "save" at bounding box center [391, 18] width 17 height 17
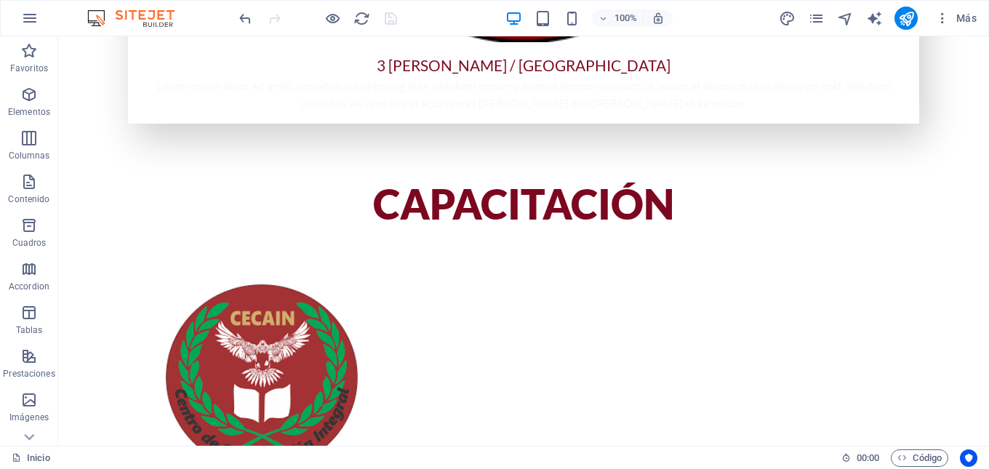
scroll to position [3265, 0]
